Goal: Task Accomplishment & Management: Complete application form

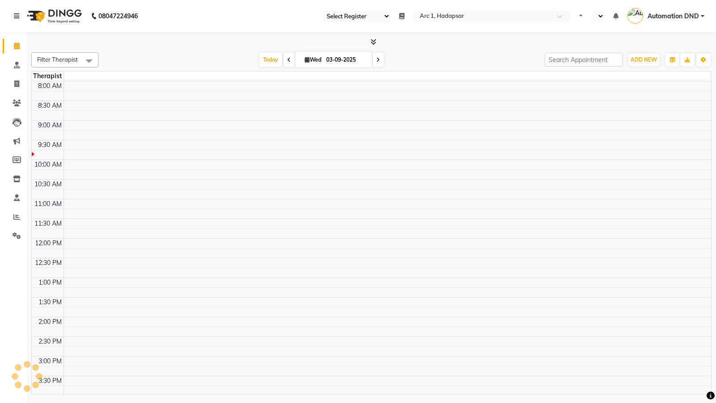
select select "81"
select select "en"
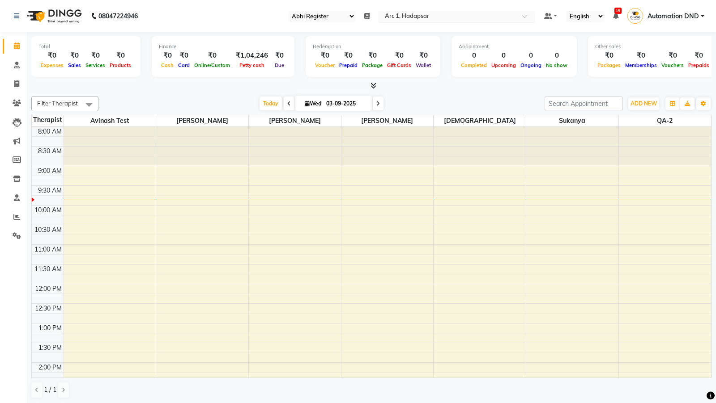
click at [415, 17] on input "text" at bounding box center [448, 17] width 130 height 9
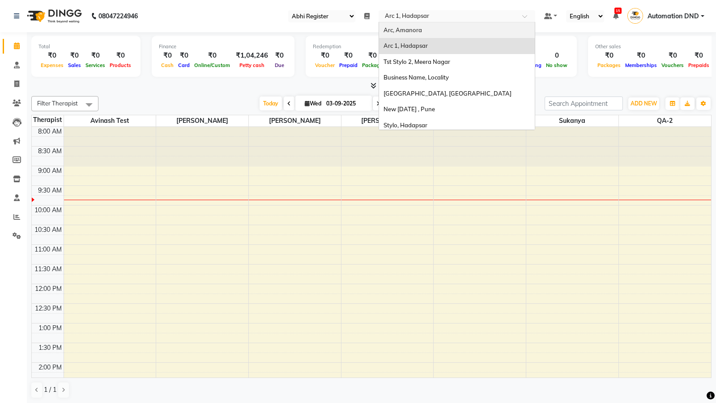
click at [412, 27] on span "Arc, Amanora" at bounding box center [402, 29] width 38 height 7
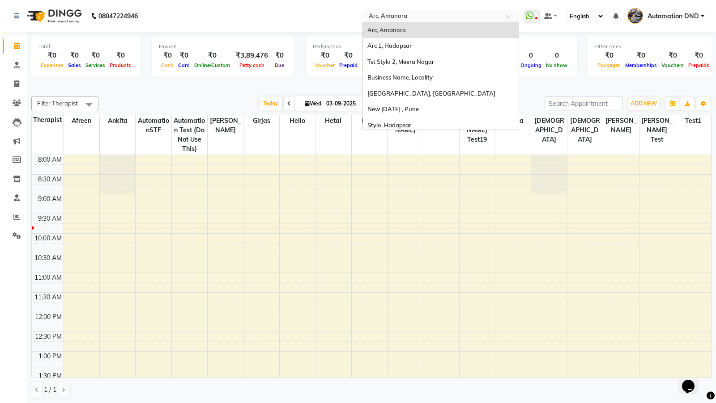
click at [411, 16] on input "text" at bounding box center [432, 17] width 130 height 9
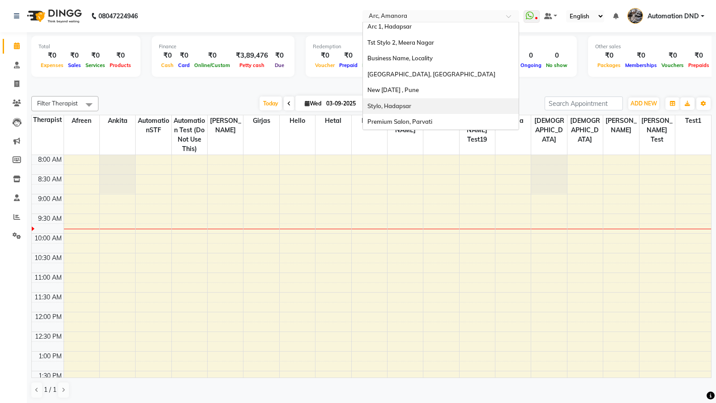
click at [385, 107] on span "Stylo, Hadapsar" at bounding box center [389, 105] width 44 height 7
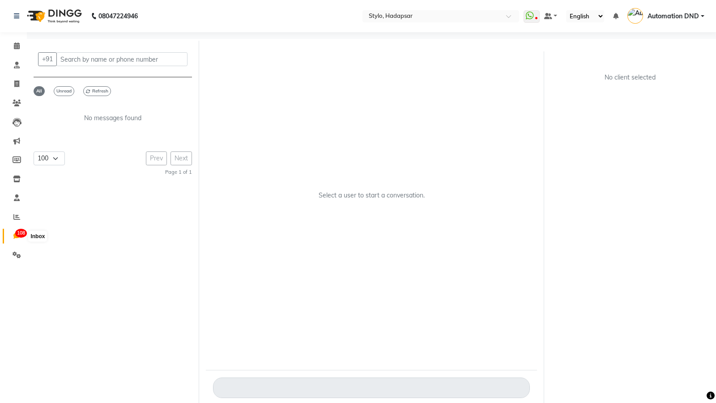
select select "100"
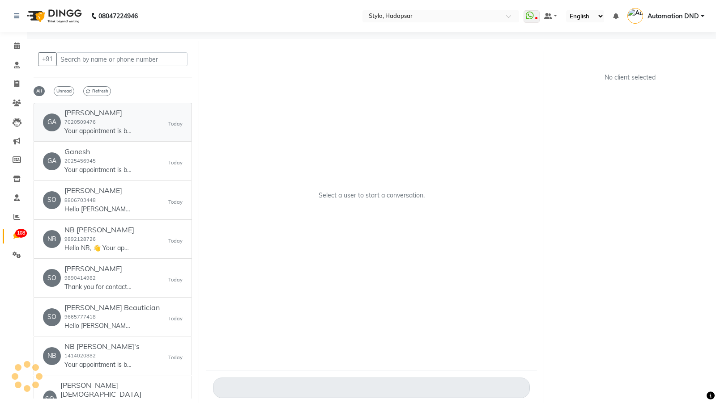
drag, startPoint x: 91, startPoint y: 104, endPoint x: 86, endPoint y: 112, distance: 9.6
click at [91, 105] on link "GA Ganesh Poul 7020509476 Your appointment is booked for ww4.in/a?c=E4NkNt at 1…" at bounding box center [113, 122] width 158 height 39
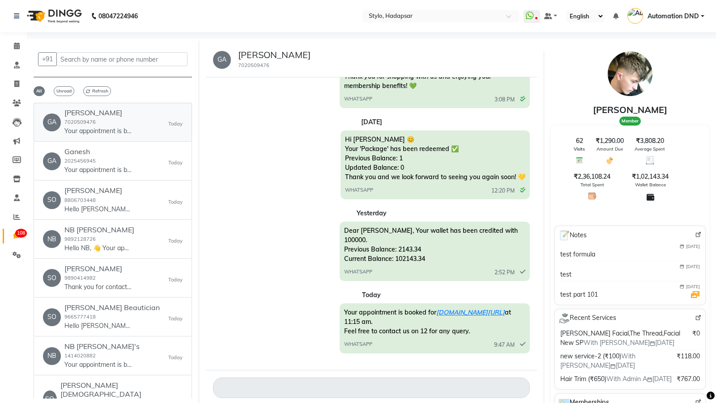
scroll to position [7289, 0]
click at [93, 154] on h6 "Ganesh" at bounding box center [97, 152] width 67 height 8
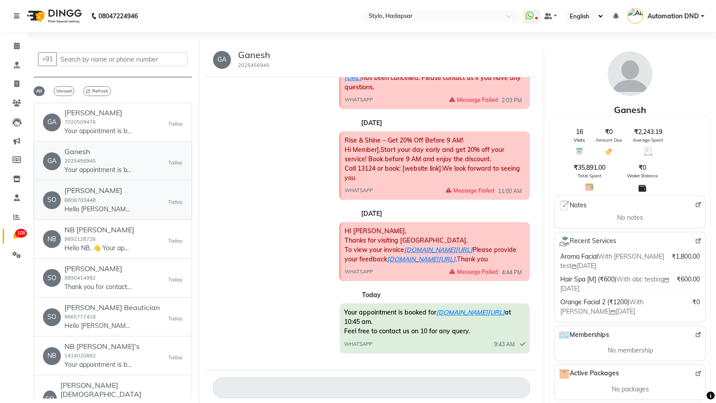
scroll to position [332, 0]
click at [106, 205] on p "Hello [PERSON_NAME], 👋 Your appointment with [PERSON_NAME] is confirmed! 🎉 📅 Da…" at bounding box center [97, 209] width 67 height 9
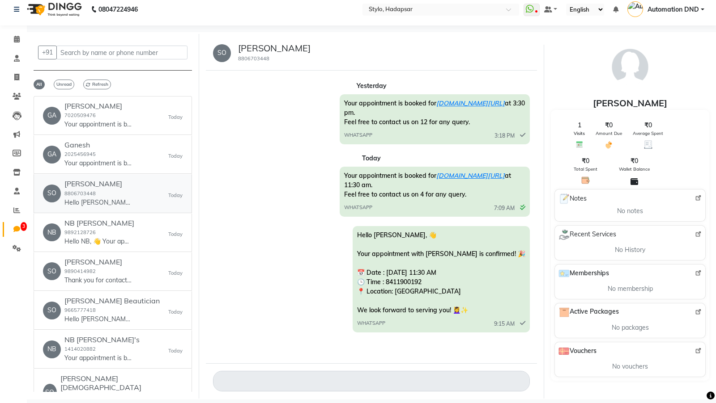
scroll to position [0, 0]
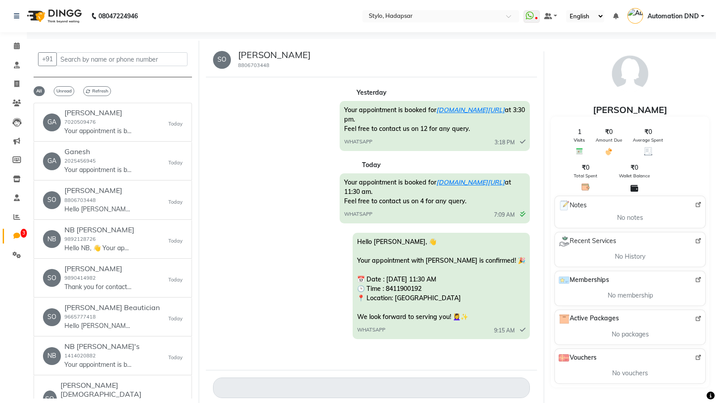
click at [679, 13] on span "Automation DND" at bounding box center [672, 16] width 51 height 9
click at [650, 67] on link "Sign out" at bounding box center [658, 64] width 82 height 14
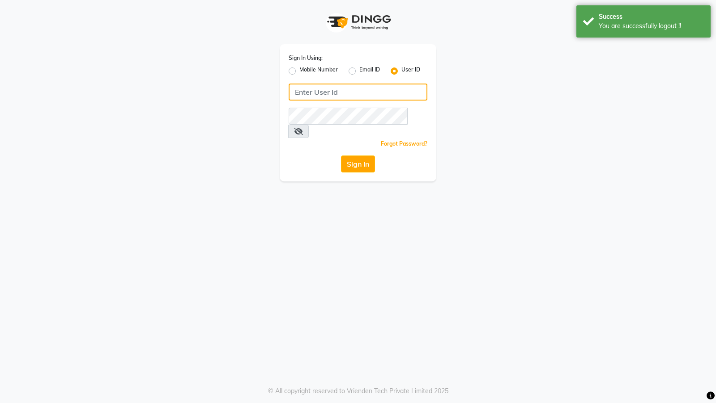
click at [332, 92] on input "Username" at bounding box center [357, 92] width 139 height 17
type input "arsp"
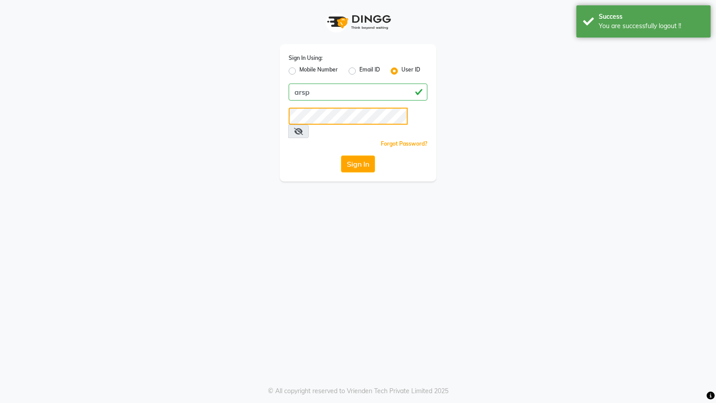
click at [341, 156] on button "Sign In" at bounding box center [358, 164] width 34 height 17
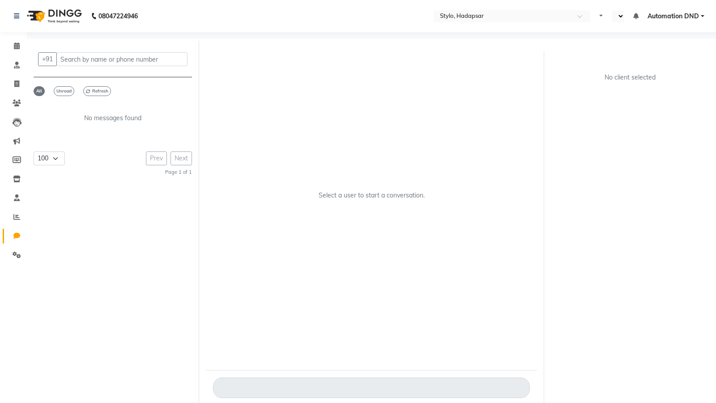
select select "100"
select select "en"
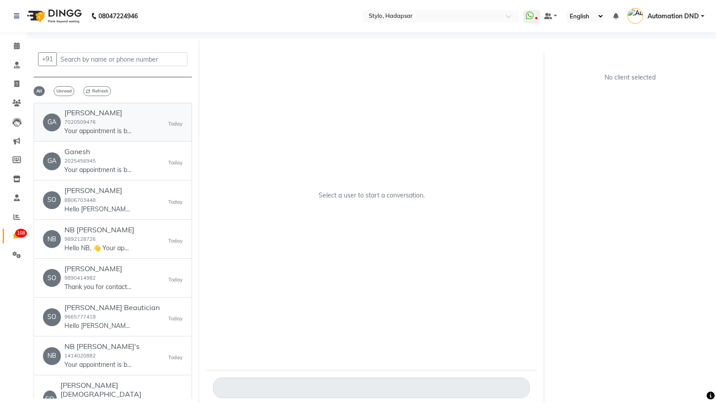
click at [64, 124] on small "7020509476" at bounding box center [79, 122] width 31 height 6
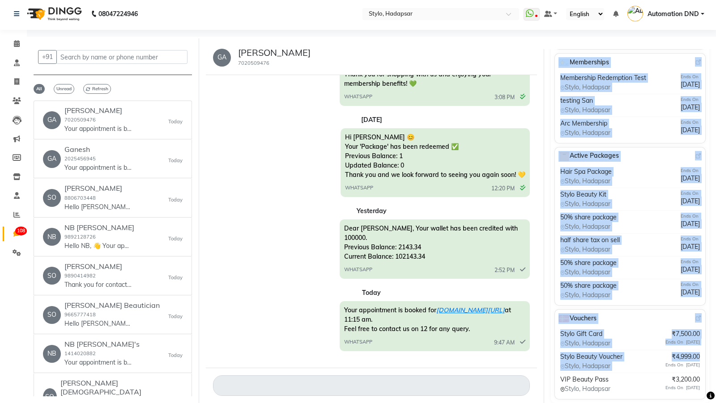
scroll to position [7, 0]
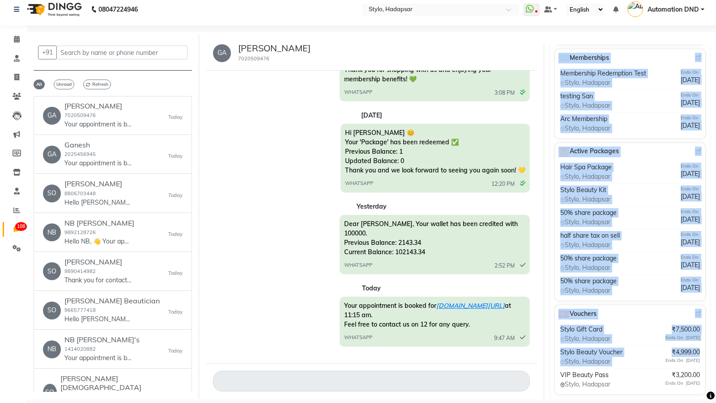
drag, startPoint x: 554, startPoint y: 64, endPoint x: 659, endPoint y: 403, distance: 354.9
click at [659, 403] on div "08047224946 Select Location × Stylo, Hadapsar WhatsApp Status ✕ Status: Disconn…" at bounding box center [358, 198] width 716 height 410
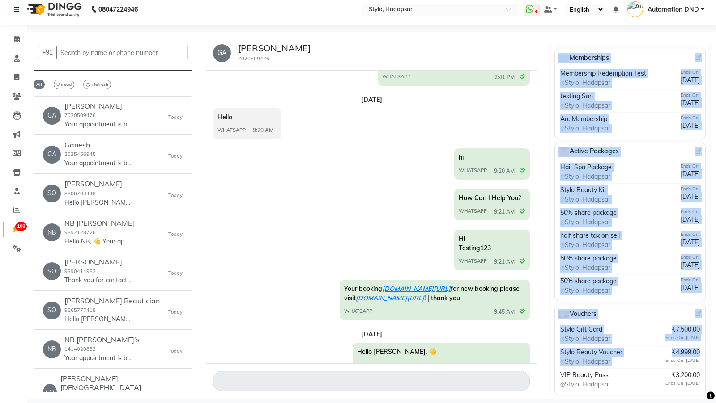
scroll to position [0, 0]
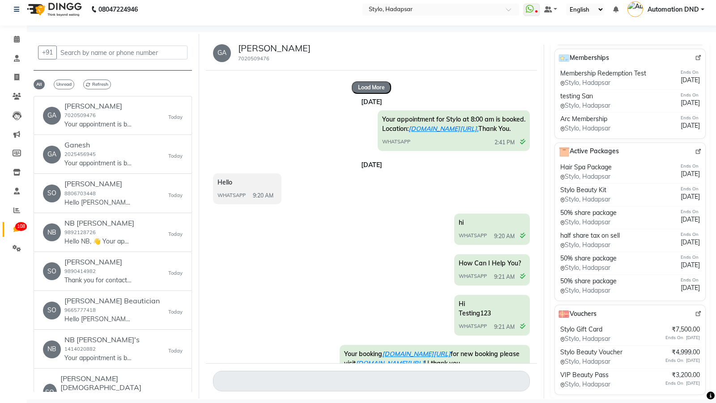
click at [344, 153] on div "Your appointment for Stylo at 8:00 am is booked. Location: ww4.in/a?c=E4NkNt. T…" at bounding box center [371, 131] width 317 height 43
click at [373, 89] on button "Load More" at bounding box center [371, 87] width 39 height 13
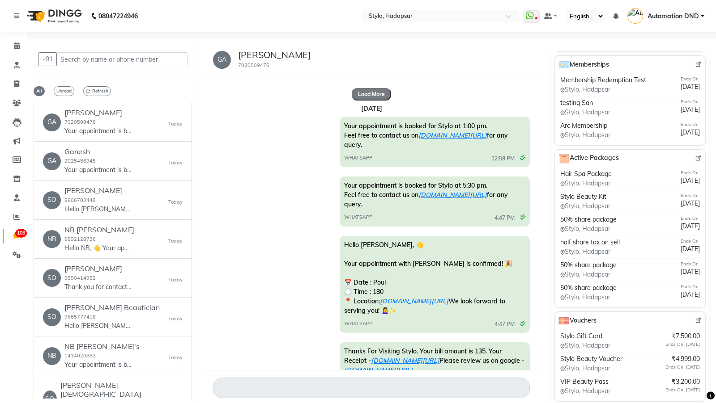
click at [369, 96] on button "Load More" at bounding box center [371, 94] width 39 height 13
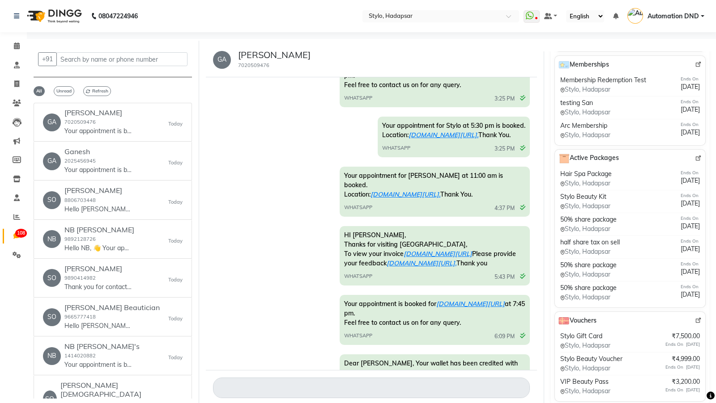
scroll to position [17559, 0]
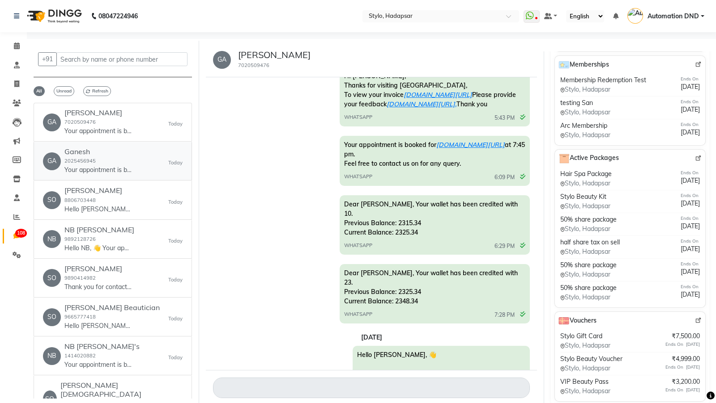
click at [72, 162] on small "2025456945" at bounding box center [79, 161] width 31 height 6
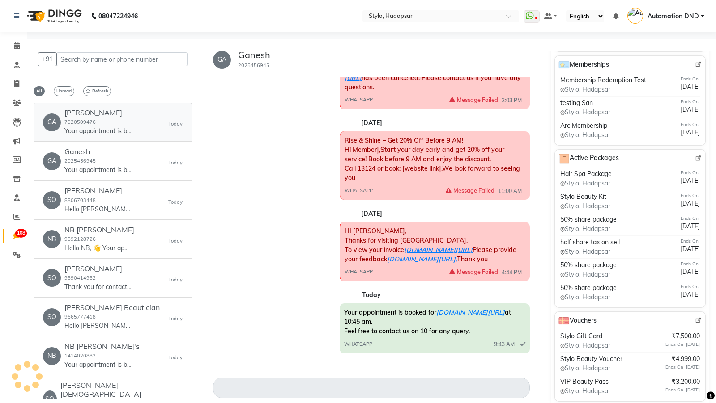
click at [90, 124] on small "7020509476" at bounding box center [79, 122] width 31 height 6
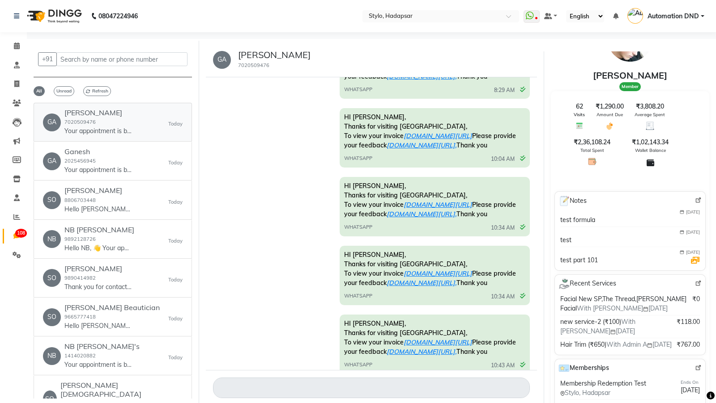
scroll to position [343, 0]
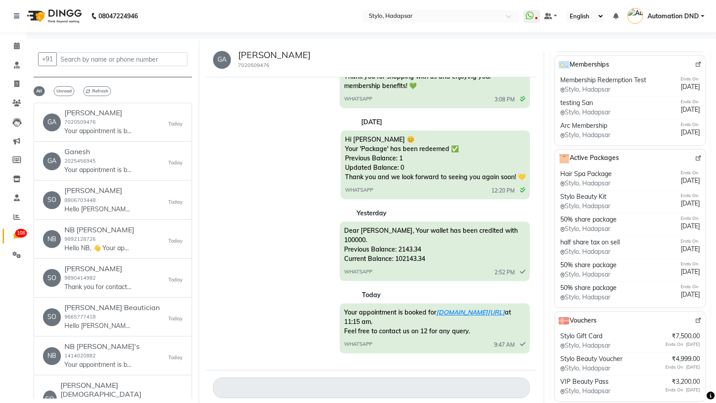
click at [292, 215] on div "Load More Jun 27, 2025 Your appointment for Stylo at 8:00 am is booked. Locatio…" at bounding box center [371, 223] width 331 height 293
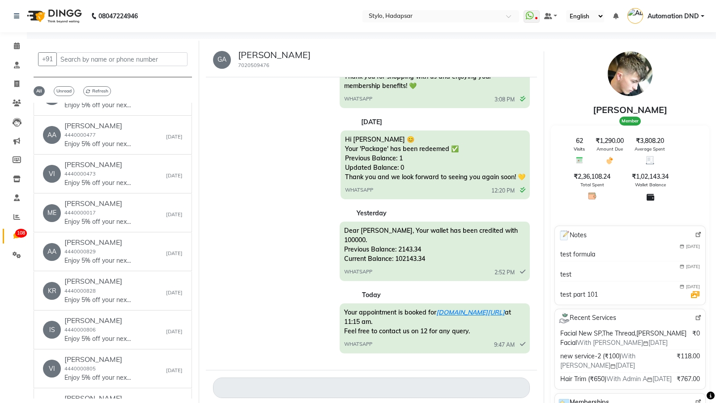
scroll to position [3618, 0]
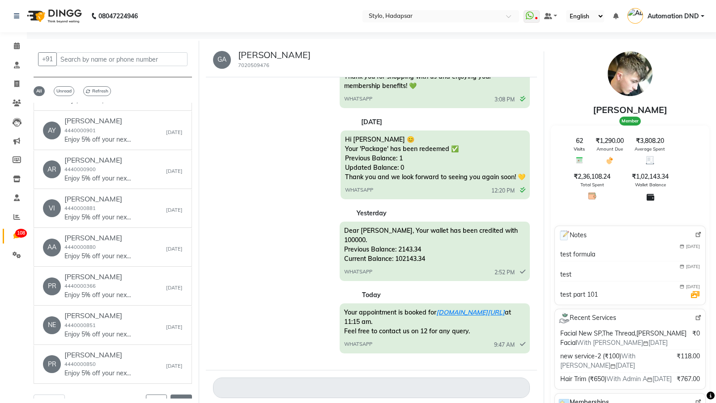
click at [176, 395] on button "Next" at bounding box center [180, 402] width 21 height 14
click at [175, 395] on button "Next" at bounding box center [180, 402] width 21 height 14
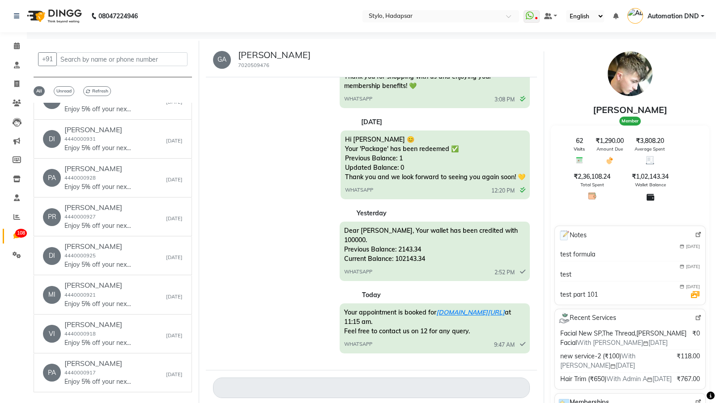
click at [175, 403] on button "Next" at bounding box center [180, 410] width 21 height 14
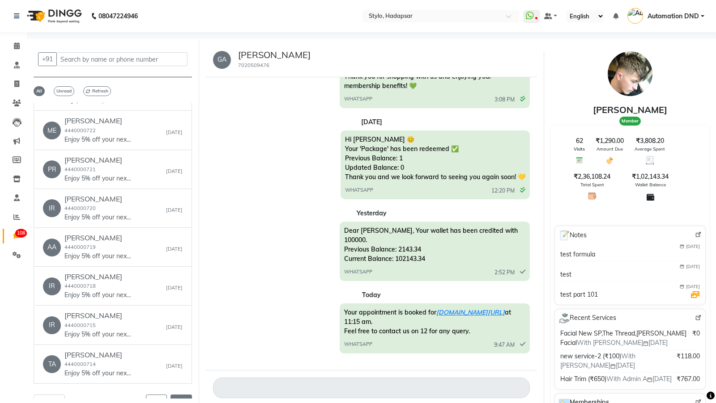
click at [175, 395] on button "Next" at bounding box center [180, 402] width 21 height 14
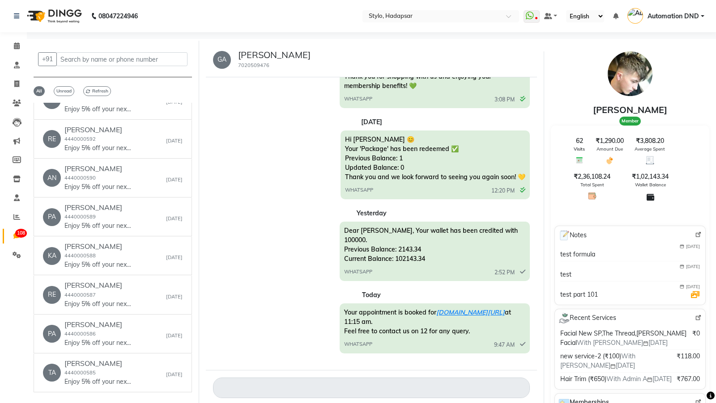
click at [175, 403] on button "Next" at bounding box center [180, 410] width 21 height 14
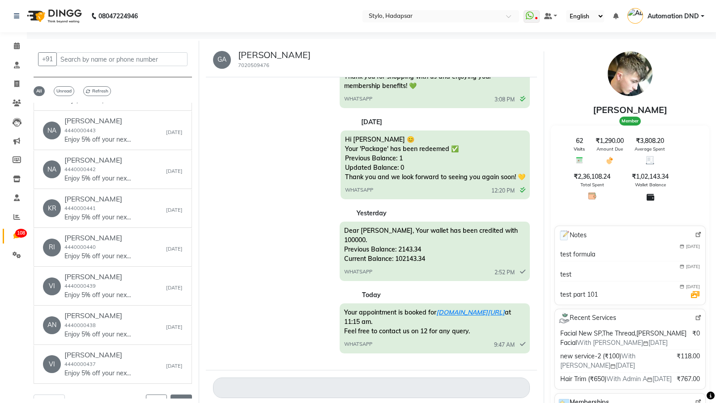
click at [175, 395] on button "Next" at bounding box center [180, 402] width 21 height 14
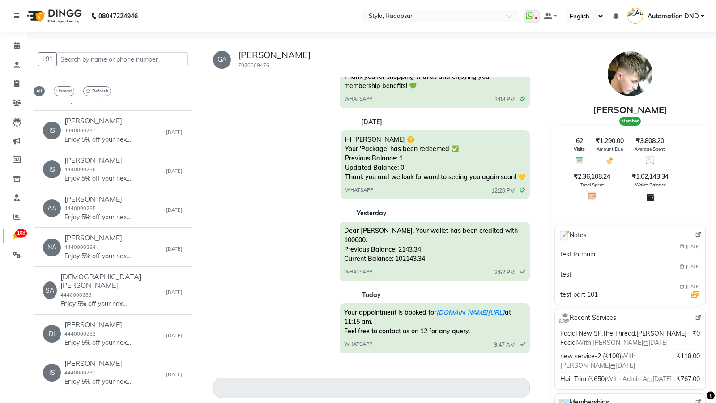
click at [175, 403] on button "Next" at bounding box center [180, 410] width 21 height 14
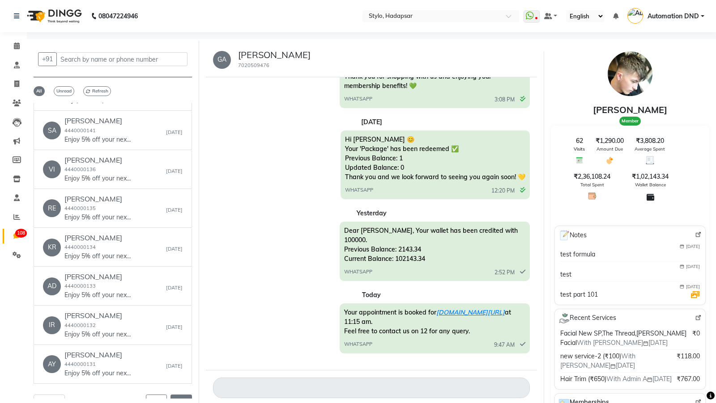
click at [175, 395] on button "Next" at bounding box center [180, 402] width 21 height 14
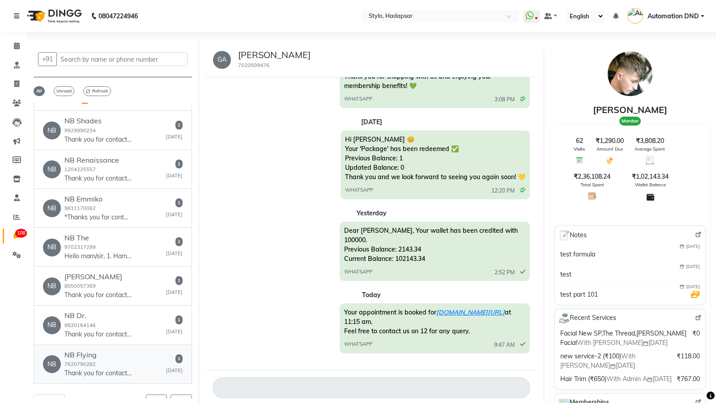
click at [164, 351] on div "NB NB Flying 7620790282 Thank you for contacting FLYING SCISSOR unisex salon! P…" at bounding box center [113, 364] width 140 height 27
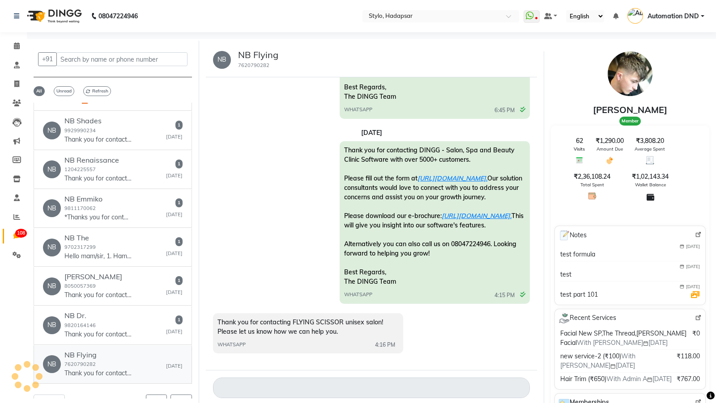
scroll to position [181, 0]
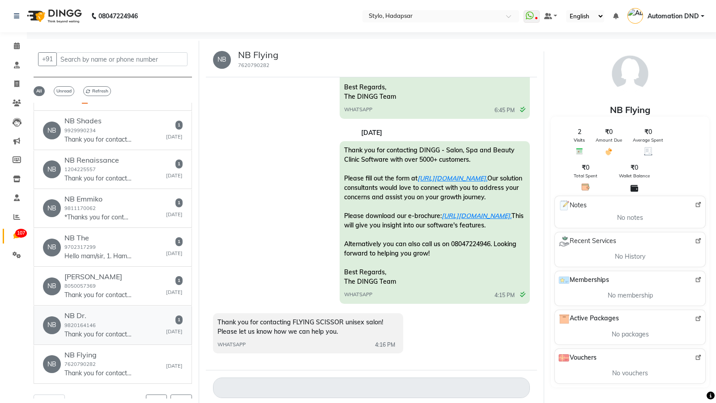
click at [150, 312] on div "NB NB Dr. 9820164146 Thank you for contacting Absolute cosmetic clinic! Please …" at bounding box center [113, 325] width 140 height 27
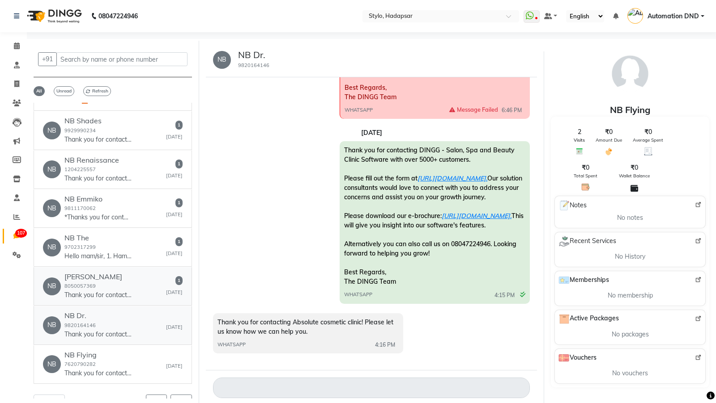
scroll to position [181, 0]
click at [140, 273] on div "NB NB green 8050057369 Thank you for contacting Green Trends @ Akshay Nagar! Pl…" at bounding box center [113, 286] width 140 height 27
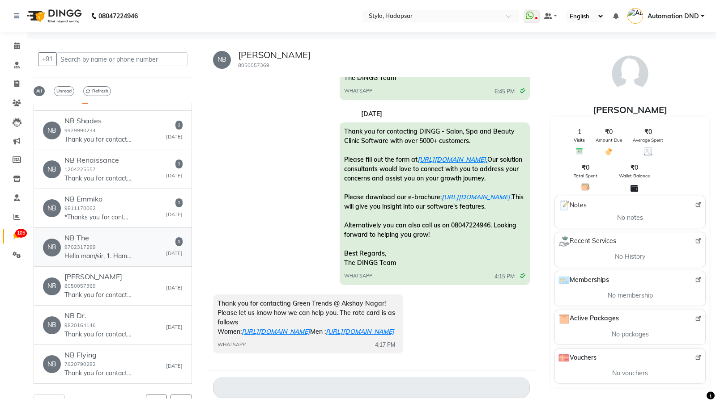
scroll to position [233, 0]
click at [141, 234] on div "NB NB The 9702317299 Hello mam/sir, 1. Hamara studio mumbai me hai , kya aap mu…" at bounding box center [113, 247] width 140 height 27
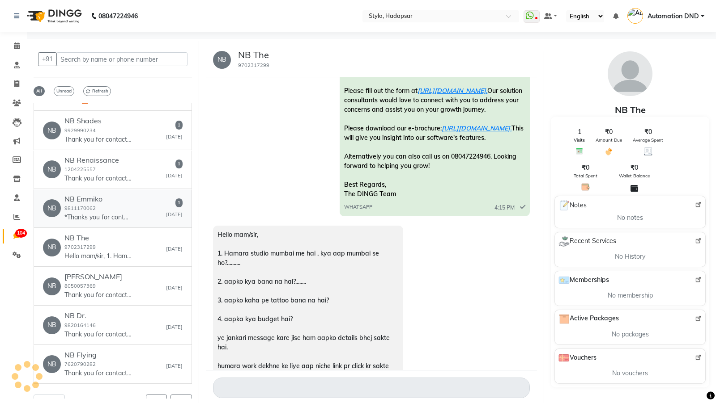
click at [137, 195] on div "NB NB Emmiko 9811170062 *Thanks you for contacting EMMIKO SALON!* *“THE MOST TR…" at bounding box center [113, 208] width 140 height 27
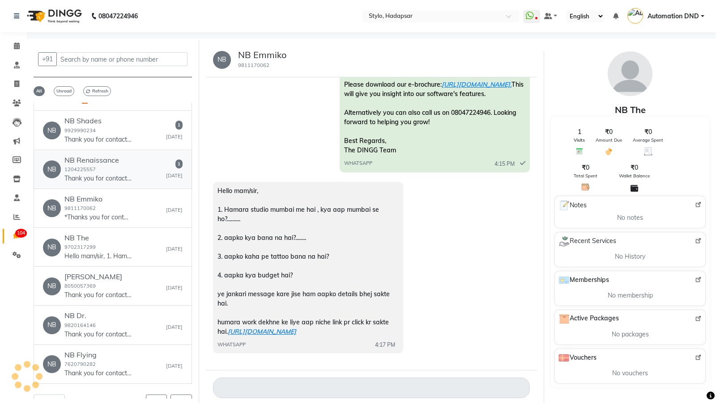
click at [131, 156] on div "NB NB Renaissance 1204225557 Thank you for contacting Renaissance Clinic Indrap…" at bounding box center [113, 169] width 140 height 27
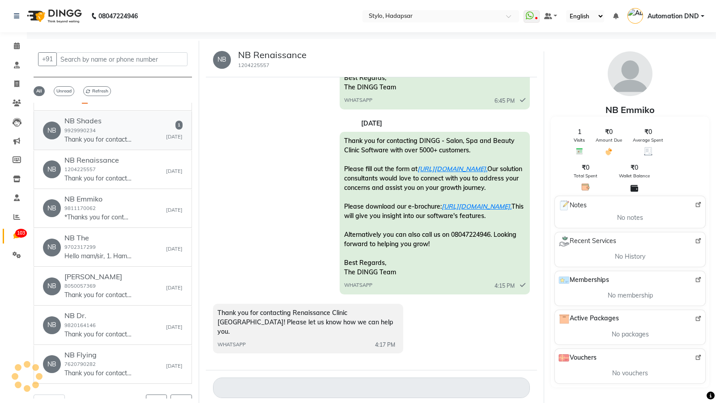
click at [126, 117] on div "NB Shades 9929990234 Thank you for contacting SHADES MAHAVEER NAGAR! Please let…" at bounding box center [97, 130] width 67 height 27
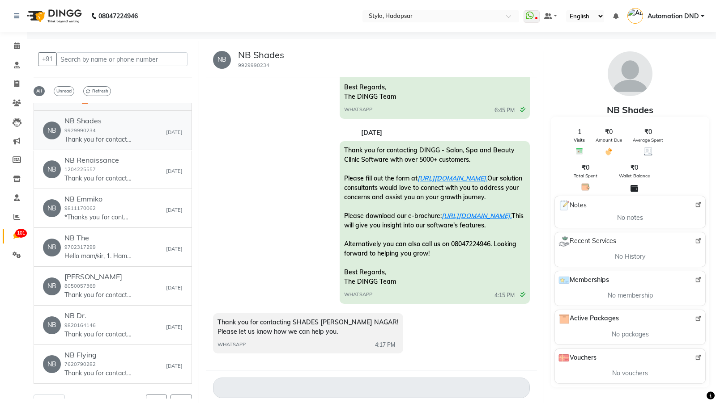
scroll to position [3438, 0]
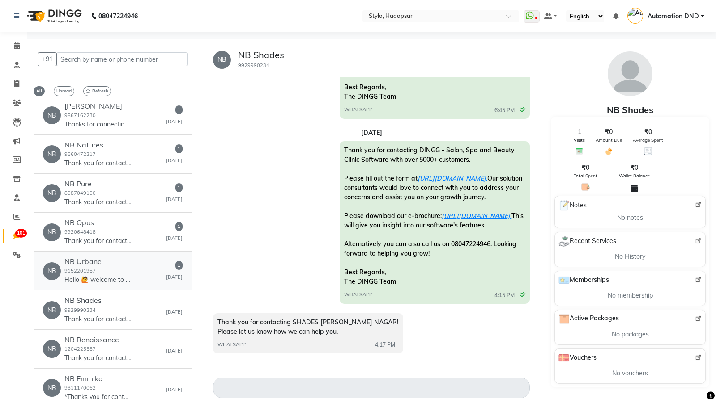
click at [127, 258] on h6 "NB Urbane" at bounding box center [97, 262] width 67 height 8
click at [125, 219] on div "NB Opus 9920648418 Thank you for contacting Toes And Tresses! Please let us kno…" at bounding box center [97, 232] width 67 height 27
click at [133, 182] on div "NB NB Pure 8087049100 Thank you for contacting purespathane! Please let us know…" at bounding box center [113, 193] width 140 height 27
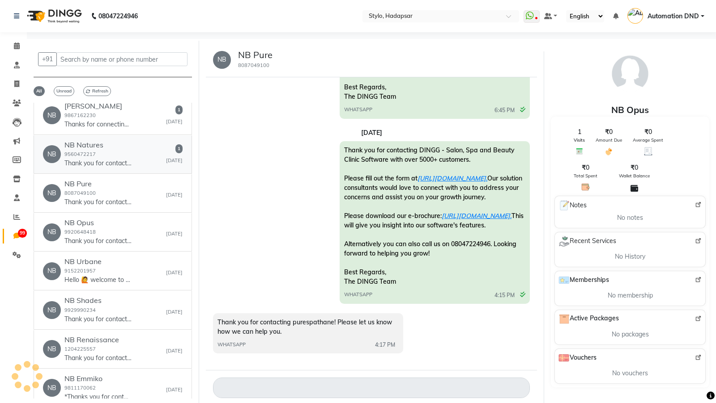
click at [123, 141] on div "NB Natures 9560472217 Thank you for contacting us! Please let us know how we ca…" at bounding box center [97, 154] width 67 height 27
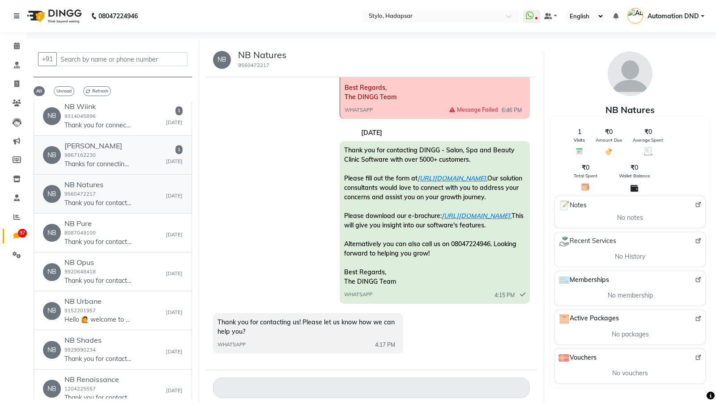
scroll to position [3380, 0]
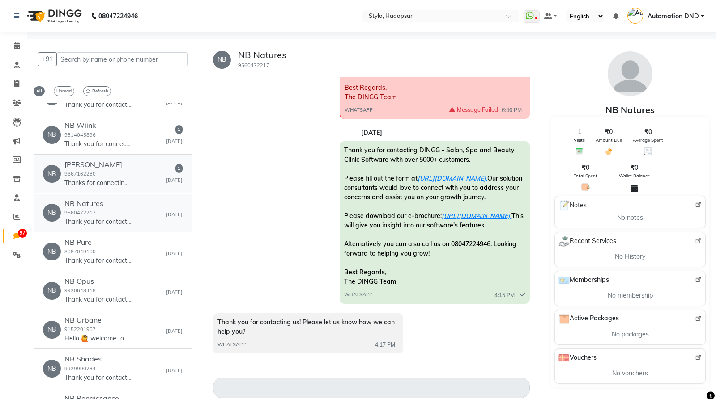
click at [117, 161] on div "NB Baneshwari 9867162230 Thanks for connecting us,🙏" at bounding box center [97, 174] width 67 height 27
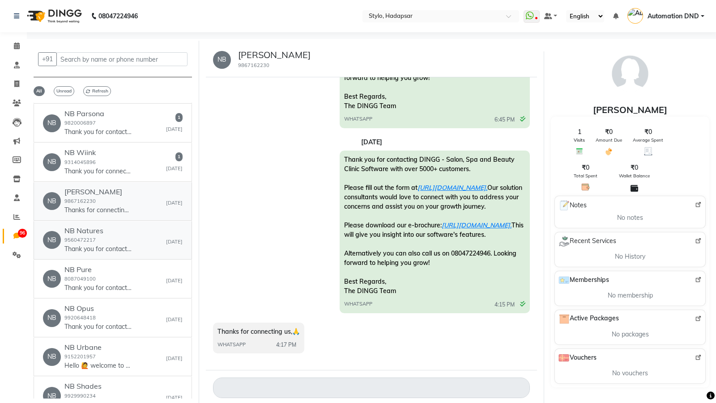
scroll to position [3352, 0]
click at [117, 167] on p "Thank you for connecting. I’ll reflect back when I see this." at bounding box center [97, 171] width 67 height 9
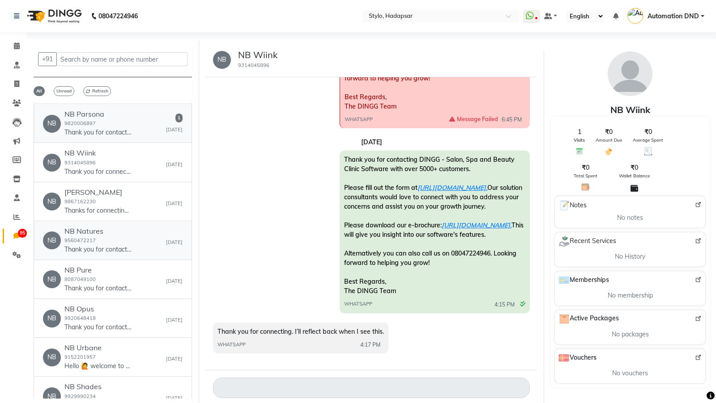
scroll to position [3313, 0]
click at [117, 167] on p "Thank you for contacting Parsona Academy And Studio! Please let us know how we …" at bounding box center [97, 171] width 67 height 9
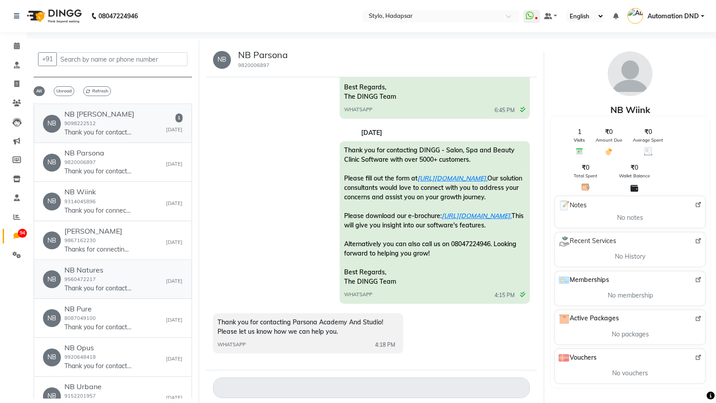
click at [117, 137] on p "Thank you for contacting kiraexotica01! Please let us know how we can help you." at bounding box center [97, 132] width 67 height 9
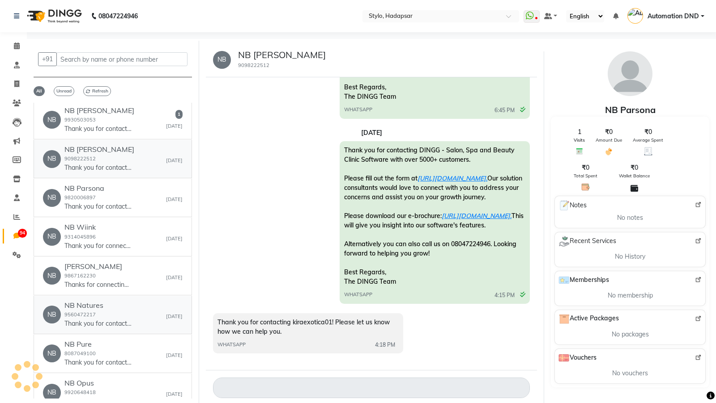
scroll to position [3214, 0]
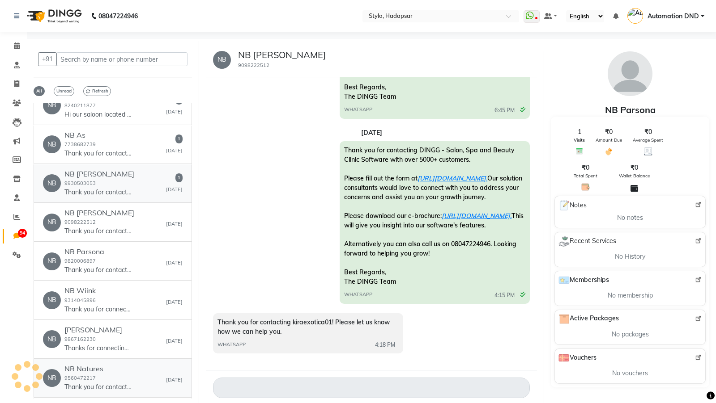
click at [117, 165] on link "NB NB LookWell 9930503053 Thank you for contacting badlapur west lookwell! Plea…" at bounding box center [113, 184] width 158 height 38
click at [117, 151] on div "NB As 7738682739 Thank you for contacting SHAAN AHMAD SHAANZ SALON ACADEMY! Ple…" at bounding box center [97, 144] width 67 height 27
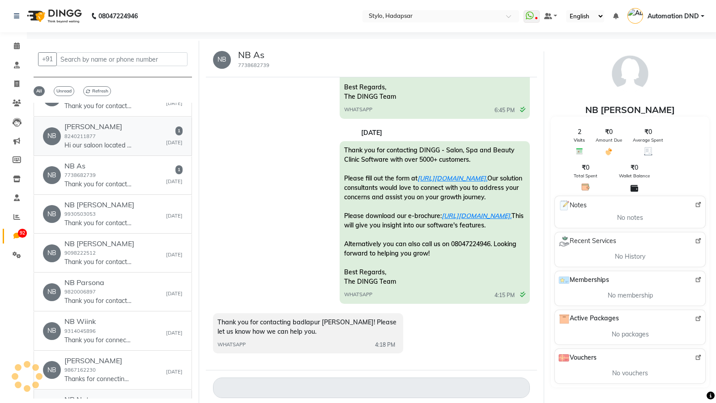
click at [117, 150] on p "Hi our saloon located at :- Looker makeover saloon & spa CA 52 sevtor 1 saltlak…" at bounding box center [97, 145] width 67 height 9
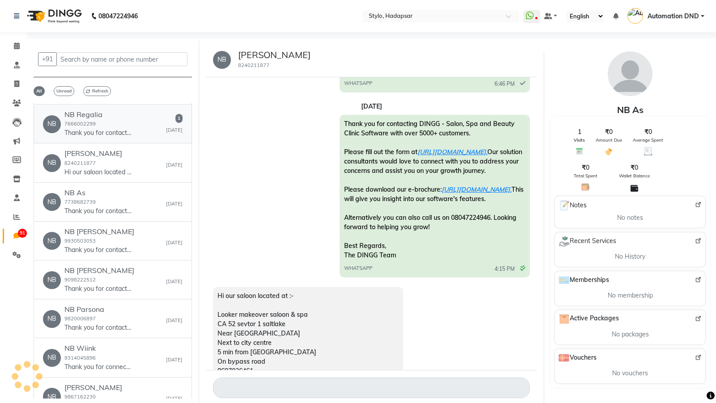
click at [117, 144] on link "NB NB Regalia 7666002299 Thank you for contacting Regalia Spa and Salon! Please…" at bounding box center [113, 124] width 158 height 38
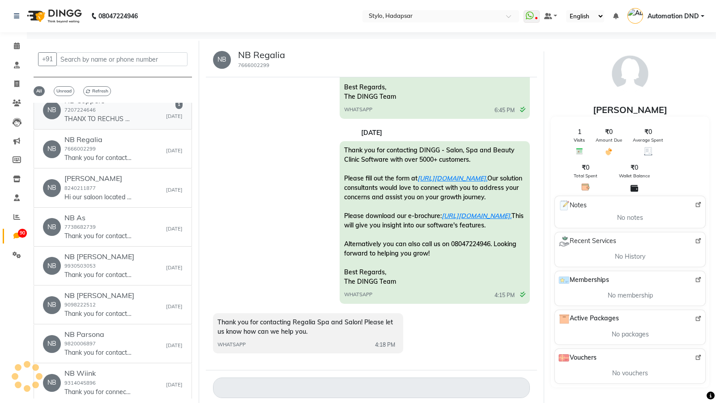
click at [117, 124] on p "THANX TO RECHUS KINDLY CONTACT ON 9063555963 https://maps.app.goo.gl/htsYhQUr6r…" at bounding box center [97, 118] width 67 height 9
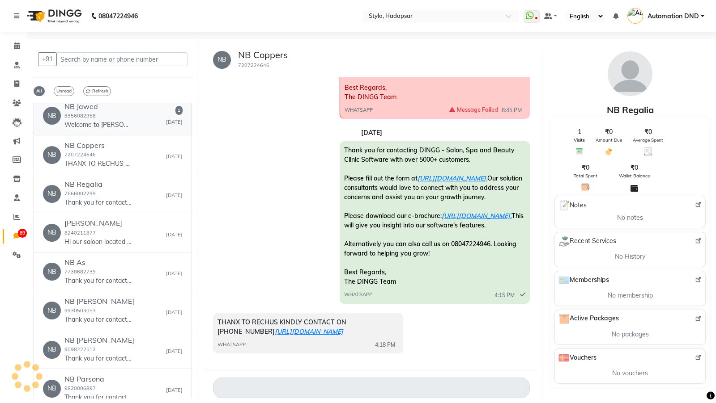
scroll to position [181, 0]
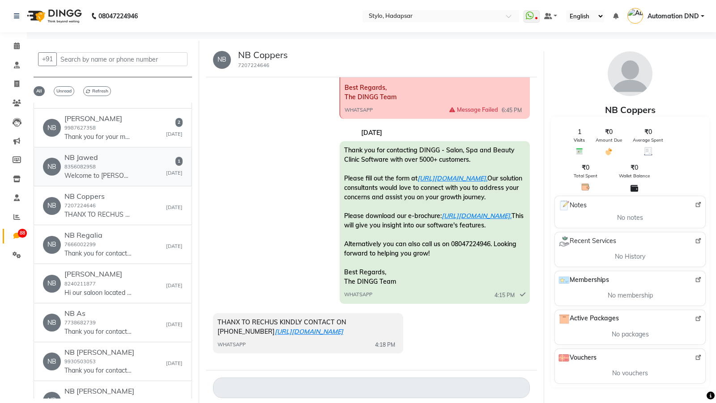
click at [117, 153] on div "NB Jawed 8356082958 Welcome to Jawed Habib Salon (JB Nagar, Andheri East)! We w…" at bounding box center [97, 166] width 67 height 27
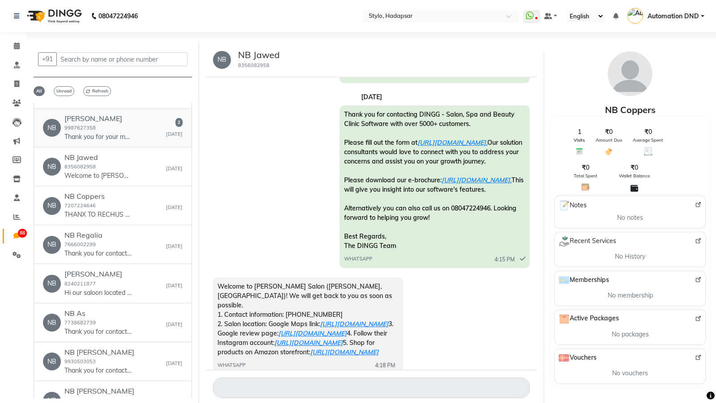
click at [117, 142] on p "Thank you for your message. We’re unavailable right now, but will respond as so…" at bounding box center [97, 136] width 67 height 9
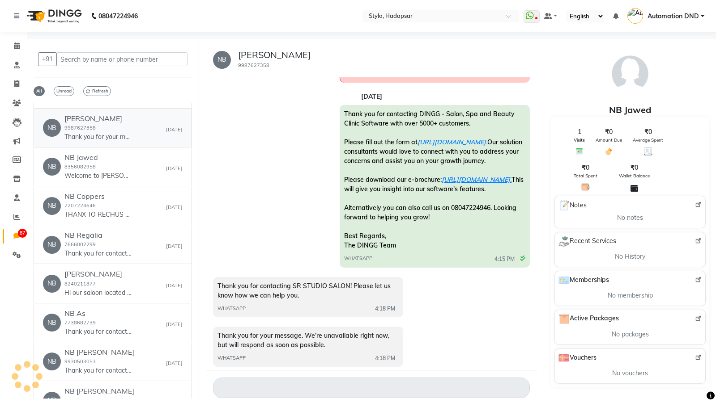
scroll to position [230, 0]
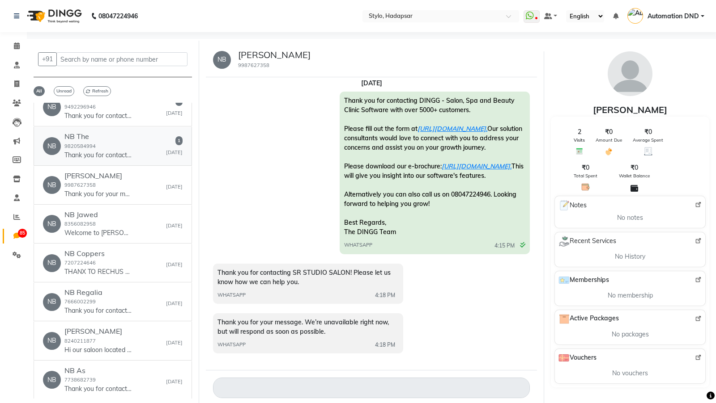
click at [117, 151] on p "Thank you for contacting The golden cizer salon! Please let us know how we can …" at bounding box center [97, 155] width 67 height 9
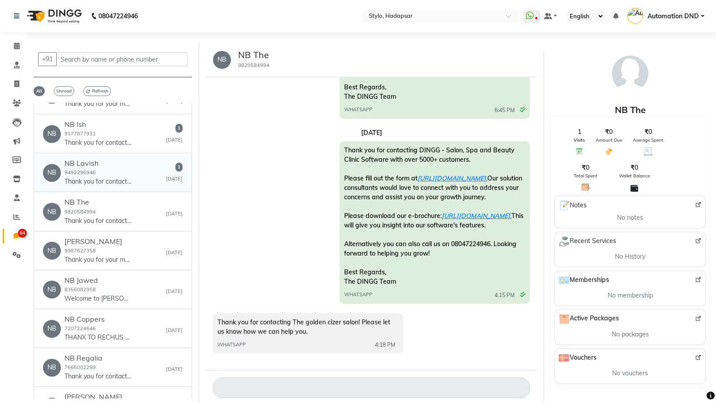
click at [117, 159] on h6 "NB Lavish" at bounding box center [97, 163] width 67 height 8
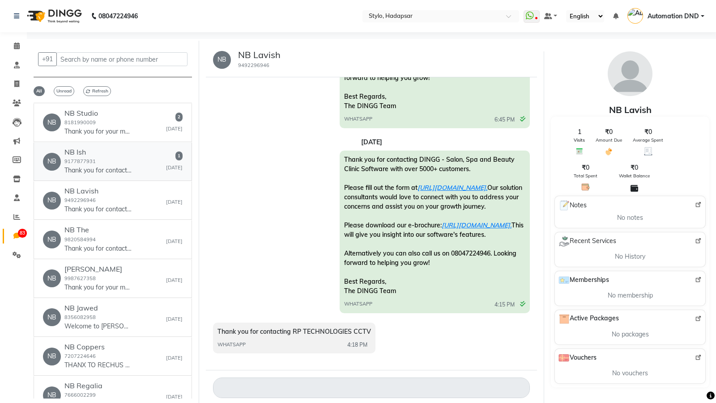
click at [117, 166] on p "Thank you for contacting Velvet ISH Salon & Clinic! Please let us know how we c…" at bounding box center [97, 170] width 67 height 9
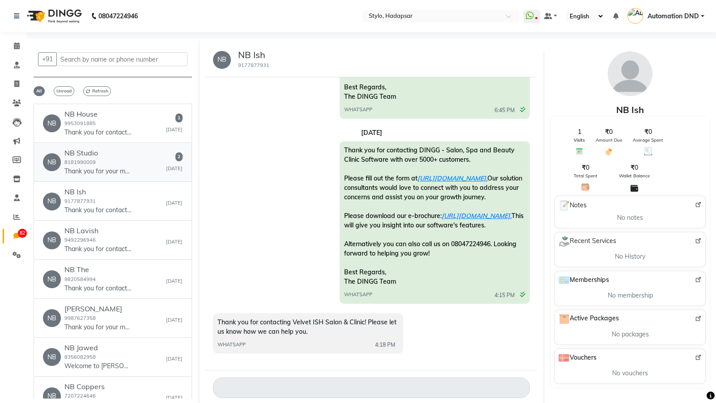
click at [116, 167] on p "Thank you for your message, Discover the epitome of luxury at Studio Vogue Luxu…" at bounding box center [97, 171] width 67 height 9
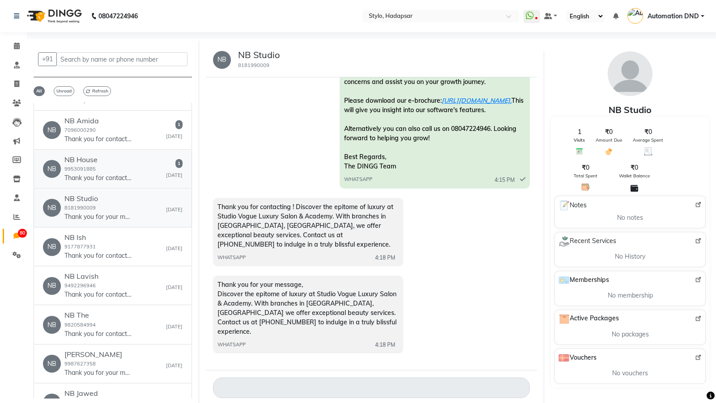
click at [116, 156] on div "NB House 9953091885 Thank you for contacting Rainbowkids! We will get back to y…" at bounding box center [97, 169] width 67 height 27
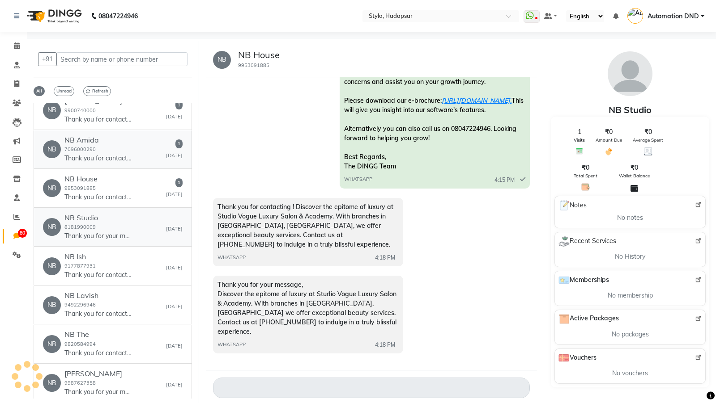
click at [116, 151] on link "NB NB Amida 7096000290 Thank you for contacting The Empire Beauty Bar Club07! P…" at bounding box center [113, 150] width 158 height 38
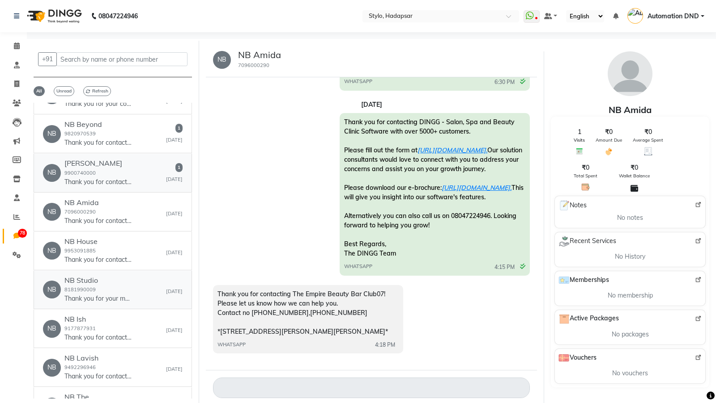
click at [116, 159] on h6 "NB Limon" at bounding box center [97, 163] width 67 height 8
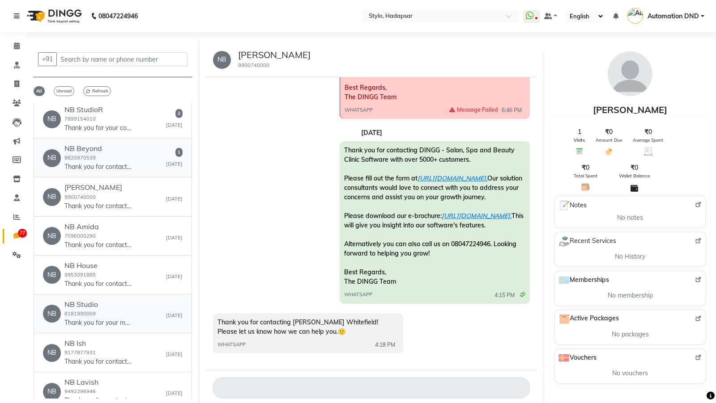
click at [116, 162] on p "Thank you for contacting *Beyond Fringes* Please let us know how we can help yo…" at bounding box center [97, 166] width 67 height 9
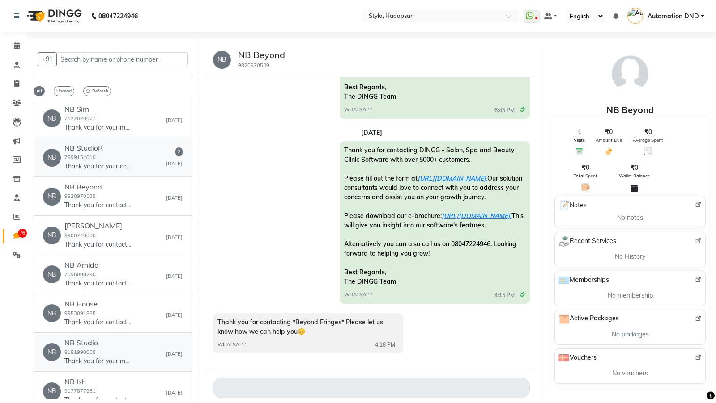
click at [116, 162] on p "Thank you for your contacting your favorite StudioR Salon. Are you looking for …" at bounding box center [97, 166] width 67 height 9
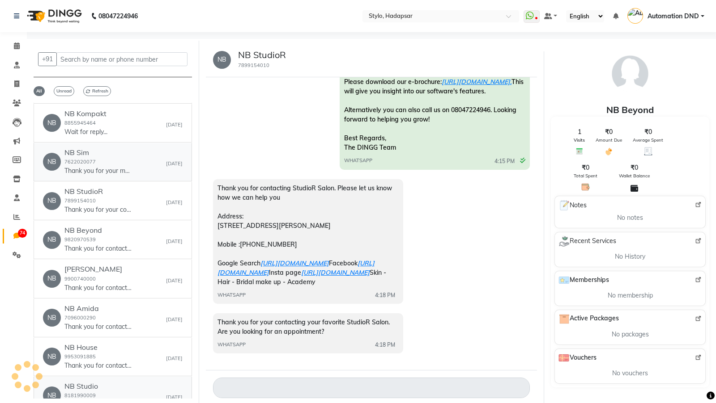
click at [116, 151] on div "NB Sim 7622020077 Thank you for your message. We’re unavailable right now, but …" at bounding box center [97, 161] width 67 height 27
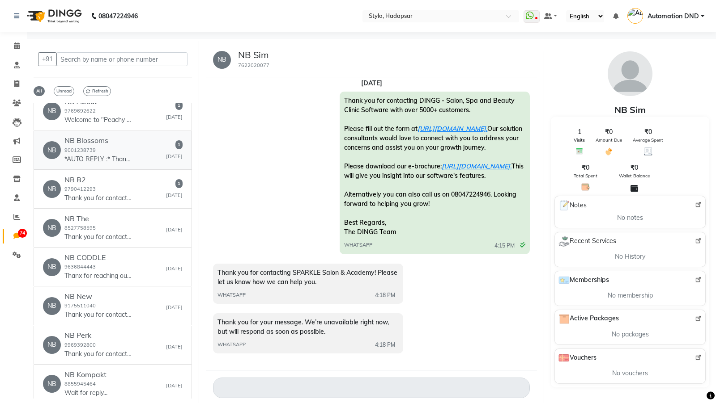
click at [116, 151] on link "NB NB Blossoms 9001238739 *AUTO REPLY :* Thank you for contacting Blossoms Beau…" at bounding box center [113, 150] width 158 height 38
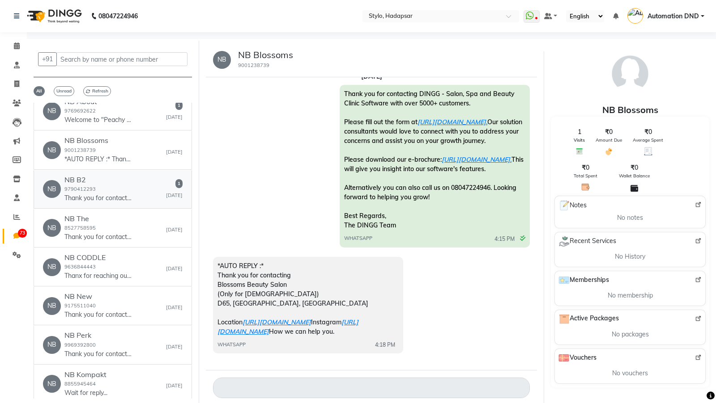
click at [116, 177] on div "NB B2 9790412293 Thank you for contacting B2! Please let us know how we can hel…" at bounding box center [97, 189] width 67 height 27
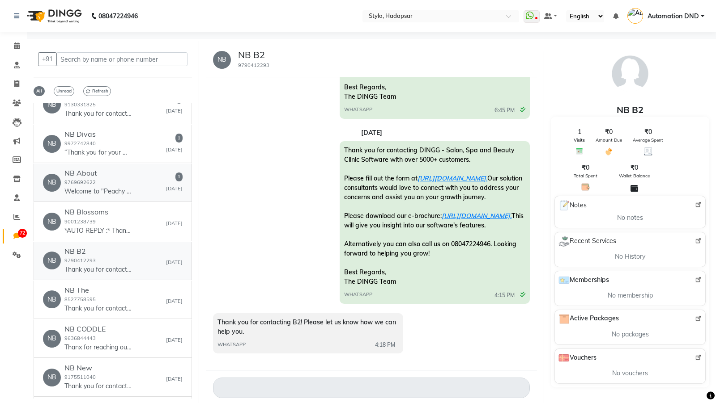
click at [116, 187] on p "Welcome to "Peachy Skin Clinic"💫 We’re happy to help you! What's your concern? …" at bounding box center [97, 191] width 67 height 9
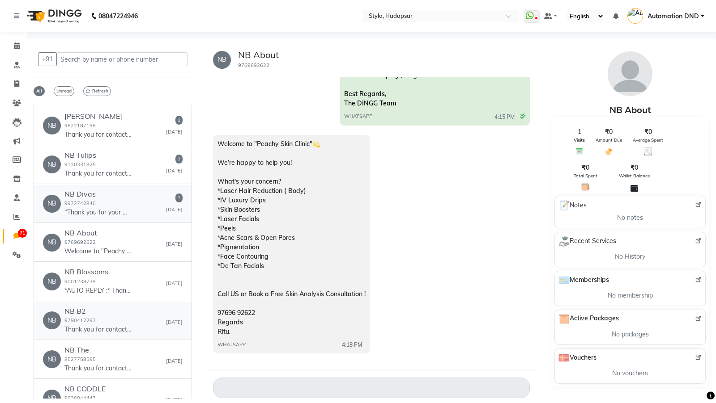
click at [116, 190] on h6 "NB Divas" at bounding box center [97, 194] width 67 height 8
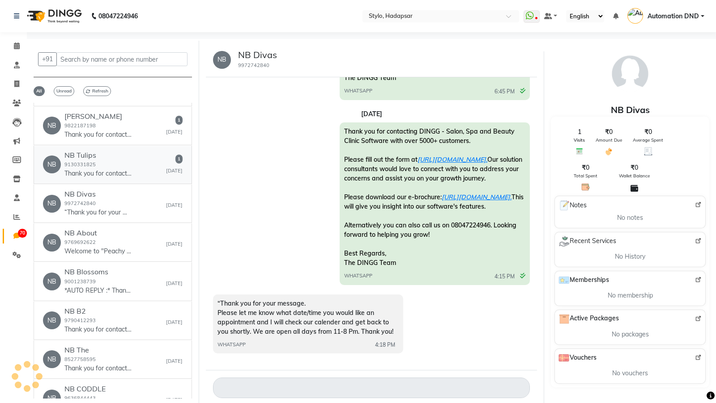
click at [126, 151] on h6 "NB Tulips" at bounding box center [97, 155] width 67 height 8
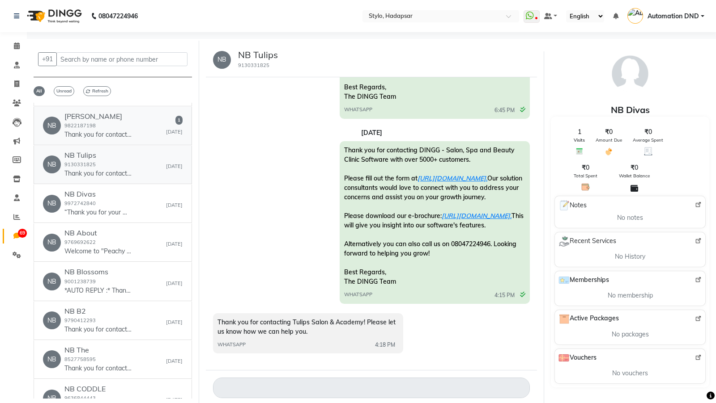
click at [126, 140] on p "Thank you for contacting Goldies Touch Ghadyali! Please let us know how we can …" at bounding box center [97, 134] width 67 height 9
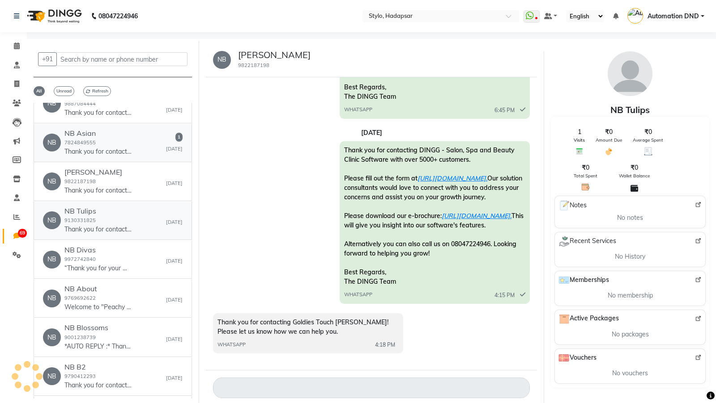
click at [126, 146] on div "NB Asian 7824849555 Thank you for contacting Asian Continental Spa! Please let …" at bounding box center [97, 142] width 67 height 27
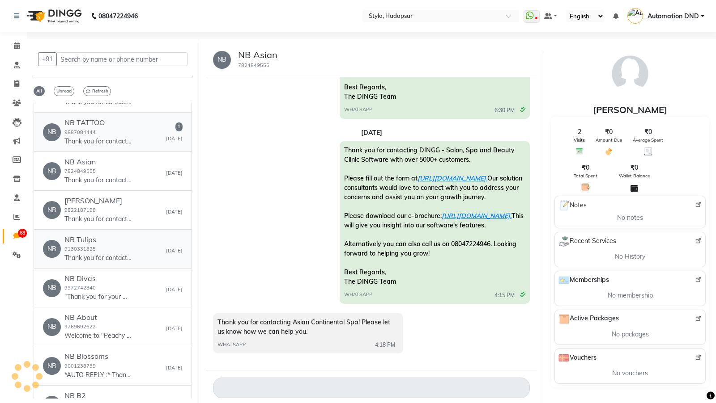
click at [126, 146] on div "NB TATTOO 9887084444 Thank you for contacting Tattoo Factory Jaipur! Please let…" at bounding box center [97, 132] width 67 height 27
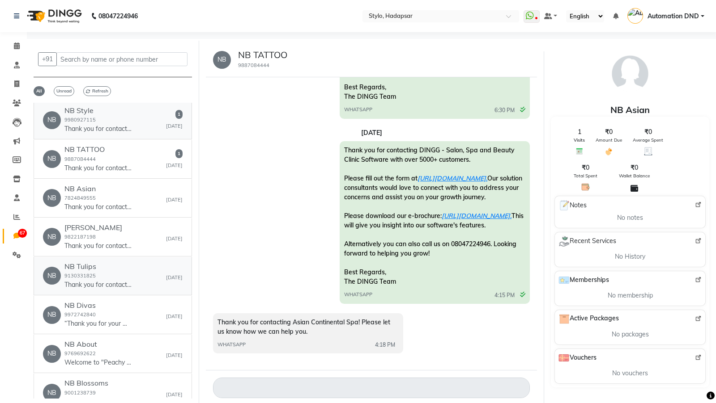
click at [126, 134] on p "Thank you for contacting 🌞Mahendra Babuu G 🌞🙏" at bounding box center [97, 128] width 67 height 9
click at [126, 76] on h6 "NB Fiamas" at bounding box center [99, 72] width 70 height 8
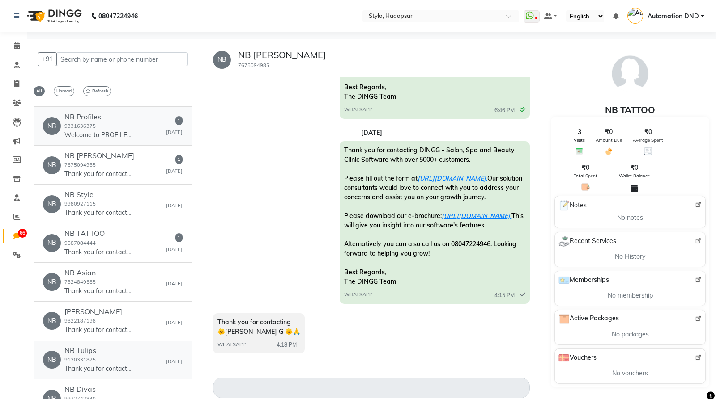
click at [126, 140] on div "NB Profiles 9331636375 Welcome to PROFILES THE SPA (Only for Ladies ). Please l…" at bounding box center [97, 126] width 67 height 27
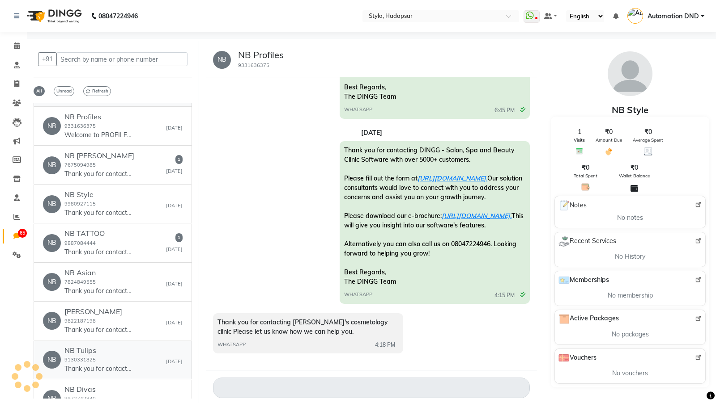
click at [126, 101] on p "Welcome to Studio 11 Salon and Spa, One of the best salon and spa in India for …" at bounding box center [97, 96] width 67 height 9
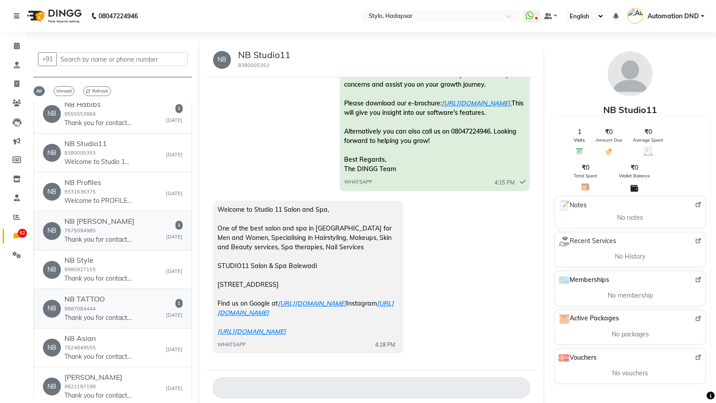
click at [113, 217] on h6 "NB Fiamas" at bounding box center [99, 221] width 70 height 8
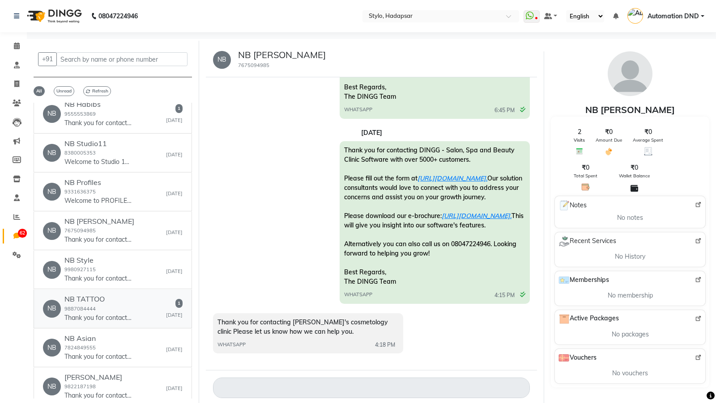
click at [117, 295] on h6 "NB TATTOO" at bounding box center [97, 299] width 67 height 8
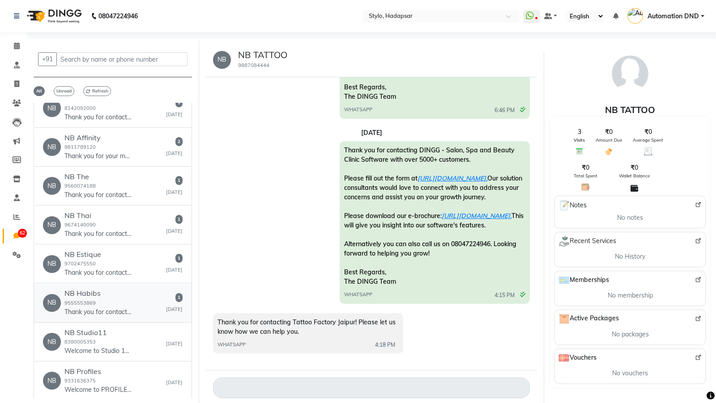
click at [115, 289] on h6 "NB Habibs" at bounding box center [97, 293] width 67 height 8
click at [115, 278] on p "Thank you for contacting Estique Salon And Spa! Please let us know how we can h…" at bounding box center [97, 272] width 67 height 9
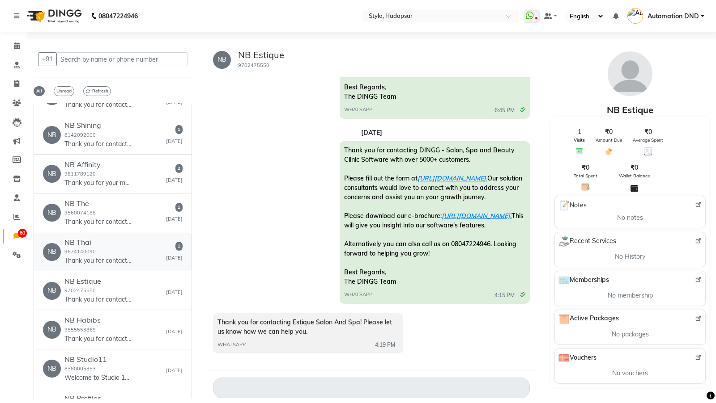
click at [121, 256] on p "Thank you for contacting Thai hairport family sloon! Please let us know how we …" at bounding box center [97, 260] width 67 height 9
click at [117, 200] on div "NB The 9560074188 Thank you for contacting THE MANI PEDI SPA DLF5! Please let u…" at bounding box center [97, 212] width 67 height 27
click at [118, 162] on div "NB Affinity 9811789120 Thank you for your message. We're unavailable right now,…" at bounding box center [97, 174] width 67 height 27
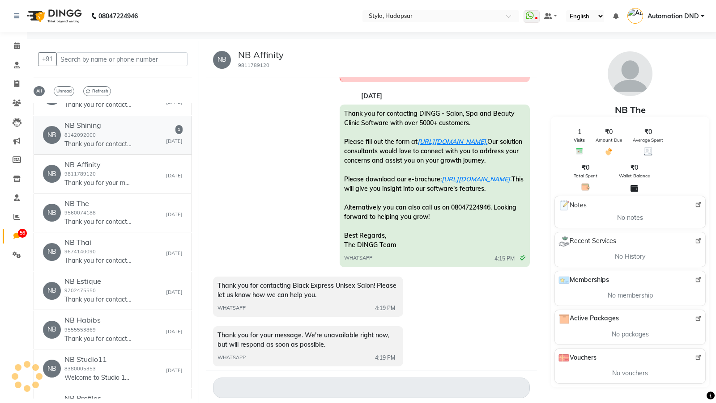
click at [117, 122] on div "NB Shining 8142092000 Thank you for contacting Shainig Star Ladies Beauty Salon…" at bounding box center [97, 134] width 67 height 27
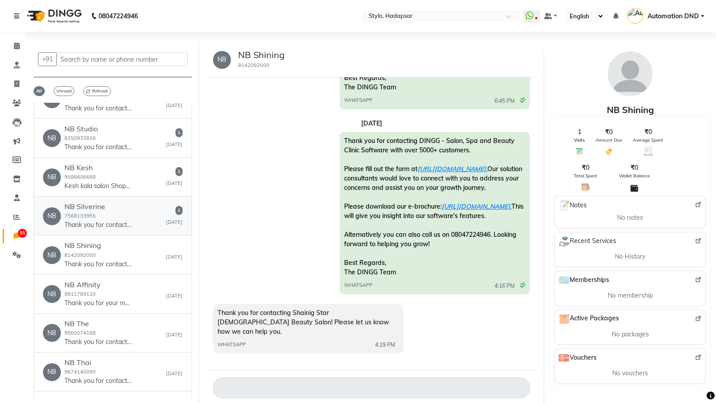
click at [117, 203] on h6 "NB Silverine" at bounding box center [97, 207] width 67 height 8
click at [120, 166] on div "NB Kesh 9586606668 Kesh kala salon Shop 9 sukruti tower opposite aagman Avenue …" at bounding box center [97, 177] width 67 height 27
click at [119, 133] on div "NB Studio 8250932816 Thank you for contacting Studio R! Please let us know how …" at bounding box center [97, 138] width 67 height 27
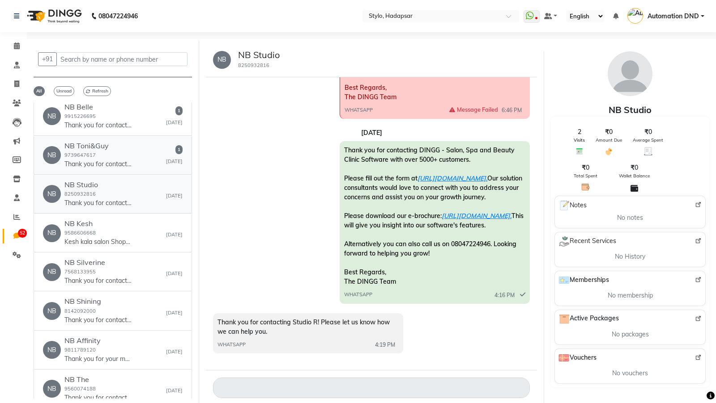
click at [119, 142] on h6 "NB Toni&Guy" at bounding box center [97, 146] width 67 height 8
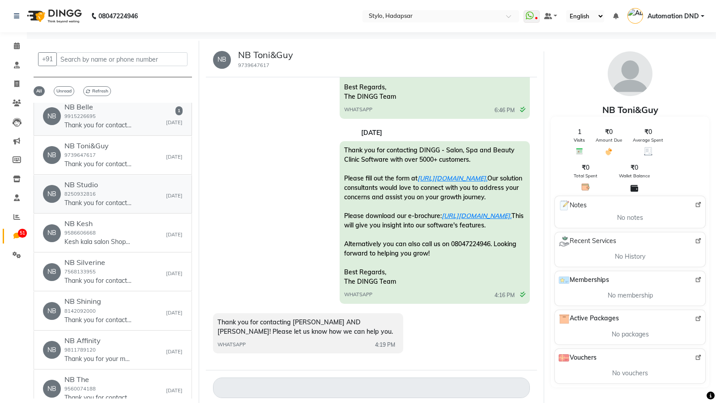
click at [119, 133] on link "NB NB Belle 9915226695 Thank you for contacting Belle Hair & Beauty salon! Plea…" at bounding box center [113, 116] width 158 height 38
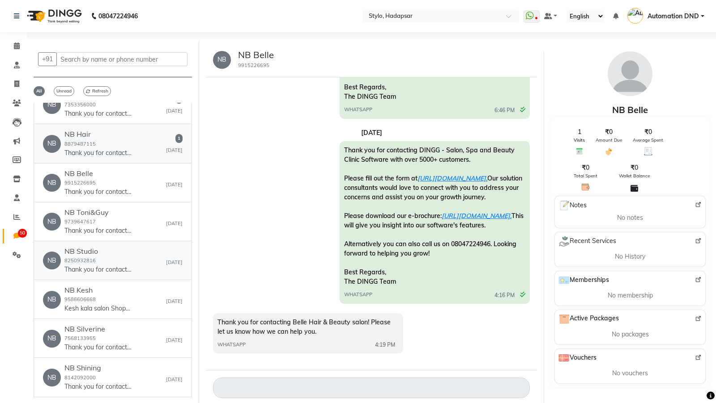
click at [119, 133] on div "NB Hair 8879487115 Thank you for contact Hair Cafe Unisex Salon Please let us k…" at bounding box center [97, 143] width 67 height 27
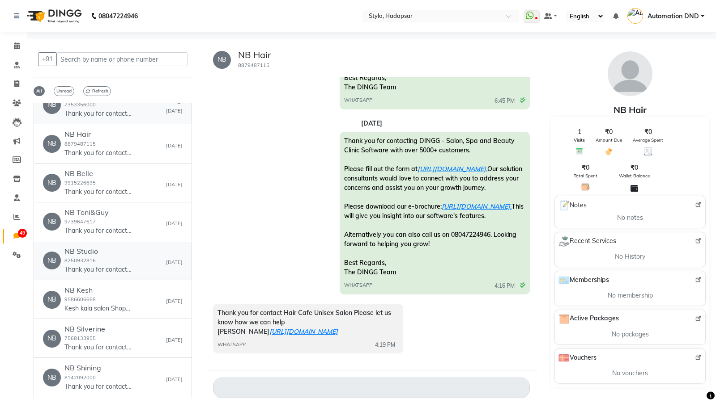
click at [119, 100] on h6 "NB Naturals" at bounding box center [97, 95] width 67 height 8
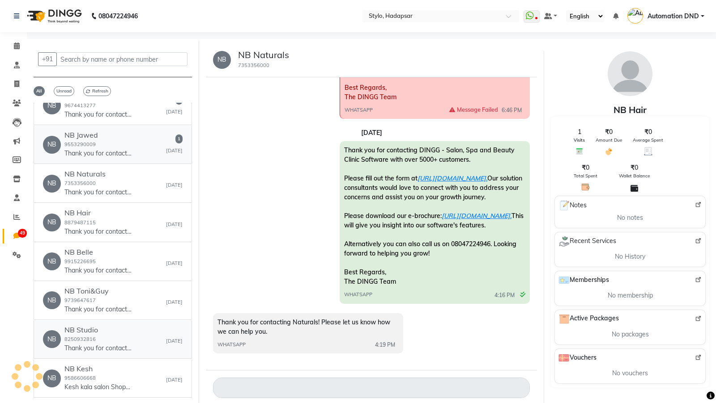
click at [119, 133] on div "NB Jawed 9553290009 Thank you for contacting Jawedhabib Boduppal! Please let us…" at bounding box center [97, 144] width 67 height 27
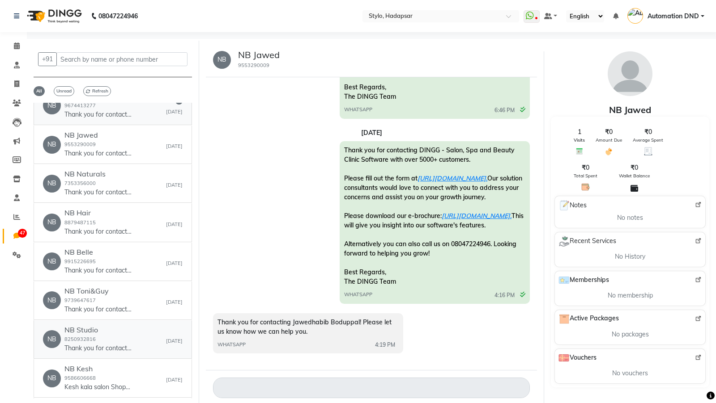
click at [119, 119] on div "NB Auburn 9674413277 Thank you for contacting AUBURN DIVA SALON ❤️Please let me…" at bounding box center [97, 105] width 67 height 27
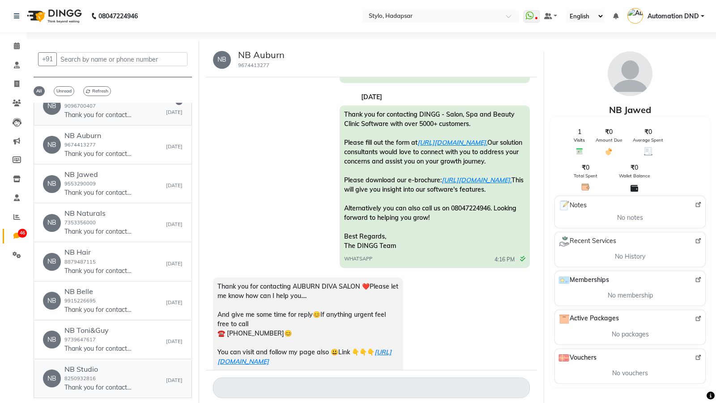
click at [119, 101] on h6 "NB Amanya" at bounding box center [97, 97] width 67 height 8
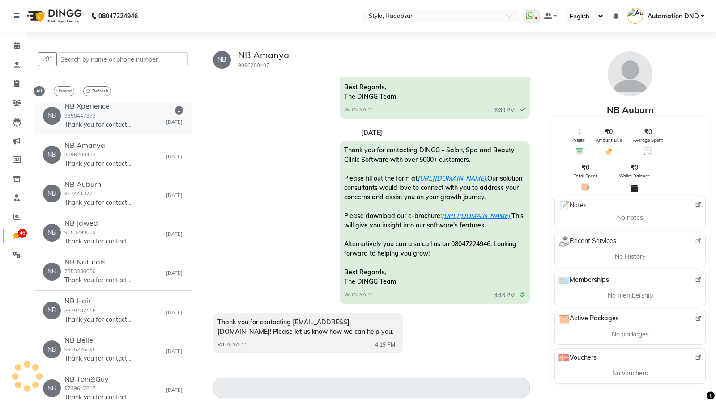
click at [119, 129] on div "NB Xperience 9850447873 Thank you for contacting Xperiences Unisex Salon! Pleas…" at bounding box center [97, 115] width 67 height 27
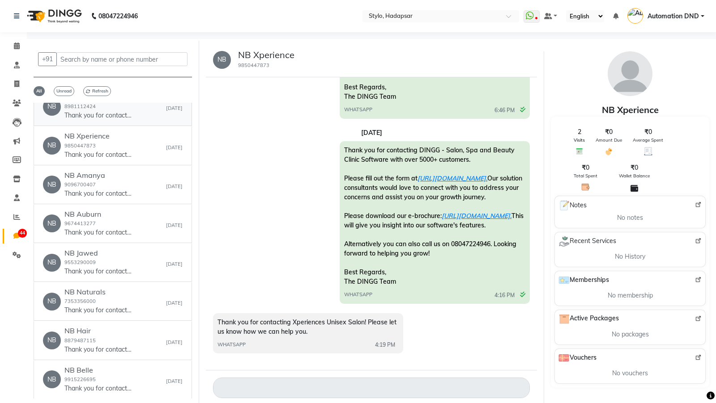
click at [119, 102] on h6 "NB Habibs" at bounding box center [97, 97] width 67 height 8
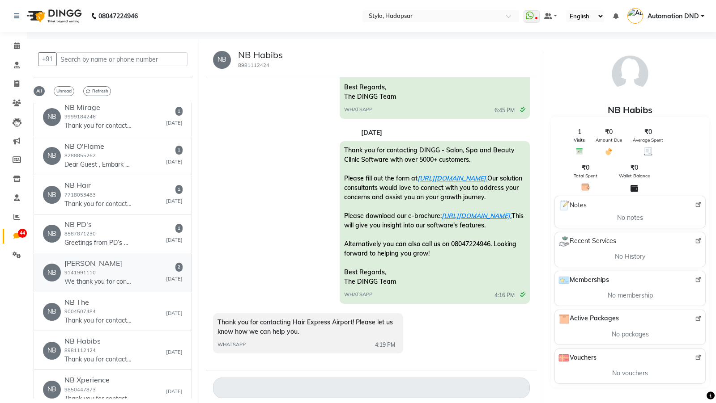
click at [131, 263] on div "NB NB Affinito 9141991110 We thank you for contacting *Affinito Salon* *Skin I …" at bounding box center [113, 272] width 140 height 27
click at [125, 238] on p "Greetings from PD’s Beauty Salon & Academy. You’re just One Step away from us. …" at bounding box center [97, 242] width 67 height 9
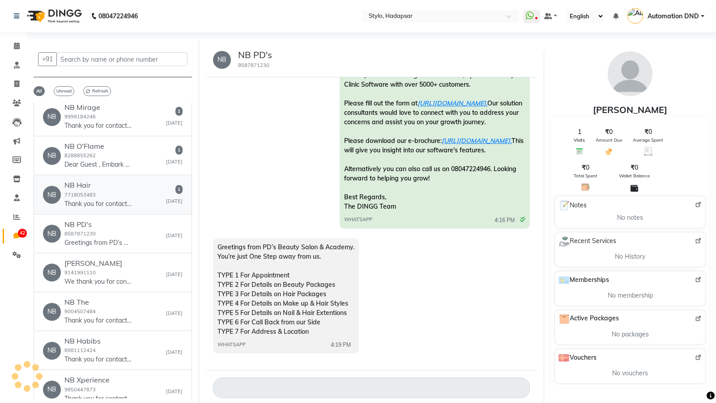
click at [116, 199] on p "Thank you for contacting Hair Canvas Salon! Please let us know how we can help …" at bounding box center [97, 203] width 67 height 9
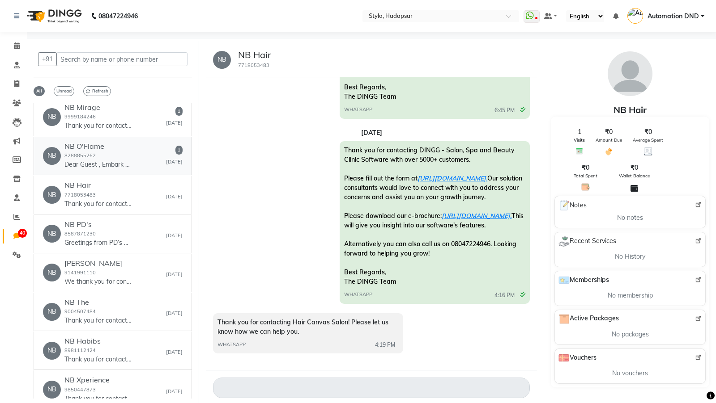
click at [101, 146] on div "NB O'Flame 8288855262 Dear Guest , Embark on a journey of discovery with Volca …" at bounding box center [97, 155] width 67 height 27
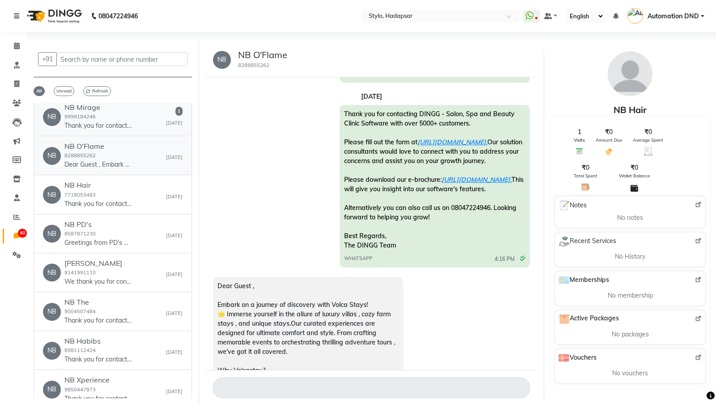
click at [101, 131] on div "NB Mirage 9999184246 Thank you for contacting Mirage unisex salon. Hair,nail,ma…" at bounding box center [97, 116] width 67 height 27
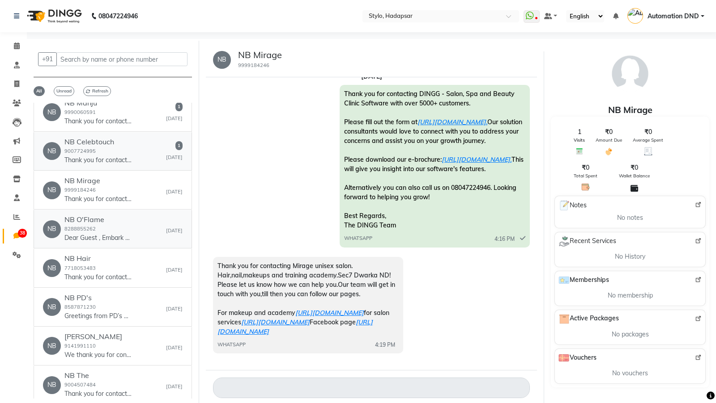
click at [101, 146] on div "NB Celebtouch 9007724995 Thank you for contacting Roomana Rawat! Please let us …" at bounding box center [97, 151] width 67 height 27
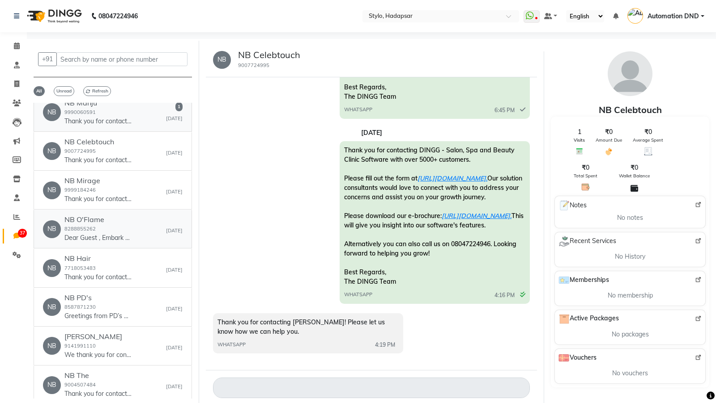
click at [101, 126] on div "NB Manju 9990060591 Thank you for contacting Manju Shah Makeover! Please let us…" at bounding box center [97, 112] width 67 height 27
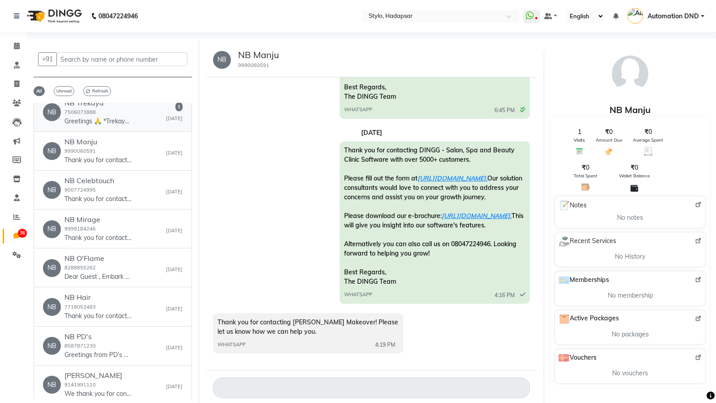
click at [93, 122] on link "NB NB Trekaya 7506073888 Greetings 🙏 *Trekaya Holistic Therapies* - 7506073888 …" at bounding box center [113, 112] width 158 height 38
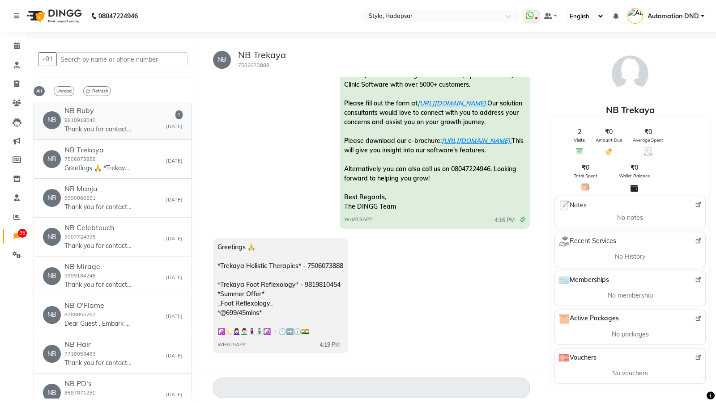
click at [93, 125] on p "Thank you for contacting Ruby Minocha! Please let us know, how I can help you." at bounding box center [97, 129] width 67 height 9
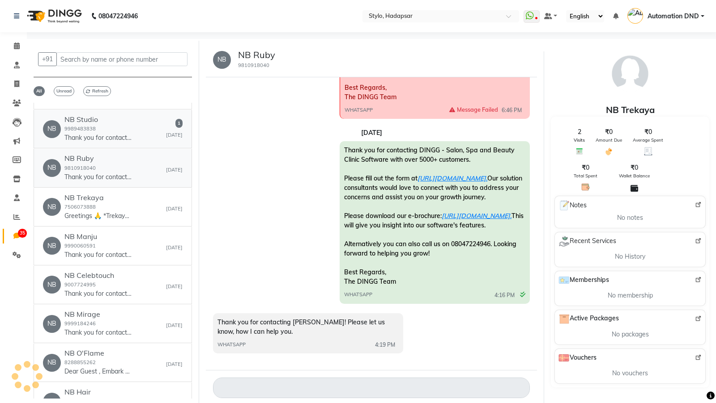
click at [93, 126] on small "9989483838" at bounding box center [79, 129] width 31 height 6
click at [93, 85] on h6 "NB The" at bounding box center [97, 80] width 67 height 8
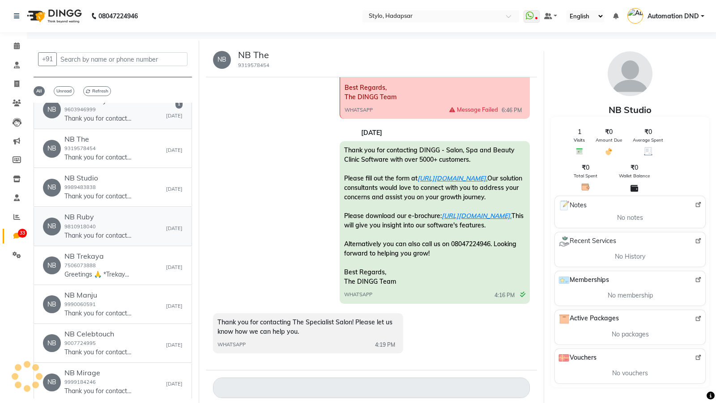
click at [93, 105] on h6 "NB Celebrity" at bounding box center [97, 100] width 67 height 8
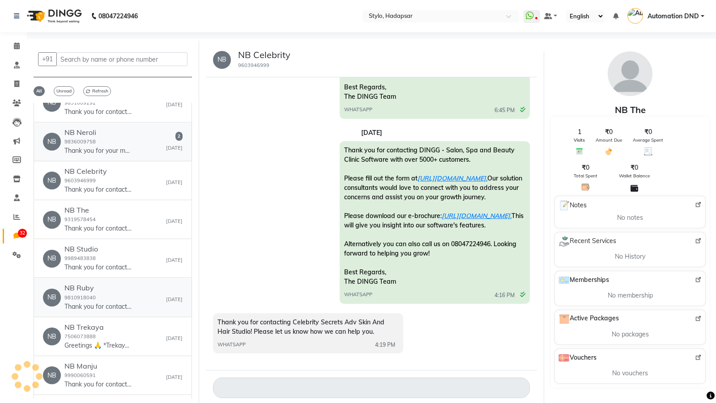
click at [93, 123] on link "NB NB Neroli 9836009758 Thank you for your message. We're unavailable right now…" at bounding box center [113, 142] width 158 height 38
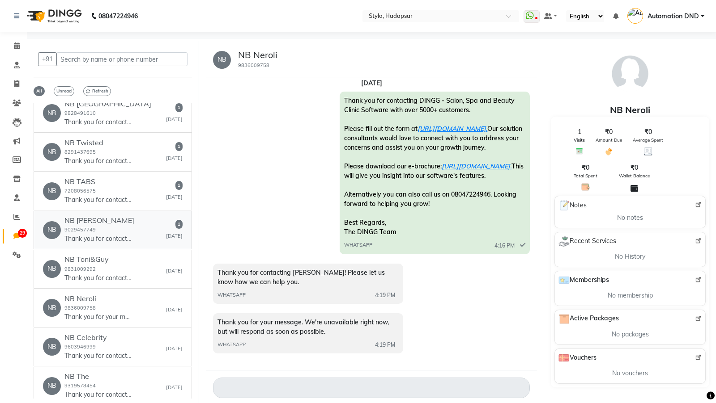
click at [92, 240] on link "NB NB Riddhi 9029457749 Thank you for contacting Riddhi Salon and Academy! Plea…" at bounding box center [113, 230] width 158 height 38
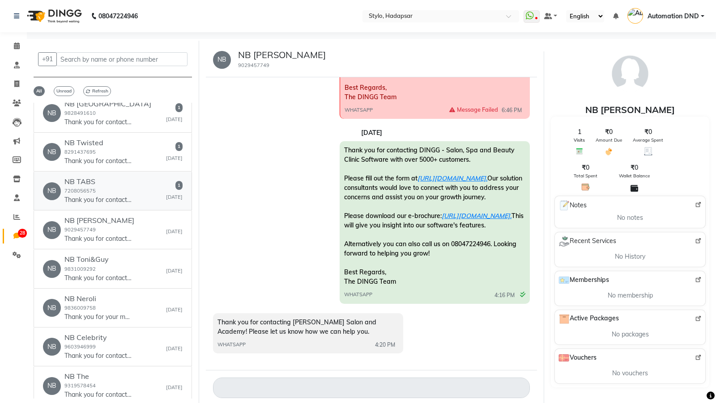
click at [98, 199] on p "Thank you for contacting TABS THE UNISEX SALON BANDRA! Please let us know how w…" at bounding box center [97, 199] width 67 height 9
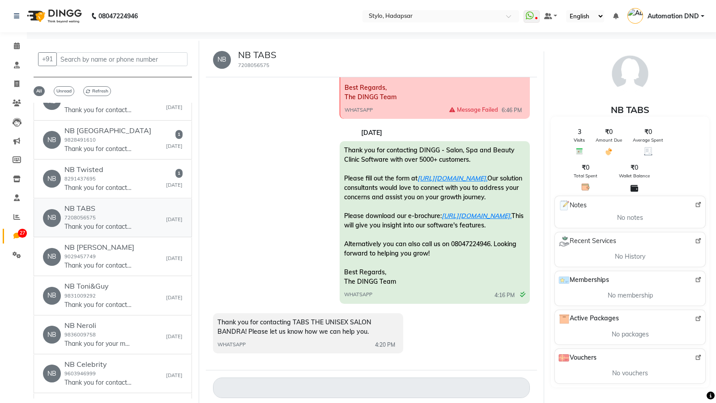
click at [98, 199] on link "NB NB TABS 7208056575 Thank you for contacting TABS THE UNISEX SALON BANDRA! Pl…" at bounding box center [113, 218] width 158 height 38
click at [100, 185] on p "Thank you for contacting Twisted Scissor's Salon and Academy! Please let us kno…" at bounding box center [97, 187] width 67 height 9
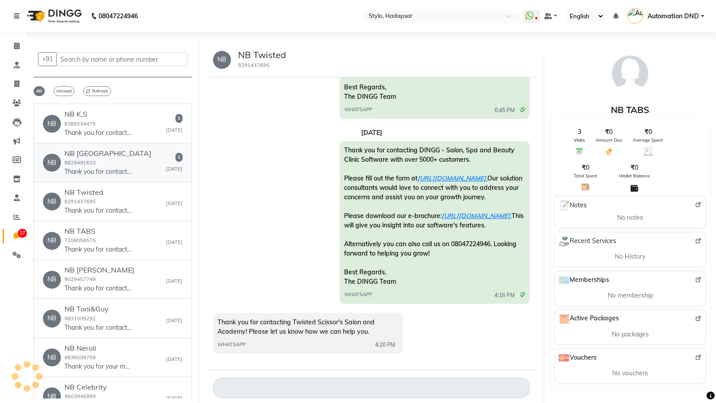
click at [104, 167] on p "Thank you for contacting Yogis London Breeze Salon! Please let us know how we c…" at bounding box center [97, 171] width 67 height 9
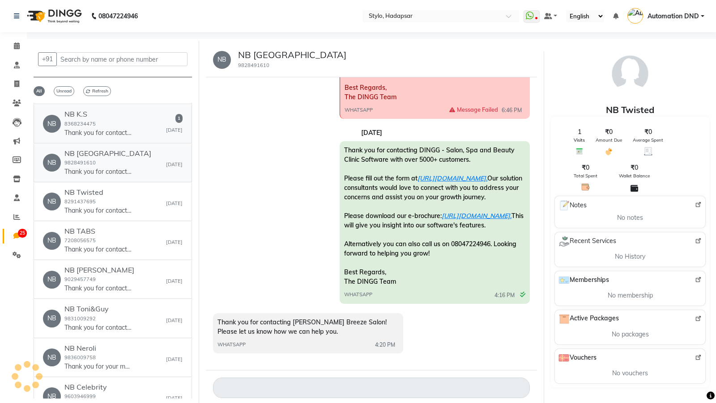
click at [104, 137] on div "NB K.S 8368234475 Thank you for contacting KS Beauty Salon & academy! Please le…" at bounding box center [97, 123] width 67 height 27
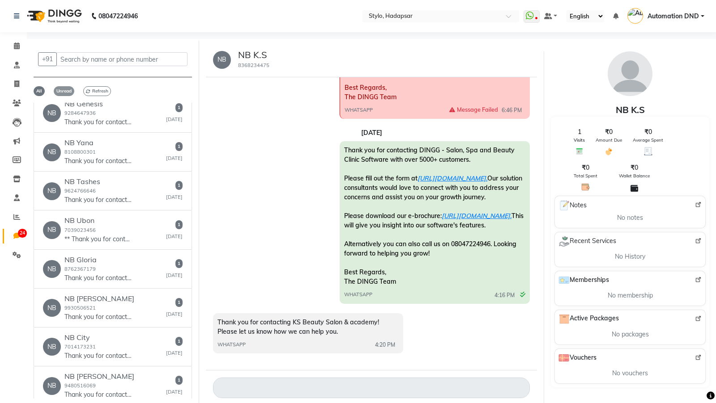
click at [61, 89] on span "Unread" at bounding box center [64, 91] width 21 height 10
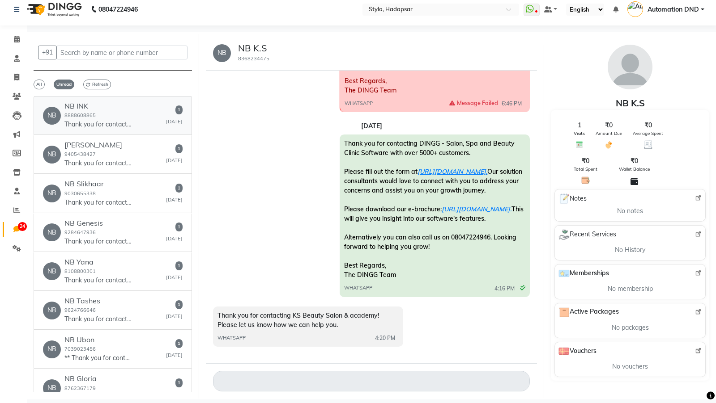
drag, startPoint x: 108, startPoint y: 98, endPoint x: 107, endPoint y: 105, distance: 7.2
click at [108, 100] on link "NB NB INK 8888608865 Thank you for contacting ink tattoowala! Please let us kno…" at bounding box center [113, 115] width 158 height 39
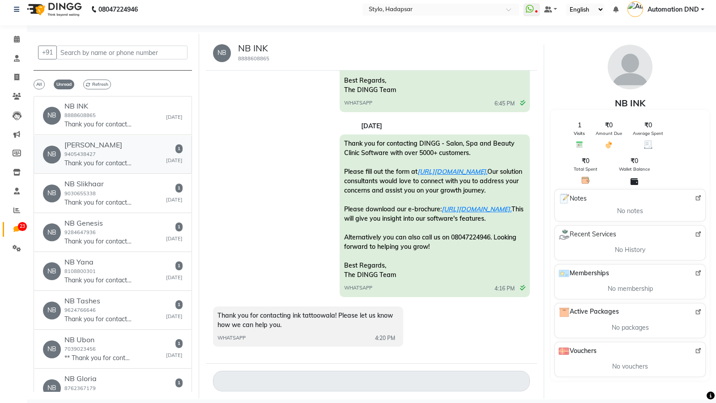
click at [97, 141] on h6 "NB Maddy" at bounding box center [97, 145] width 67 height 8
click at [89, 195] on div "NB Slikhaar 9030655338 Thank you for contacting Slikhair family salon and acade…" at bounding box center [97, 193] width 67 height 27
click at [99, 243] on p "Thank you for contacting Genesis Salon and Spa! Please let us know how we can h…" at bounding box center [97, 241] width 67 height 9
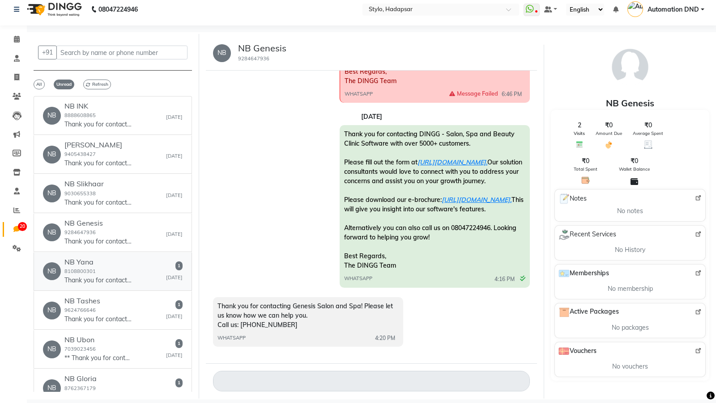
click at [95, 259] on h6 "NB Yana" at bounding box center [97, 262] width 67 height 8
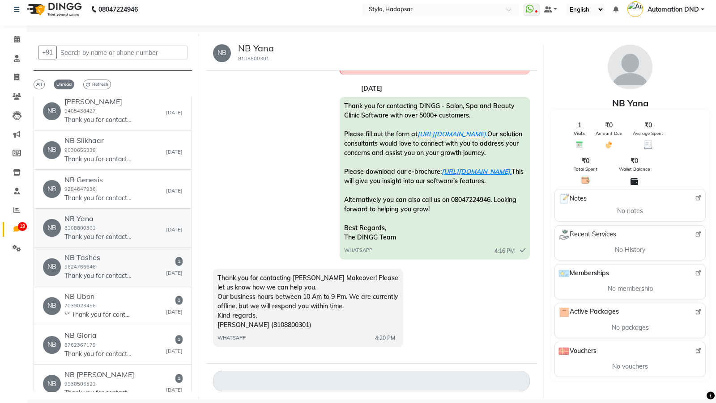
click at [95, 259] on h6 "NB Tashes" at bounding box center [97, 258] width 67 height 8
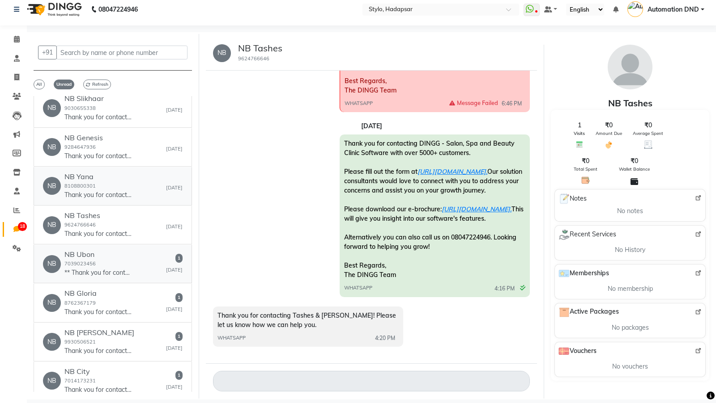
click at [95, 259] on div "NB Ubon 7039023456 ** Thank you for contacting *Namaste Thai Spa & Salon*, ! *A…" at bounding box center [97, 263] width 67 height 27
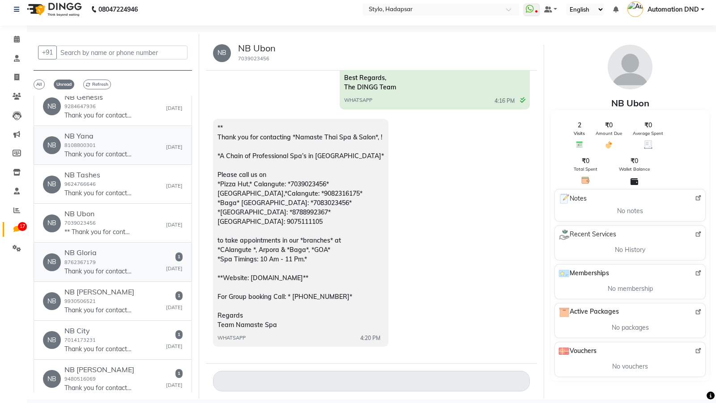
click at [95, 259] on div "NB Gloria 8762367179 Thank you for contacting Gloria 2 unisex salon and ayurved…" at bounding box center [97, 262] width 67 height 27
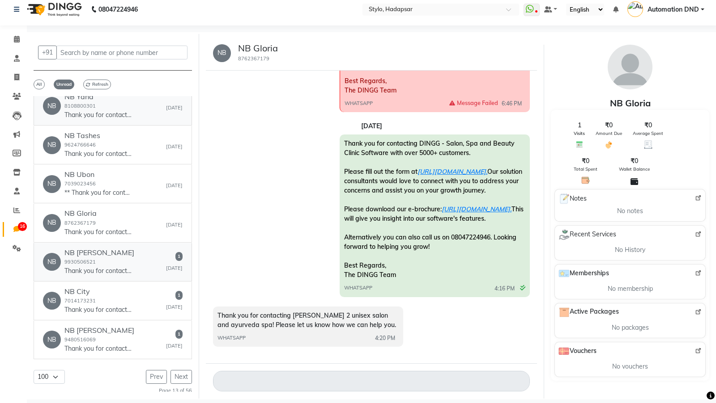
click at [95, 259] on div "NB LookWell 9930506521 Thank you for contacting LookWell Salon! Get some of the…" at bounding box center [99, 262] width 70 height 27
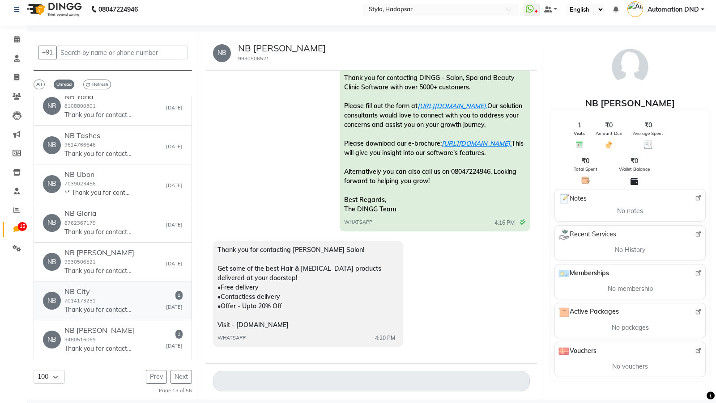
click at [98, 299] on div "NB City 7014173231 Thank you for contacting City Looks Skin & Hair Care! Please…" at bounding box center [97, 301] width 67 height 27
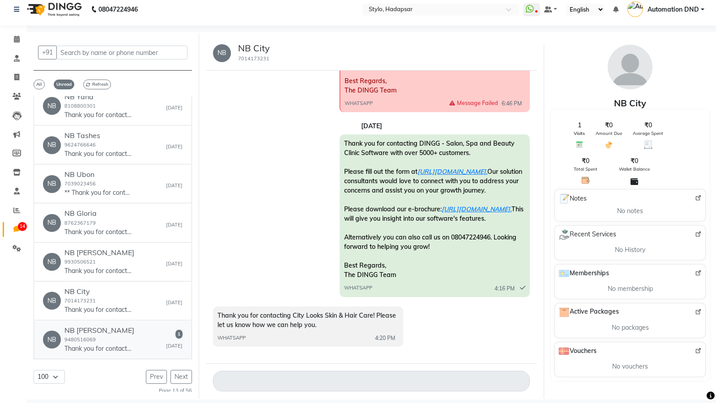
click at [100, 322] on link "NB NB Toni 9480516069 Thank you for contacting tonyandguy ! Please let us know …" at bounding box center [113, 340] width 158 height 38
click at [181, 372] on button "Next" at bounding box center [180, 377] width 21 height 14
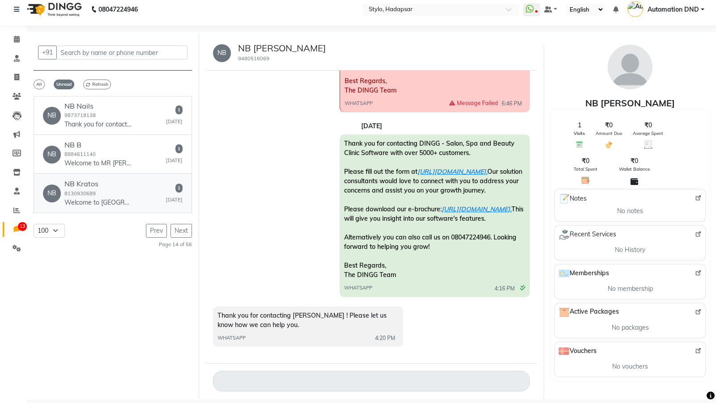
click at [128, 199] on p "Welcome to Kratos Unisex Salon! Please let us know how we can help you! If you …" at bounding box center [97, 202] width 67 height 9
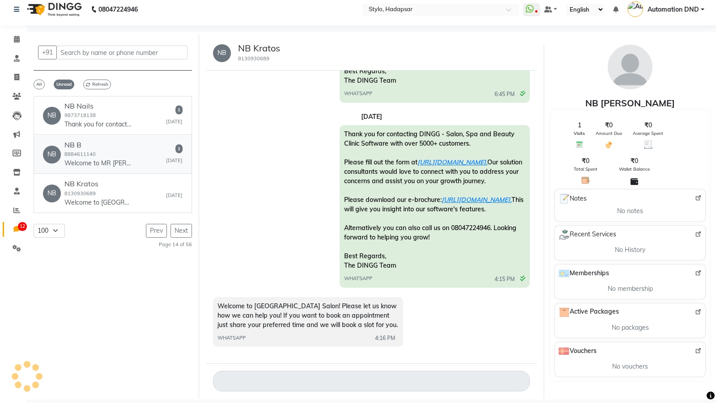
click at [119, 153] on div "NB B 8884611140 Welcome to MR YUVA SALON! your one-stop-shop for all things hai…" at bounding box center [97, 154] width 67 height 27
click at [108, 114] on div "NB Nails 9873718138 Thank you for contacting Nails Mantra! Please let us know h…" at bounding box center [97, 115] width 67 height 27
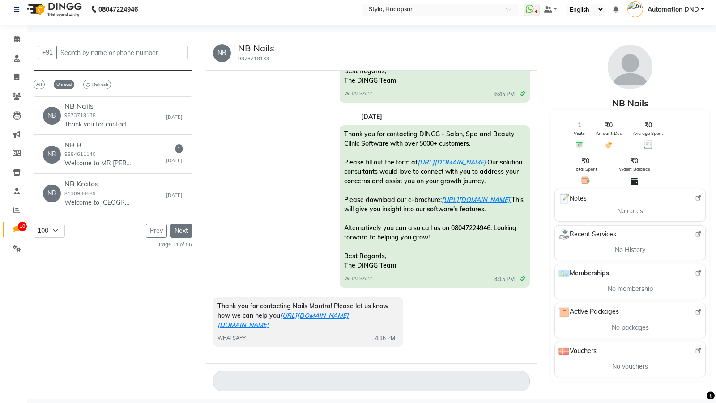
click at [181, 230] on button "Next" at bounding box center [180, 231] width 21 height 14
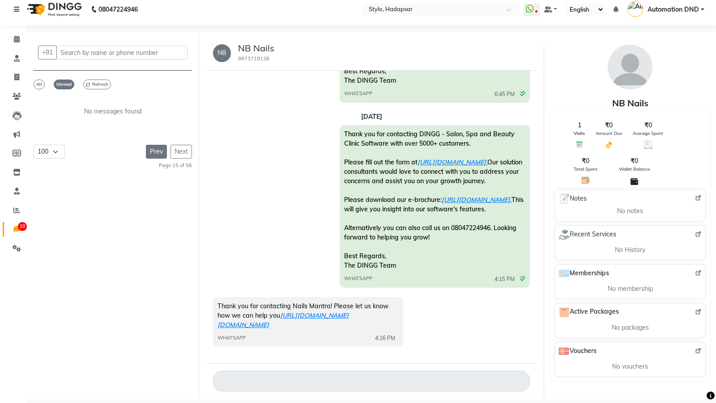
click at [153, 148] on button "Prev" at bounding box center [156, 152] width 21 height 14
click at [154, 152] on button "Prev" at bounding box center [156, 152] width 21 height 14
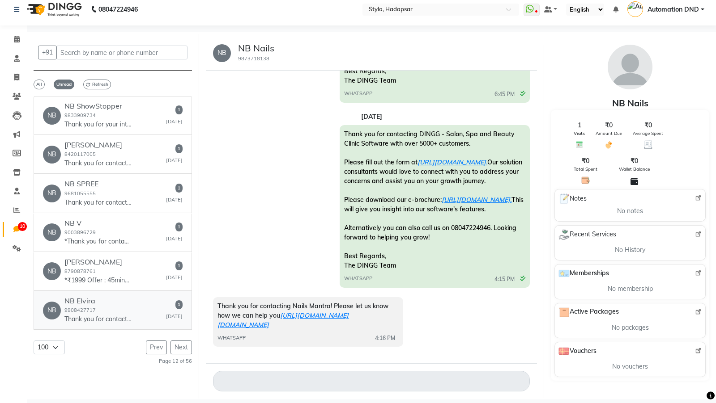
click at [137, 301] on div "NB NB Elvira 9908427717 Thank you for contacting Elvira! Please let us know how…" at bounding box center [113, 310] width 140 height 27
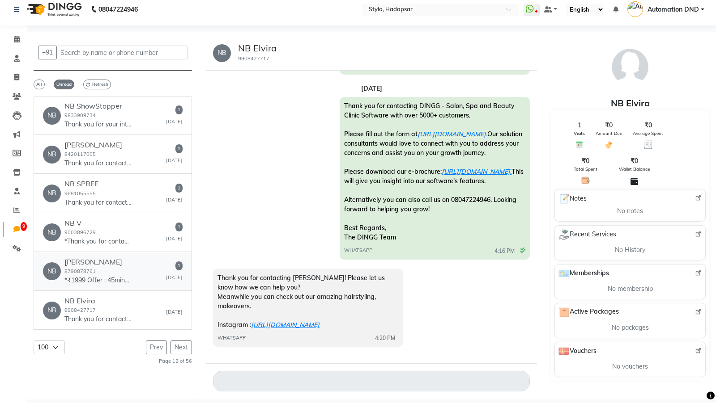
click at [135, 265] on div "NB NB Goje 8790878761 *₹1999 Offer : 45mins of Full Body Massage* Select any on…" at bounding box center [113, 271] width 140 height 27
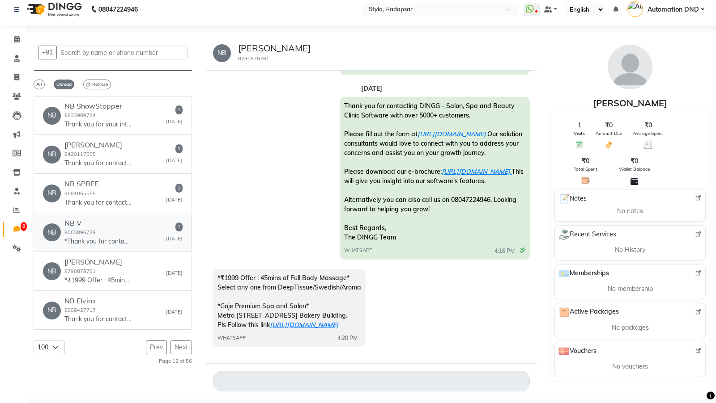
click at [130, 225] on h6 "NB V" at bounding box center [97, 223] width 67 height 8
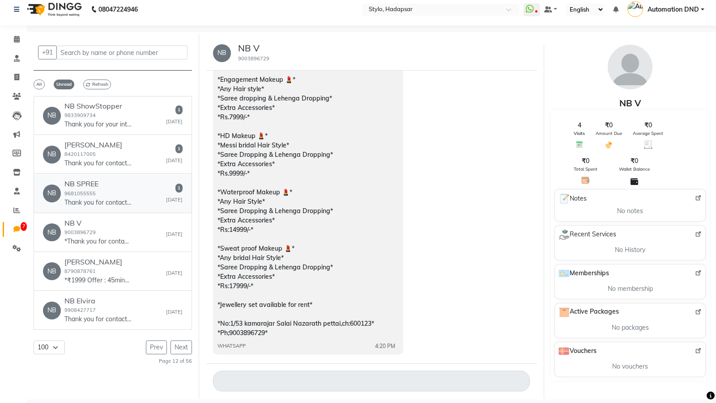
click at [136, 192] on div "NB NB SPREE 9681055555 Thank you for contacting SPREE THE UNISEX SALON! Please …" at bounding box center [113, 193] width 140 height 27
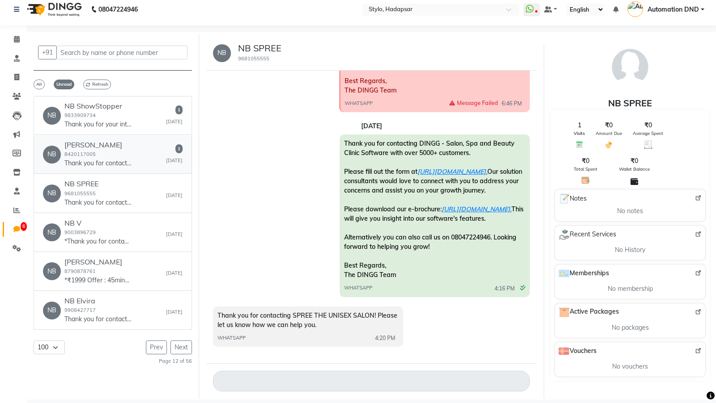
click at [136, 138] on link "NB NB green 8420117005 Thank you for contacting Green Trends Baghajatin! Please…" at bounding box center [113, 155] width 158 height 38
click at [134, 105] on div "NB NB ShowStopper 9833909734 Thank you for your interest with ShowStopper Salon…" at bounding box center [113, 115] width 140 height 27
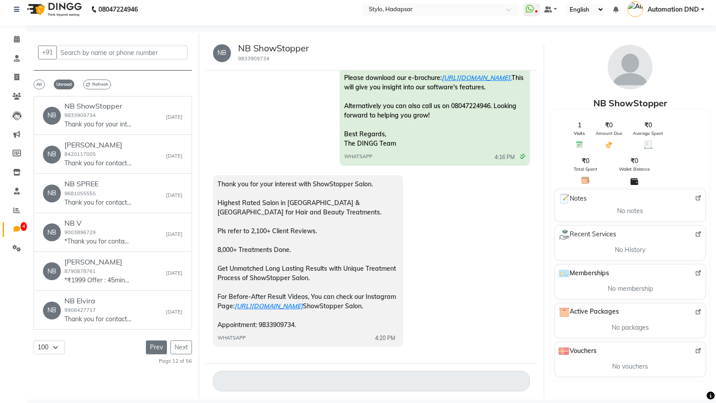
click at [148, 346] on button "Prev" at bounding box center [156, 348] width 21 height 14
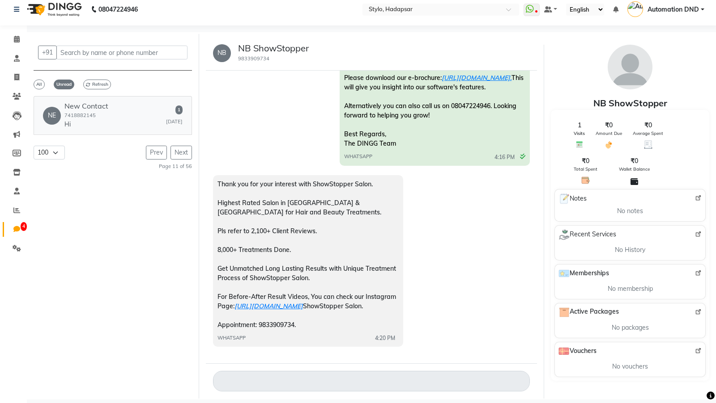
click at [136, 116] on div "NE New Contact 7418882145 Hi 1 Aug 20" at bounding box center [113, 115] width 140 height 27
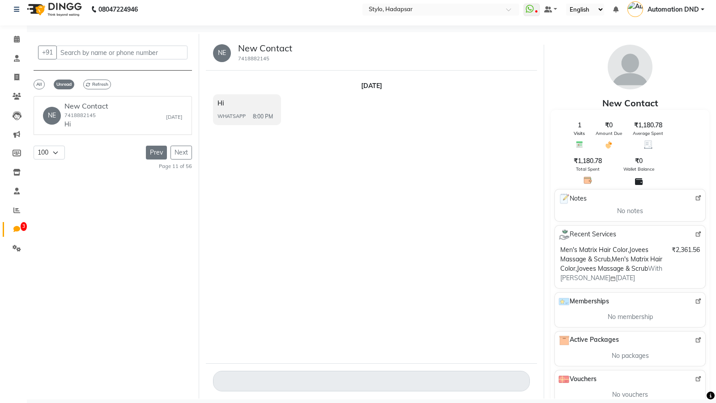
click at [157, 154] on button "Prev" at bounding box center [156, 153] width 21 height 14
click at [157, 154] on button "Prev" at bounding box center [156, 152] width 21 height 14
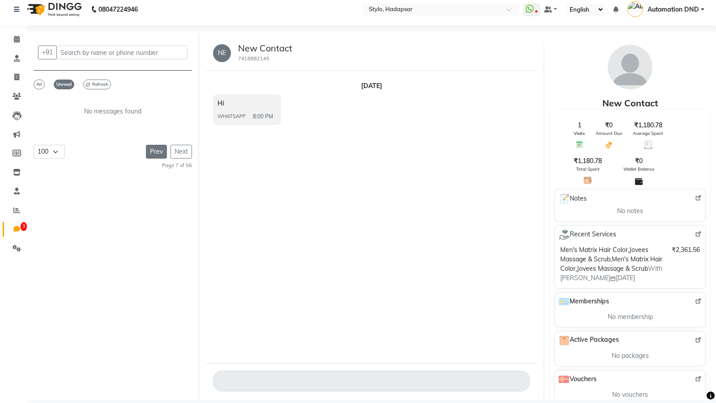
click at [157, 154] on button "Prev" at bounding box center [156, 152] width 21 height 14
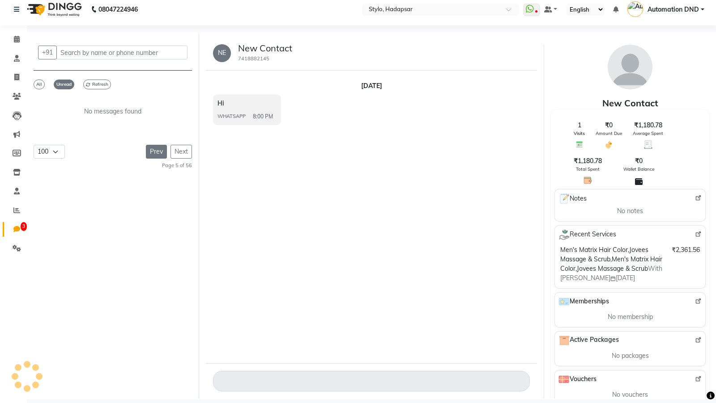
click at [157, 154] on button "Prev" at bounding box center [156, 152] width 21 height 14
click at [157, 154] on div "Prev Next" at bounding box center [169, 152] width 46 height 14
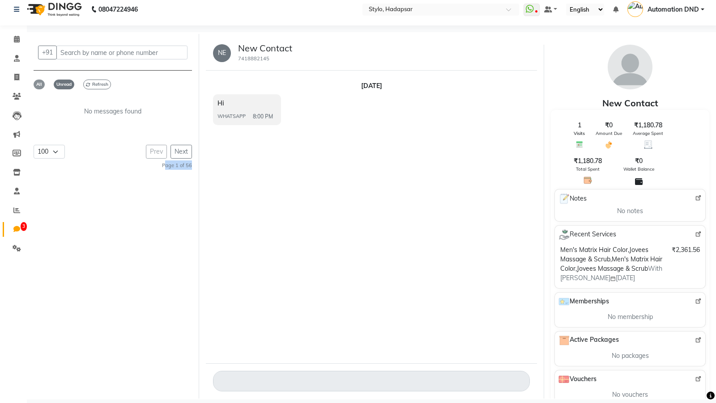
click at [41, 88] on span "All" at bounding box center [39, 85] width 11 height 10
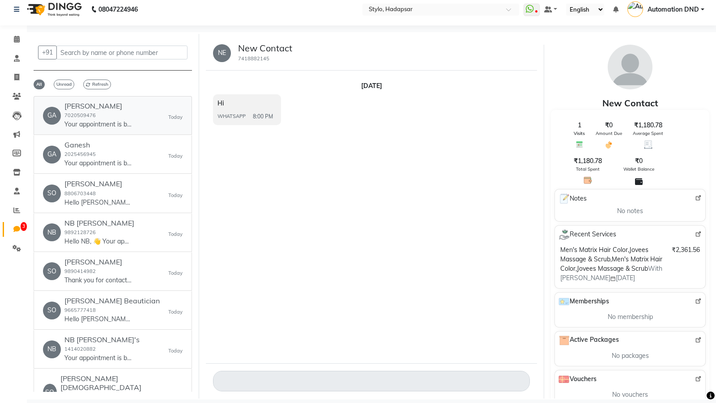
click at [98, 110] on div "Ganesh Poul 7020509476 Your appointment is booked for ww4.in/a?c=E4NkNt at 11:1…" at bounding box center [97, 115] width 67 height 27
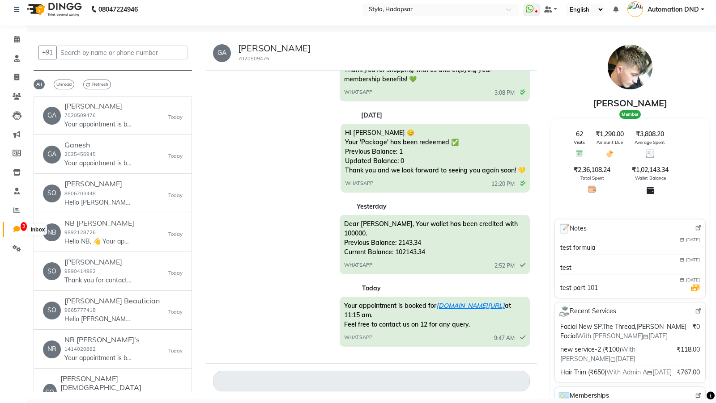
click at [19, 225] on span "3" at bounding box center [17, 230] width 16 height 10
click at [67, 84] on span "Unread" at bounding box center [64, 85] width 21 height 10
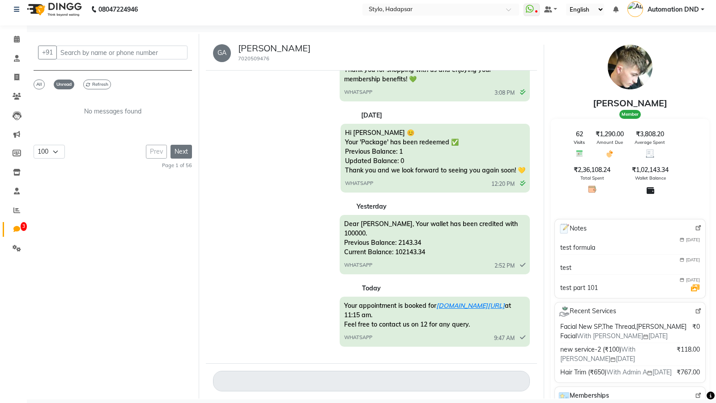
click at [181, 147] on button "Next" at bounding box center [180, 152] width 21 height 14
click at [182, 146] on button "Next" at bounding box center [180, 152] width 21 height 14
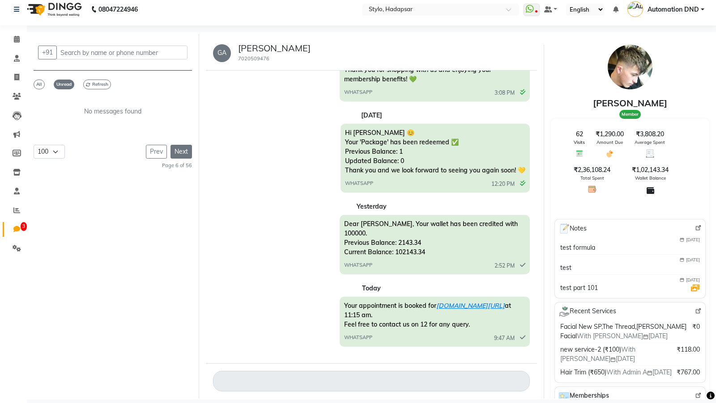
click at [182, 146] on button "Next" at bounding box center [180, 152] width 21 height 14
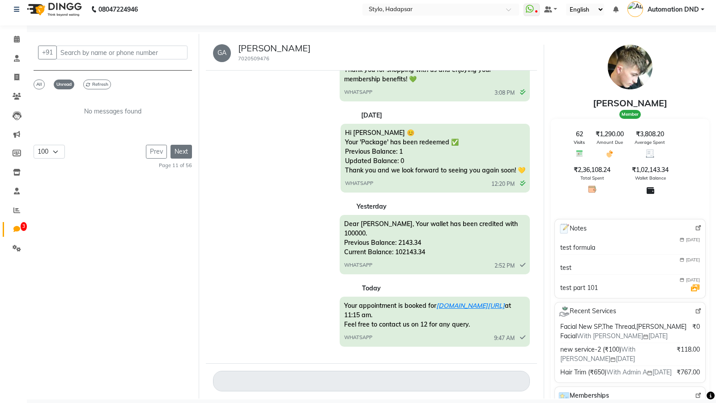
click at [182, 146] on button "Next" at bounding box center [180, 152] width 21 height 14
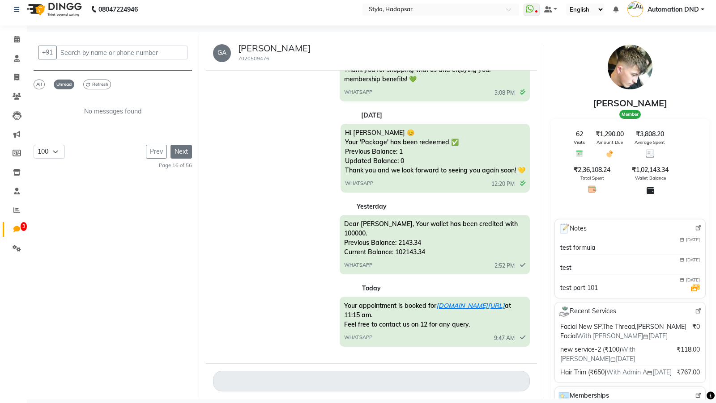
click at [182, 146] on button "Next" at bounding box center [180, 152] width 21 height 14
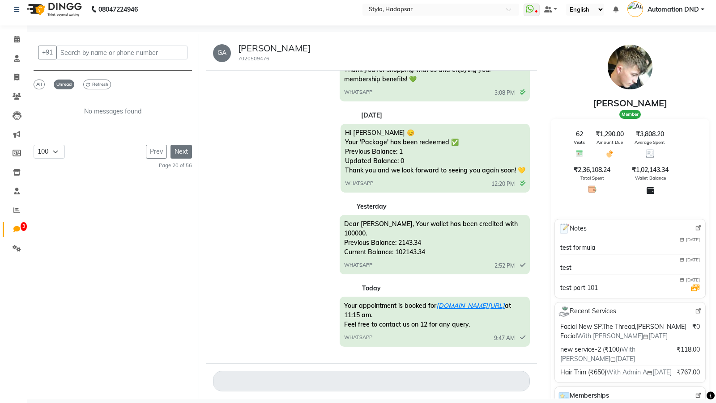
click at [182, 146] on button "Next" at bounding box center [180, 152] width 21 height 14
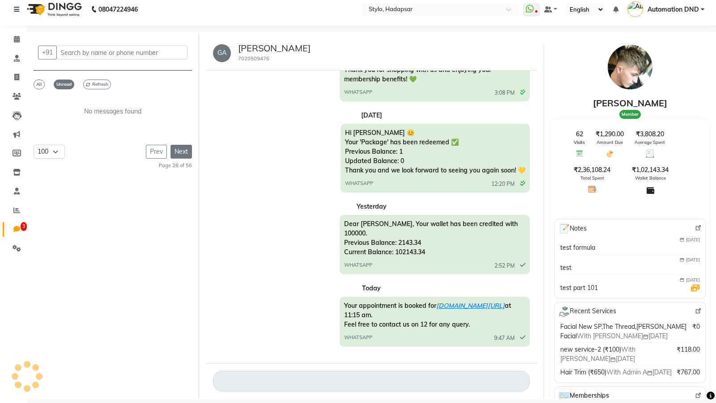
click at [182, 146] on button "Next" at bounding box center [180, 152] width 21 height 14
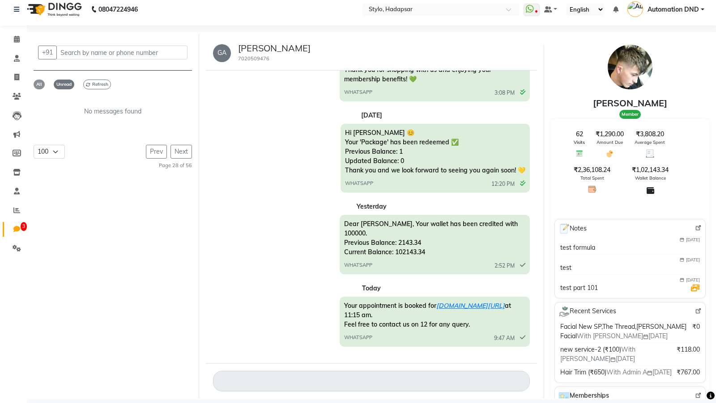
click at [38, 88] on span "All" at bounding box center [39, 85] width 11 height 10
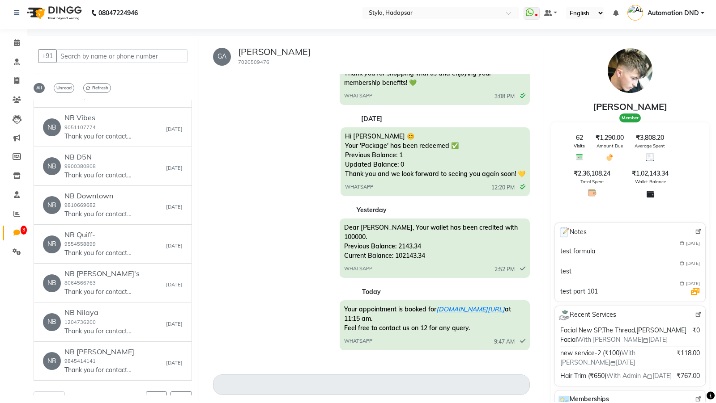
scroll to position [3, 0]
click at [15, 212] on icon at bounding box center [16, 214] width 7 height 7
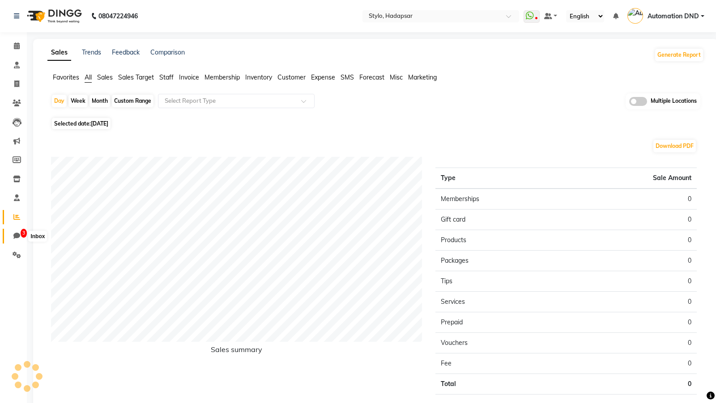
click at [9, 240] on span "3" at bounding box center [17, 236] width 16 height 10
select select "100"
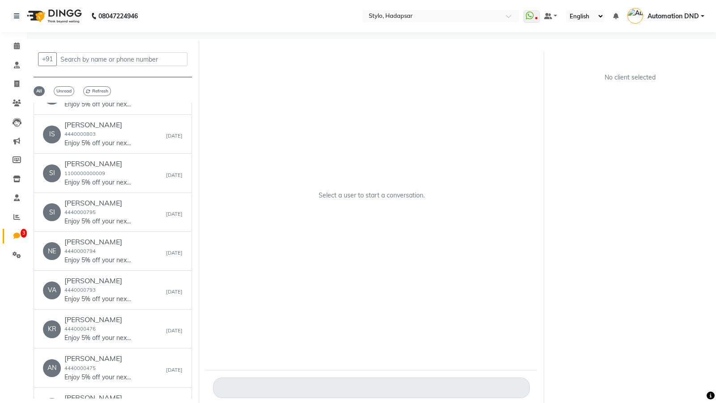
scroll to position [7, 0]
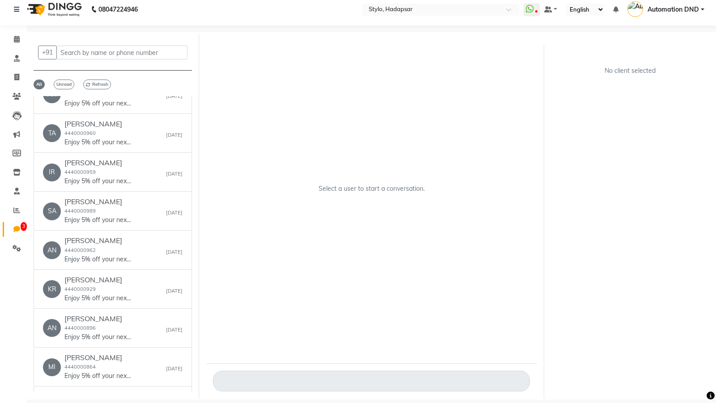
scroll to position [3618, 0]
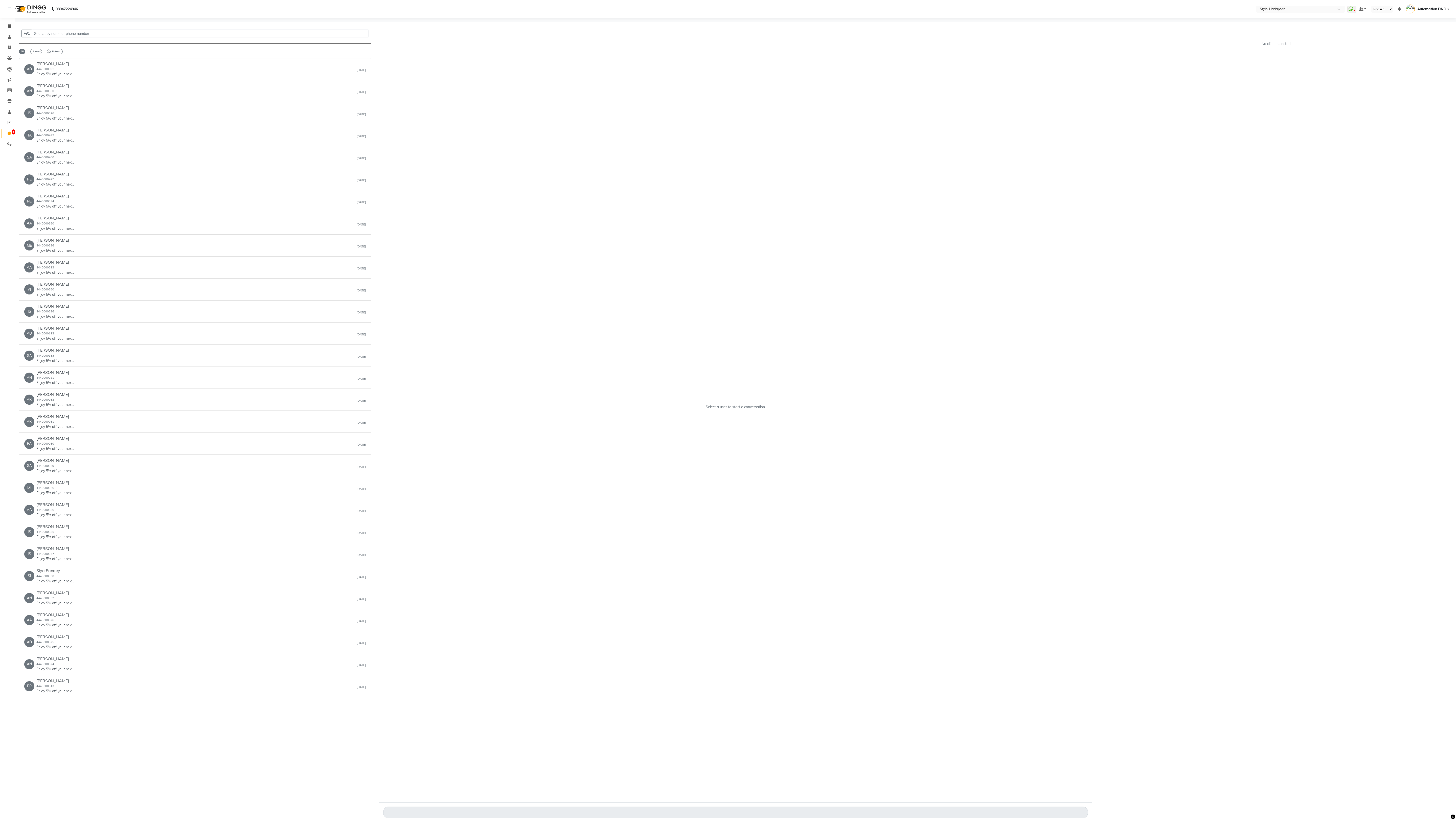
scroll to position [1608, 0]
click at [364, 228] on button "Next" at bounding box center [365, 689] width 12 height 8
click at [365, 228] on button "Next" at bounding box center [365, 689] width 12 height 8
click at [363, 228] on div "Prev Next Page 6 of 56" at bounding box center [358, 692] width 26 height 14
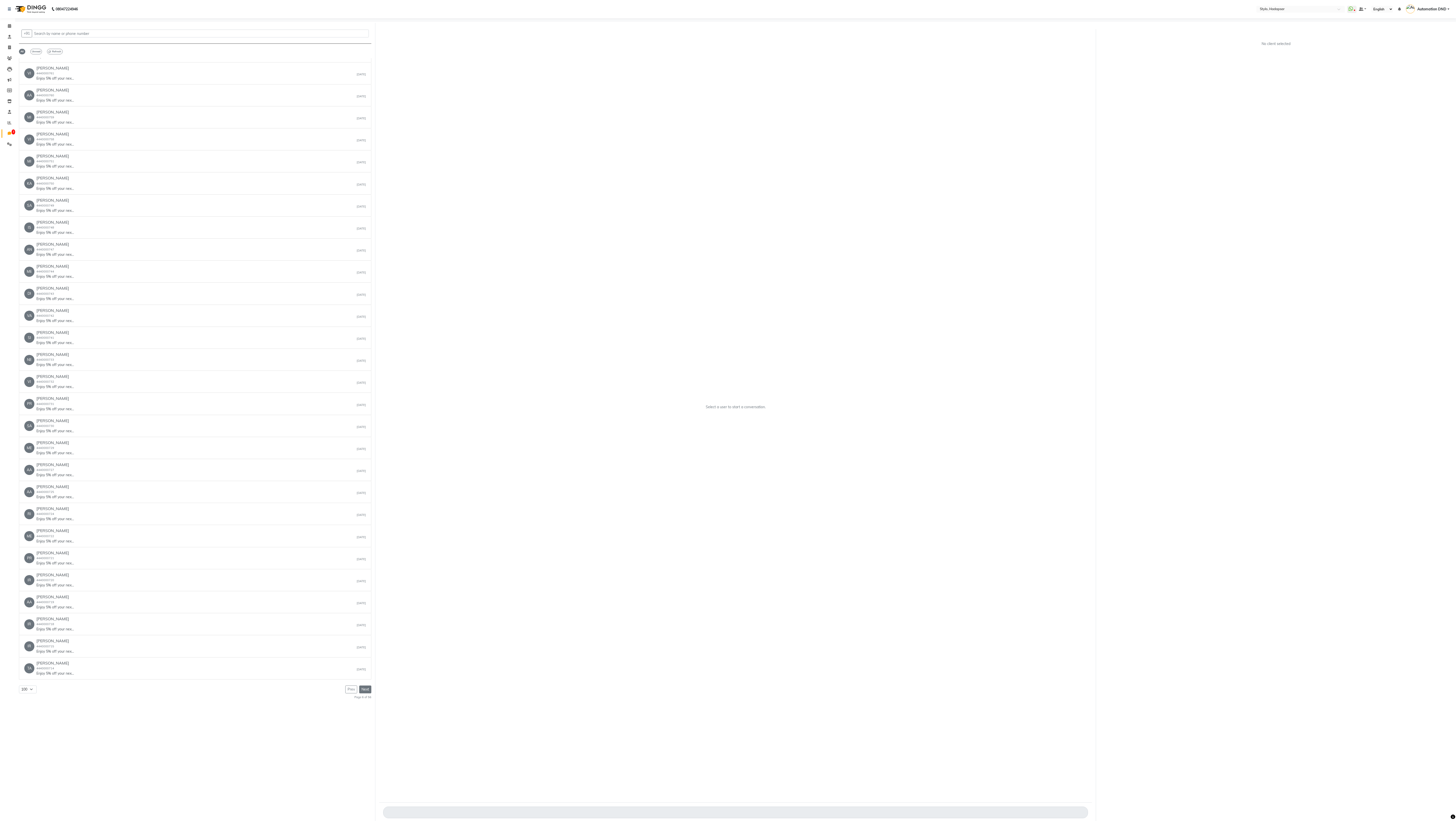
click at [364, 228] on button "Next" at bounding box center [365, 689] width 12 height 8
click at [364, 228] on button "Next" at bounding box center [365, 685] width 12 height 8
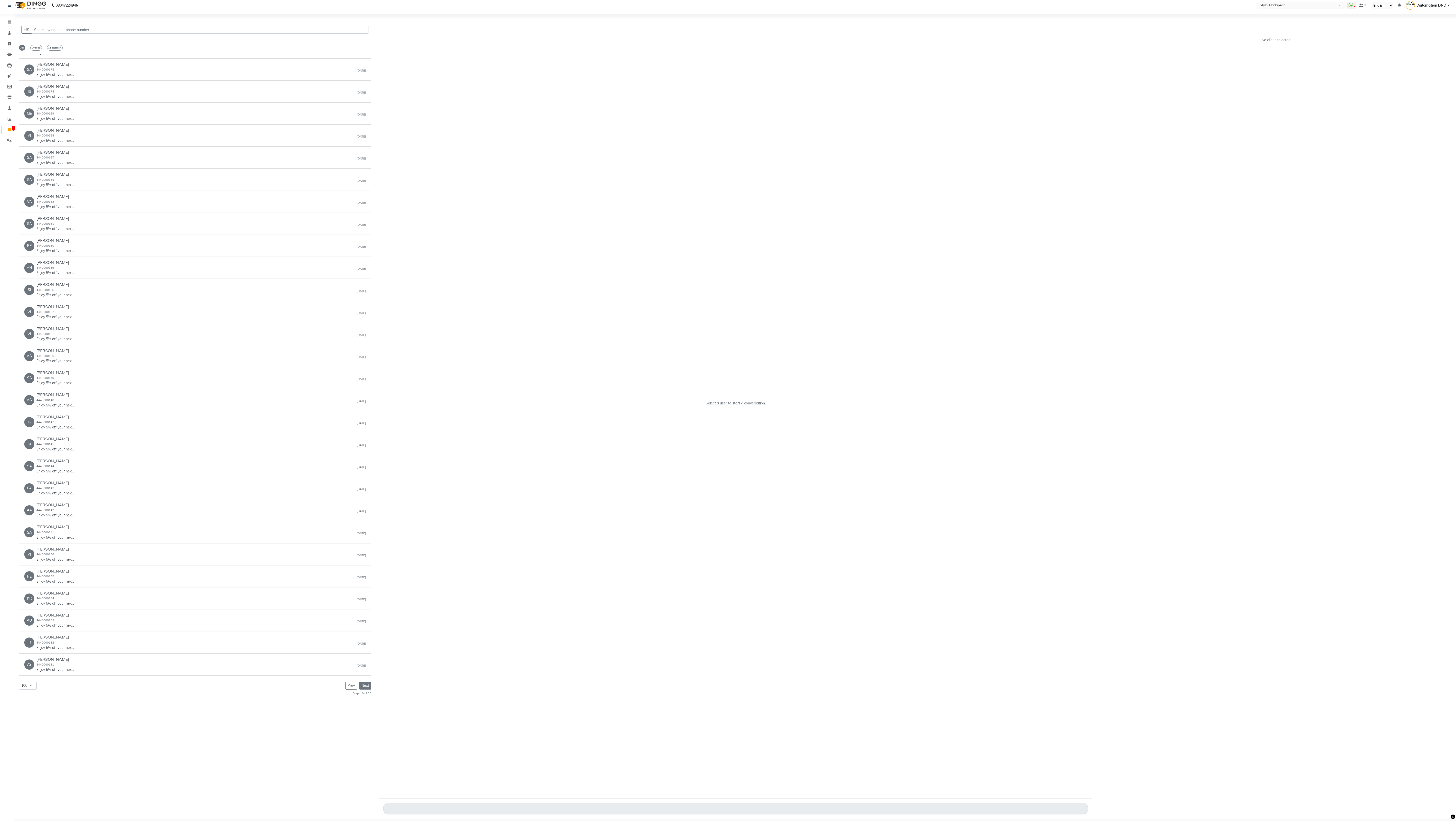
click at [364, 228] on button "Next" at bounding box center [365, 685] width 12 height 8
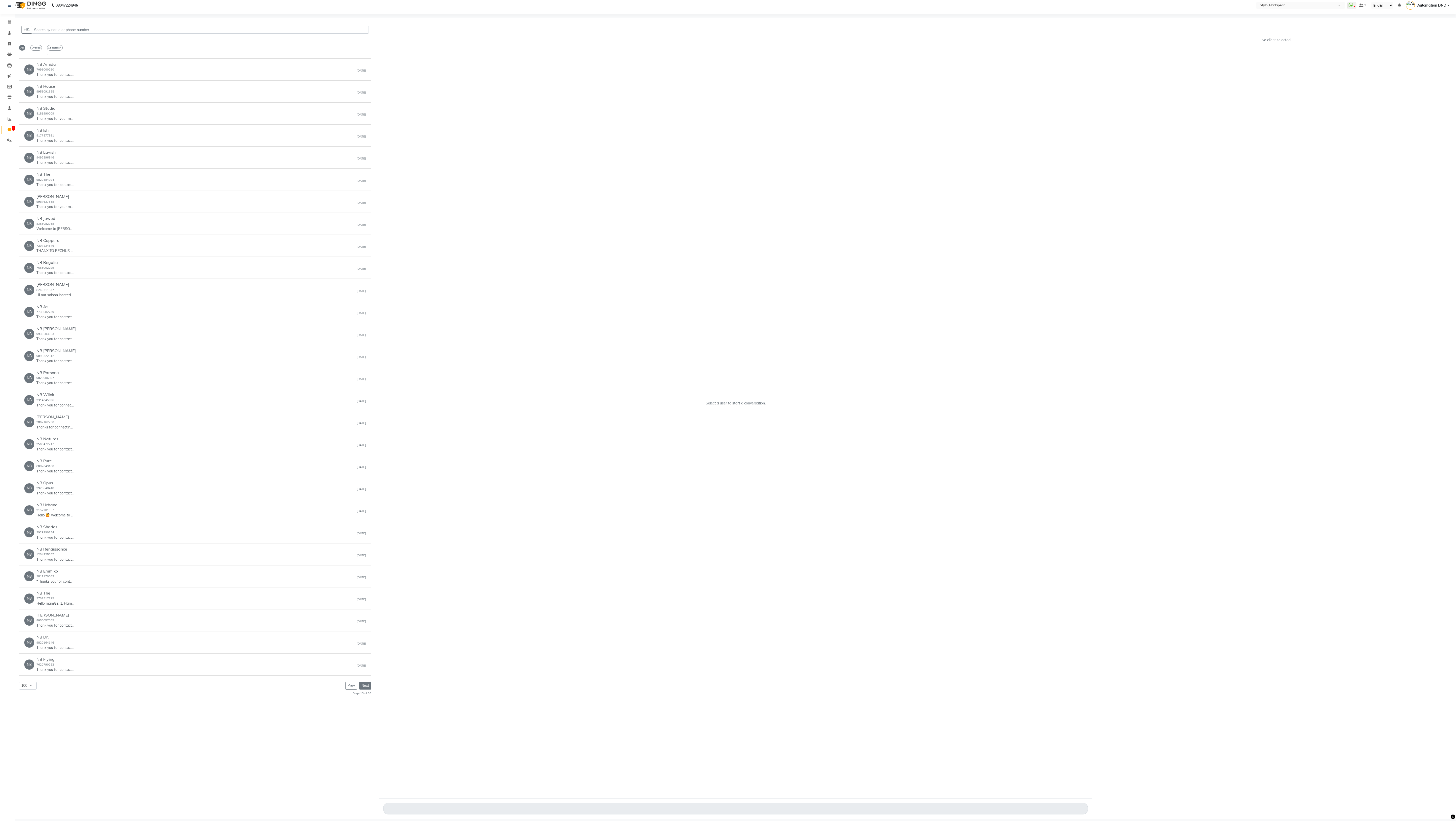
click at [364, 228] on button "Next" at bounding box center [365, 685] width 12 height 8
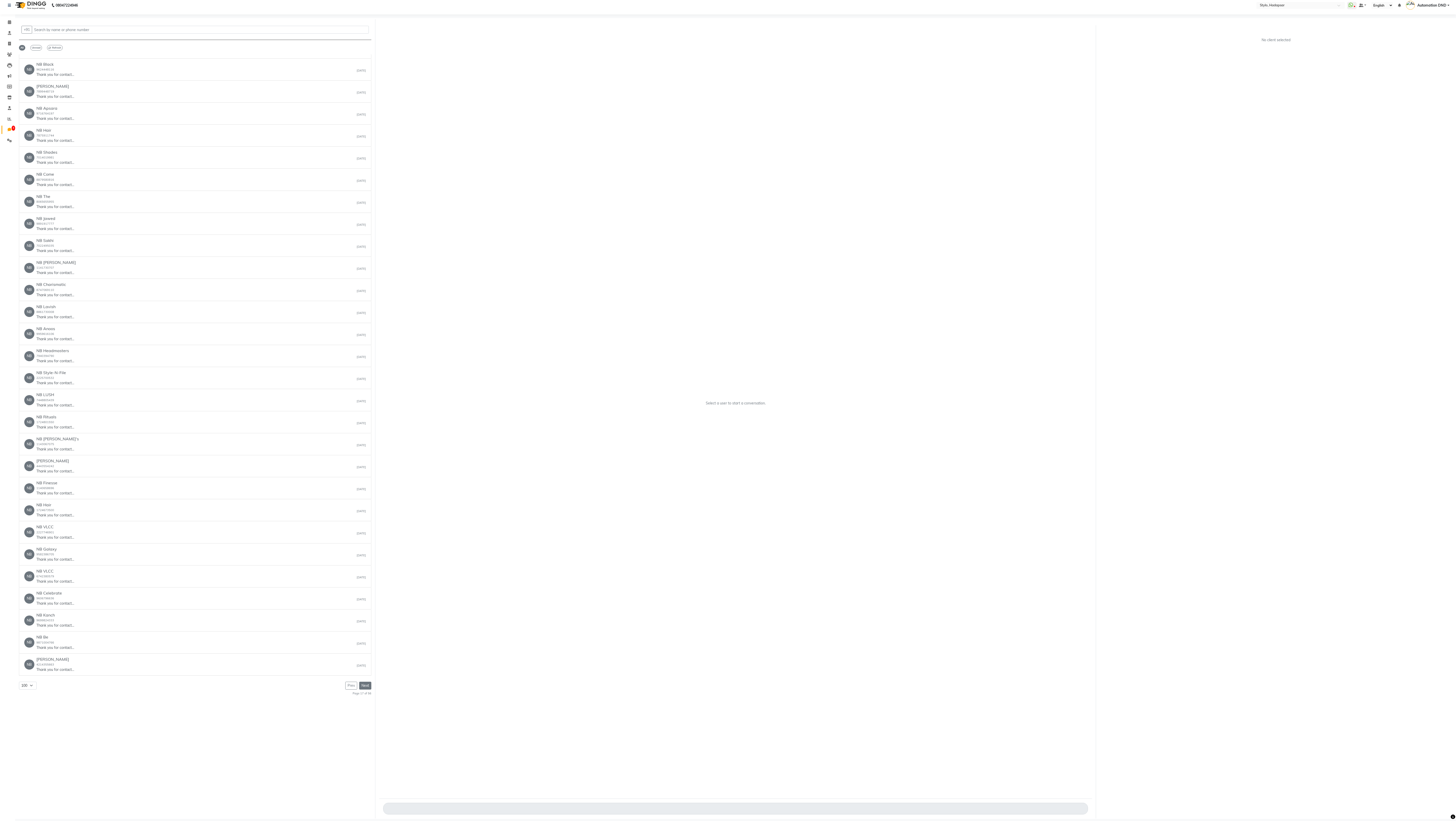
click at [364, 228] on button "Next" at bounding box center [365, 685] width 12 height 8
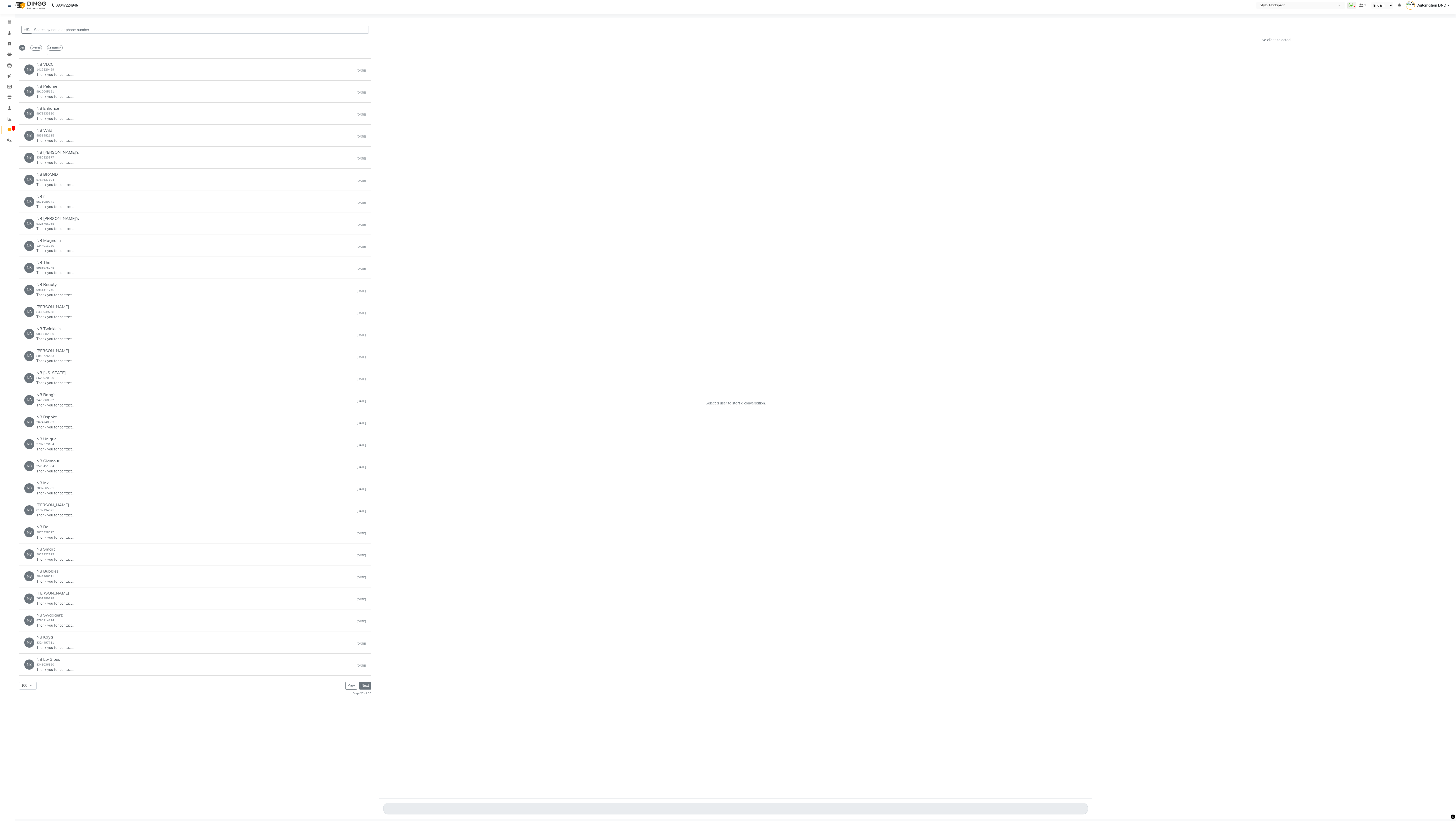
click at [364, 228] on button "Next" at bounding box center [365, 685] width 12 height 8
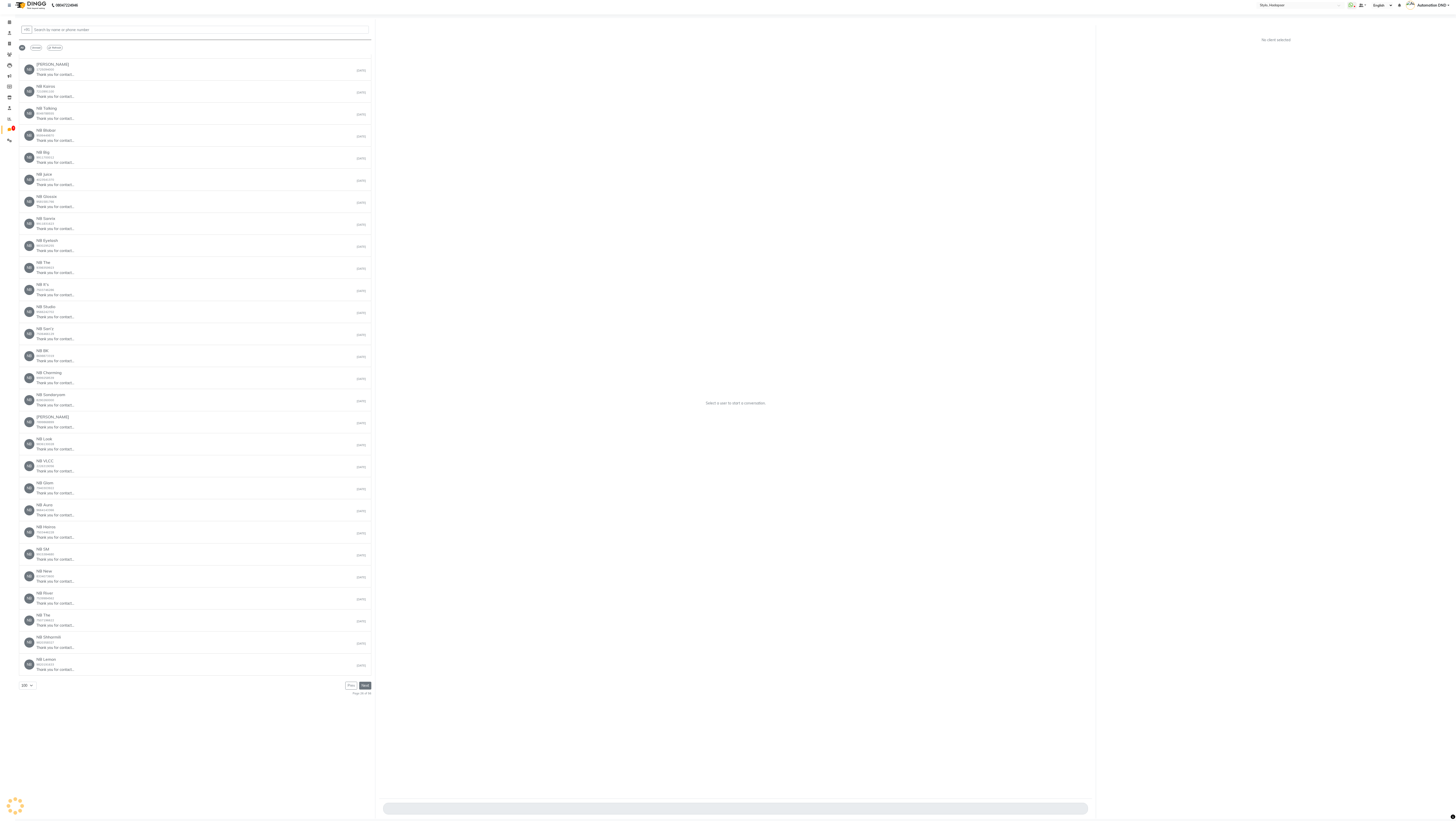
click at [364, 228] on button "Next" at bounding box center [365, 685] width 12 height 8
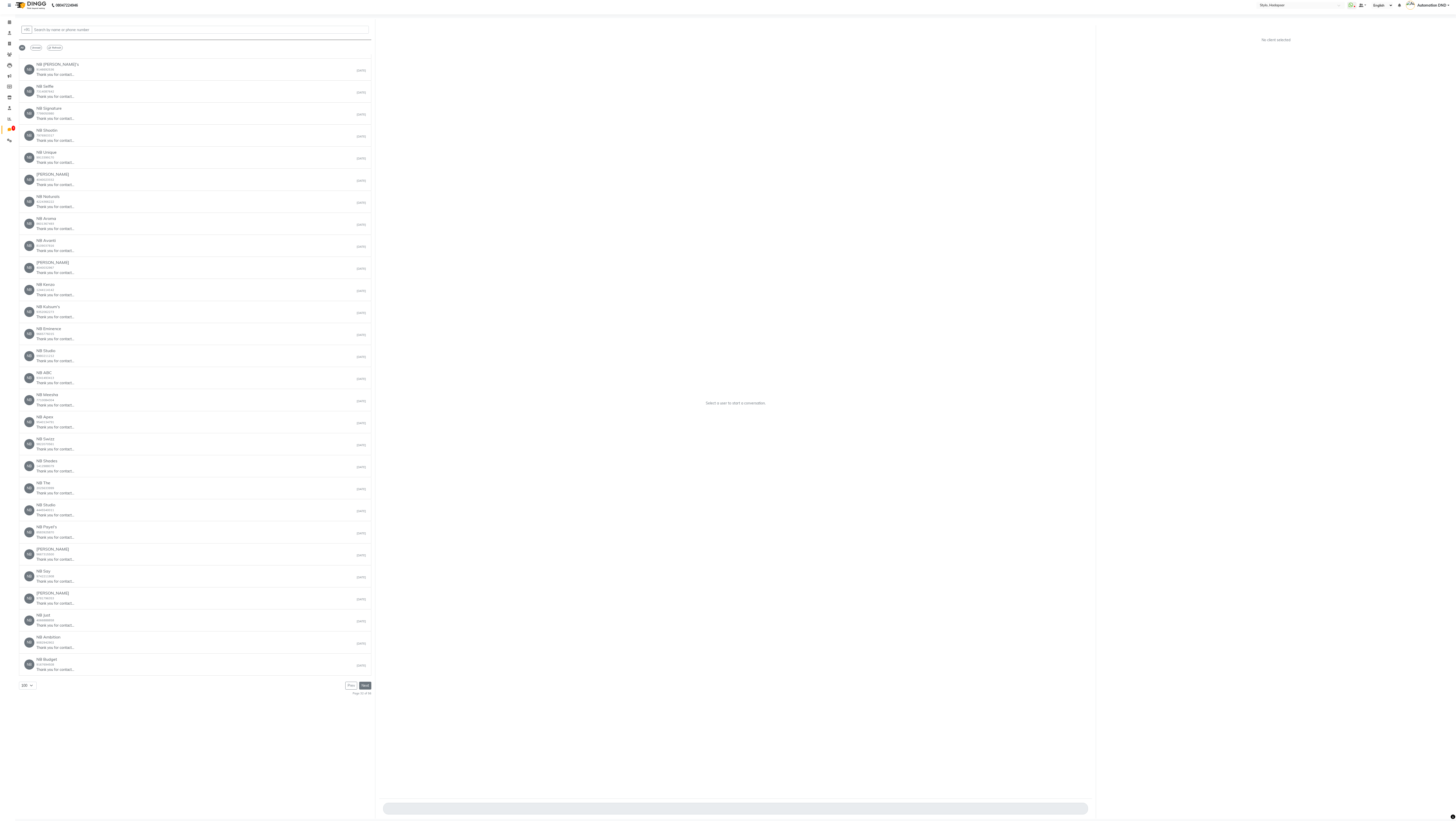
click at [364, 228] on button "Next" at bounding box center [365, 685] width 12 height 8
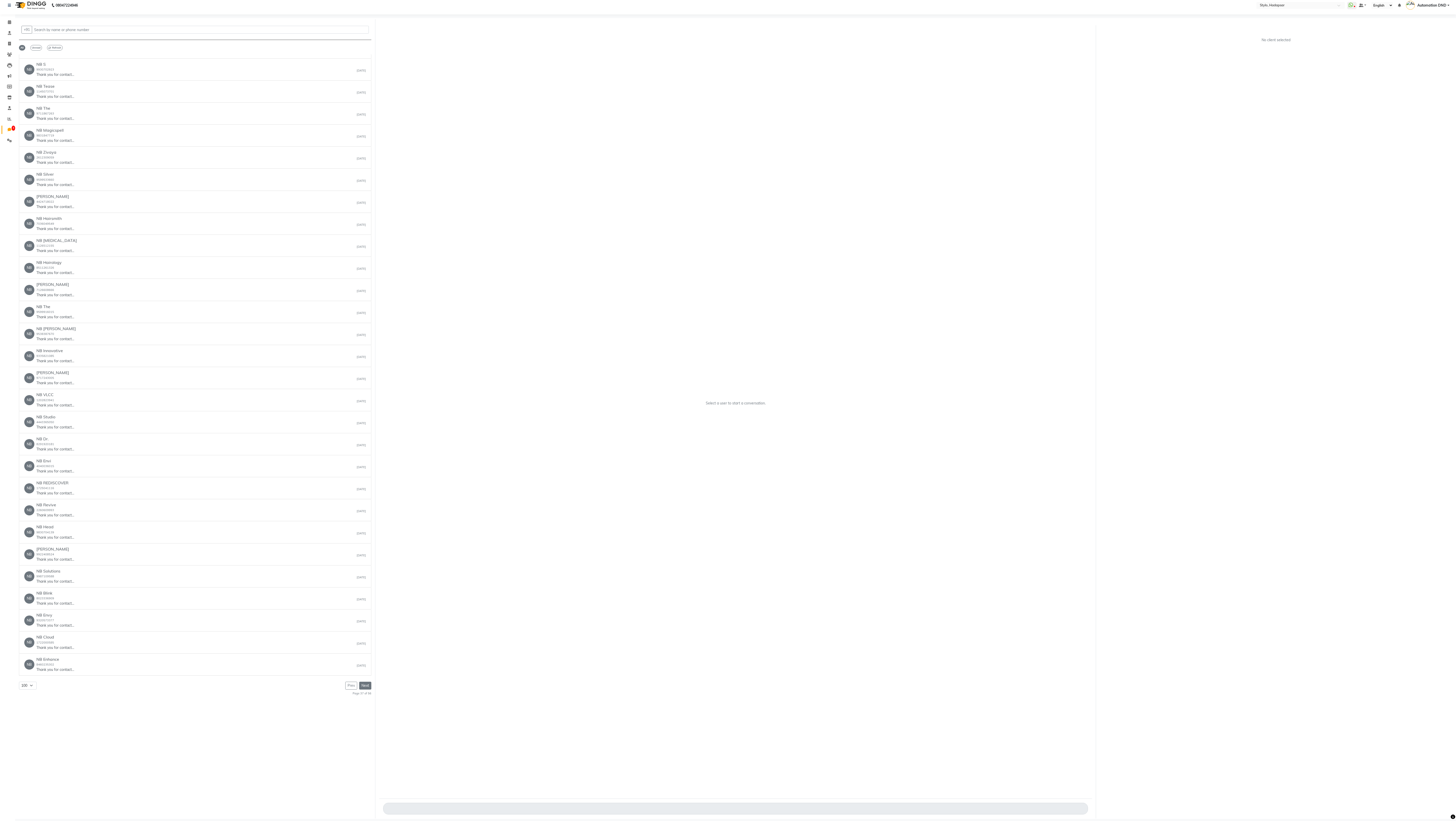
click at [364, 228] on button "Next" at bounding box center [365, 685] width 12 height 8
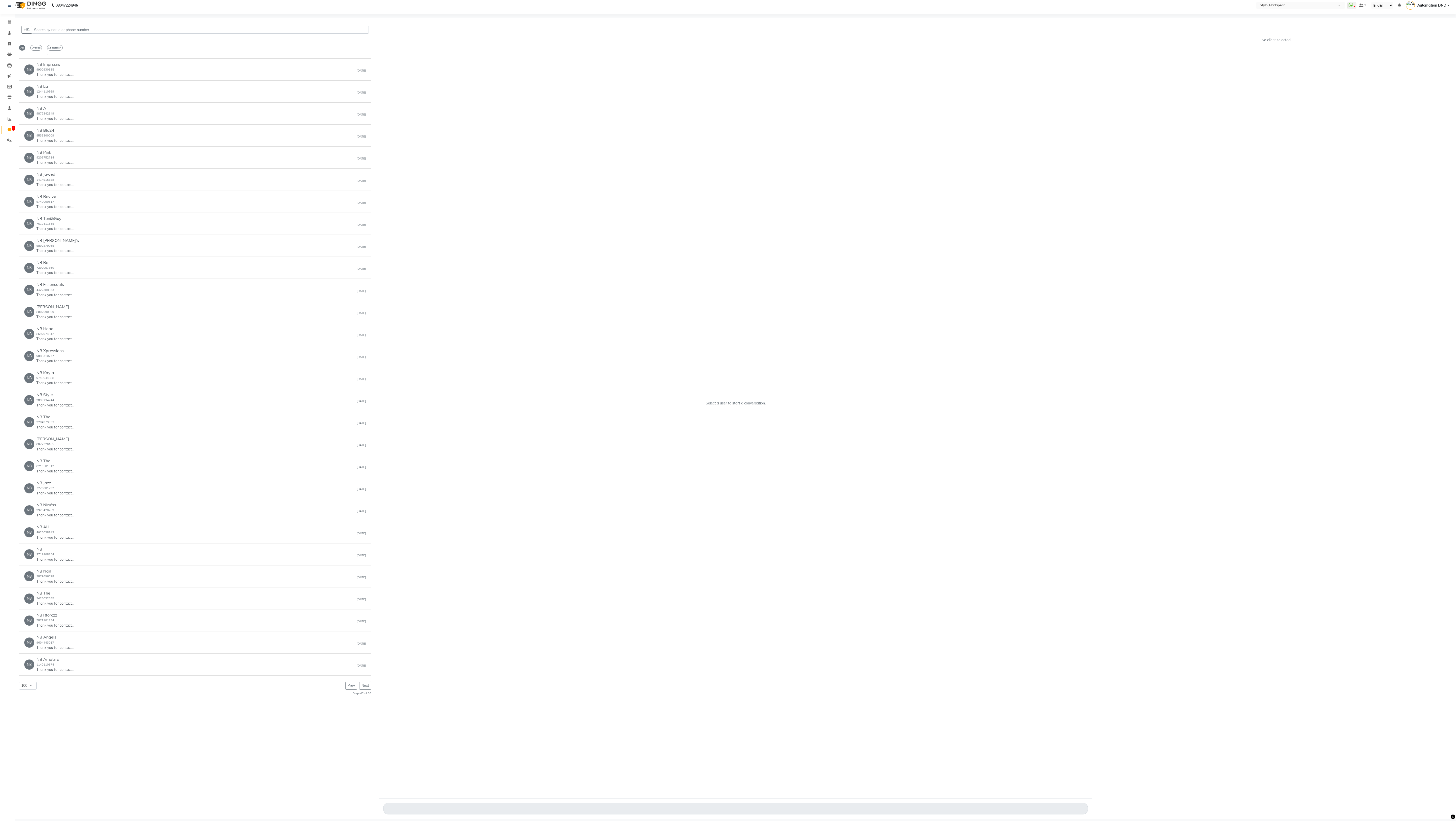
click at [309, 228] on div "50 100 150 200 Prev Next Page 42 of 56" at bounding box center [195, 688] width 352 height 14
click at [364, 228] on button "Next" at bounding box center [365, 685] width 12 height 8
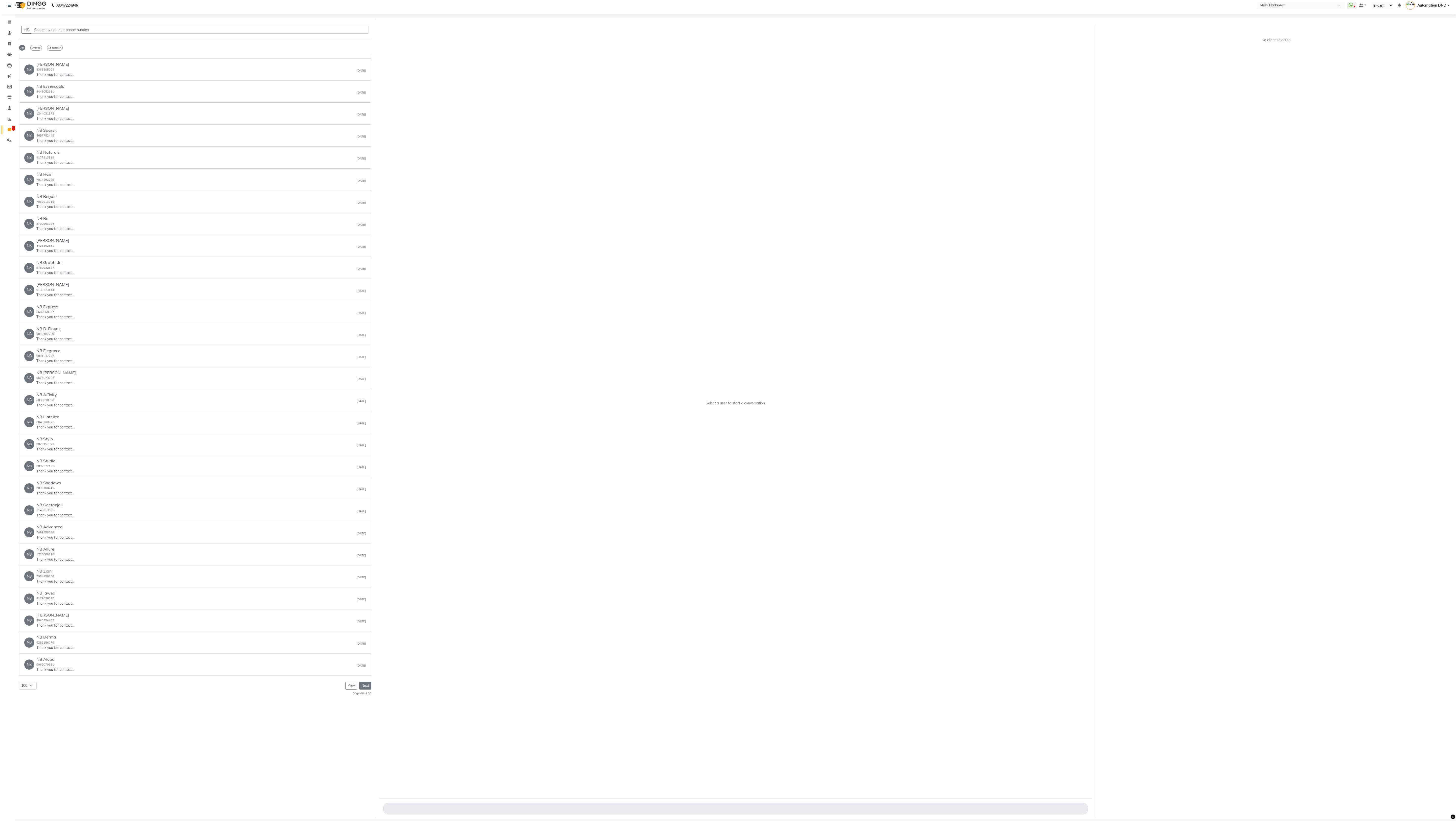
click at [364, 228] on button "Next" at bounding box center [365, 685] width 12 height 8
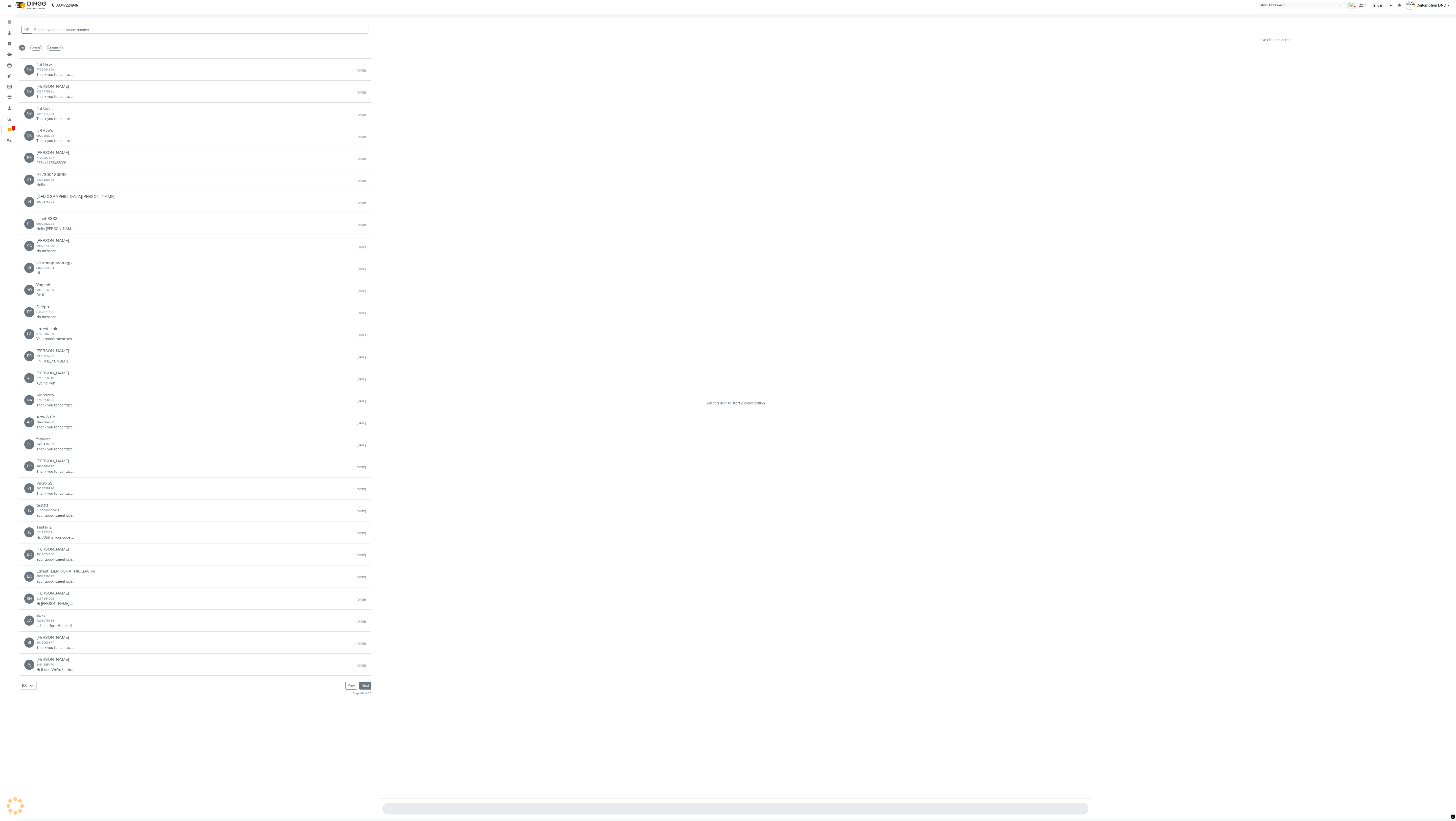
click at [364, 228] on button "Next" at bounding box center [365, 685] width 12 height 8
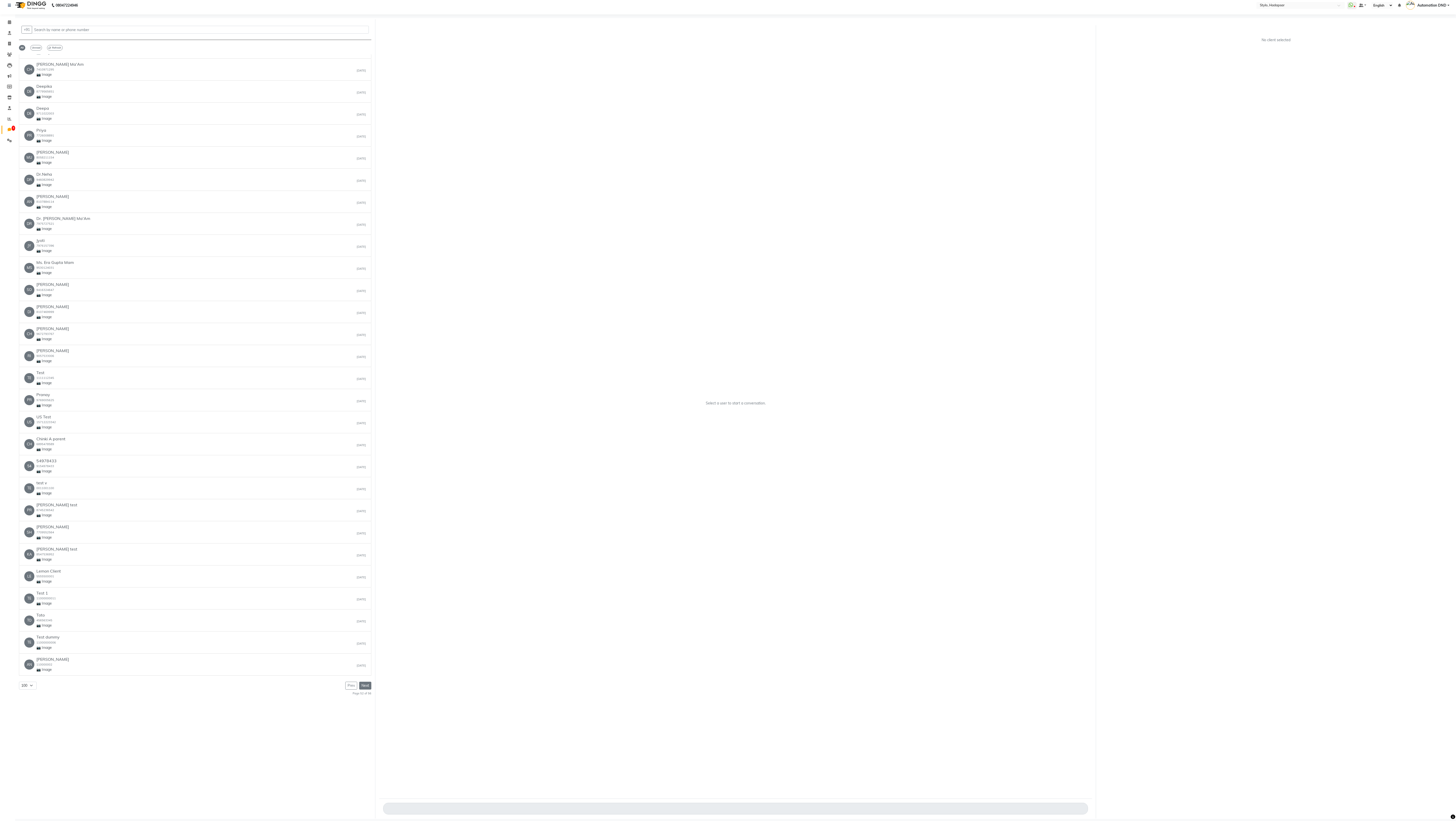
click at [364, 228] on button "Next" at bounding box center [365, 685] width 12 height 8
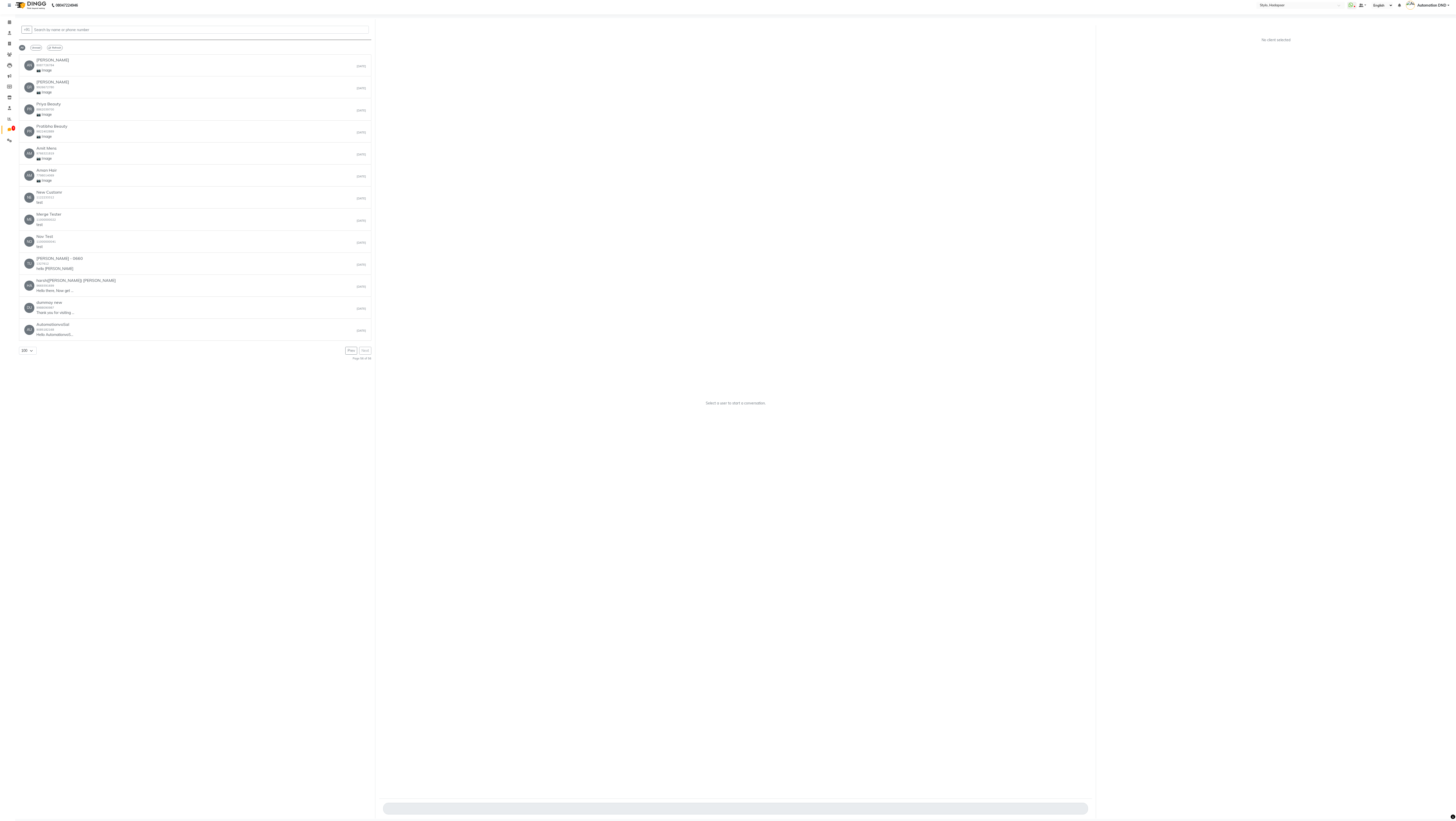
click at [364, 228] on div "AN Ankit Soni 8087726784 📷 Image Mar 05 GR Grishma Parmar 9926672780 📷 Image Ma…" at bounding box center [195, 375] width 352 height 641
click at [367, 228] on div "Prev Next" at bounding box center [358, 351] width 26 height 8
click at [352, 228] on button "Prev" at bounding box center [351, 351] width 12 height 8
click at [363, 228] on button "Next" at bounding box center [365, 685] width 12 height 8
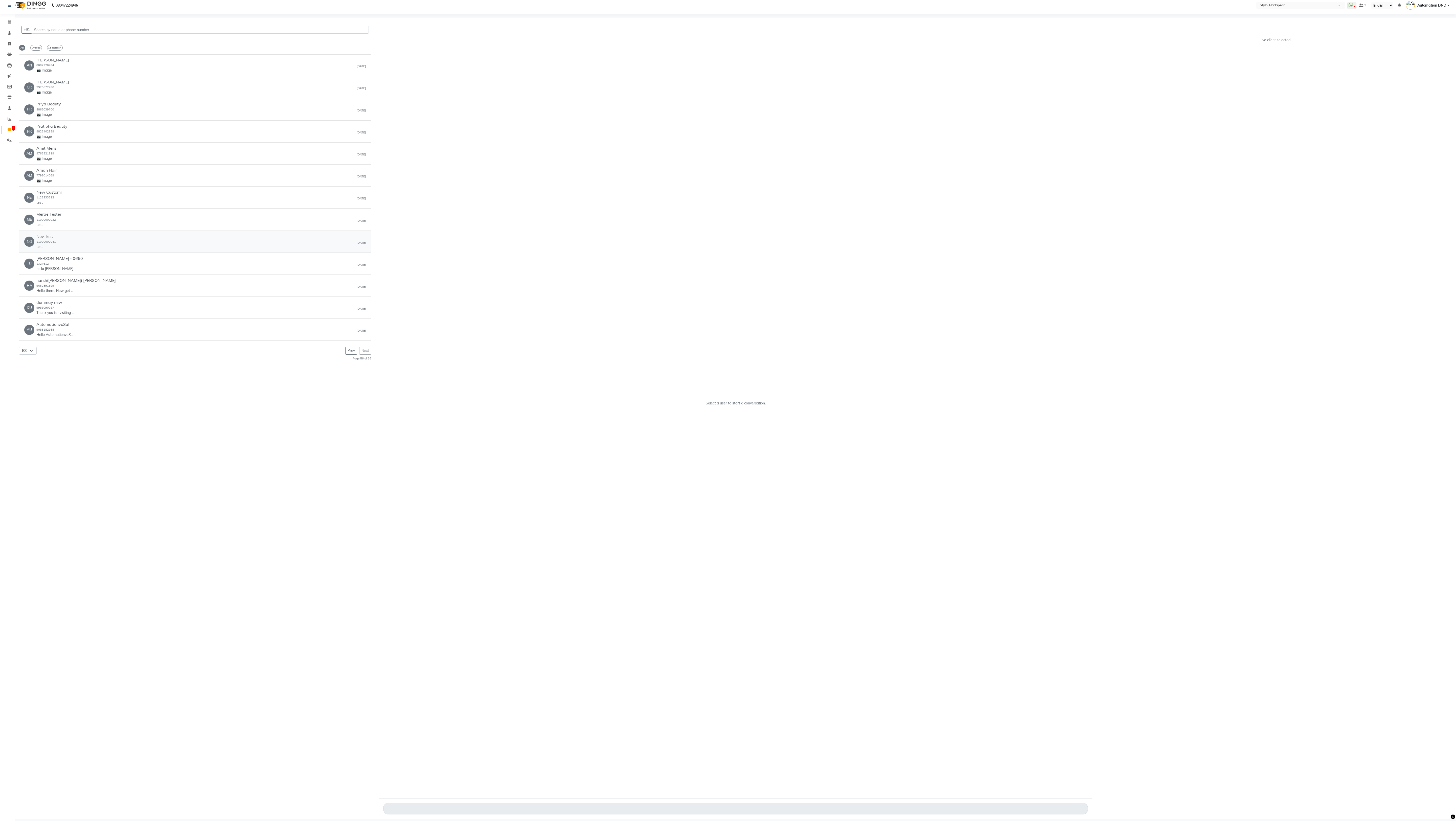
scroll to position [0, 0]
click at [349, 228] on button "Prev" at bounding box center [351, 354] width 12 height 8
click at [348, 228] on div "NE Neha 8542865553 📷 Image Mar 05 PR Priya 9950013333 📷 Image Mar 05 SA Sandeep…" at bounding box center [195, 379] width 352 height 641
click at [351, 228] on button "Prev" at bounding box center [351, 689] width 12 height 8
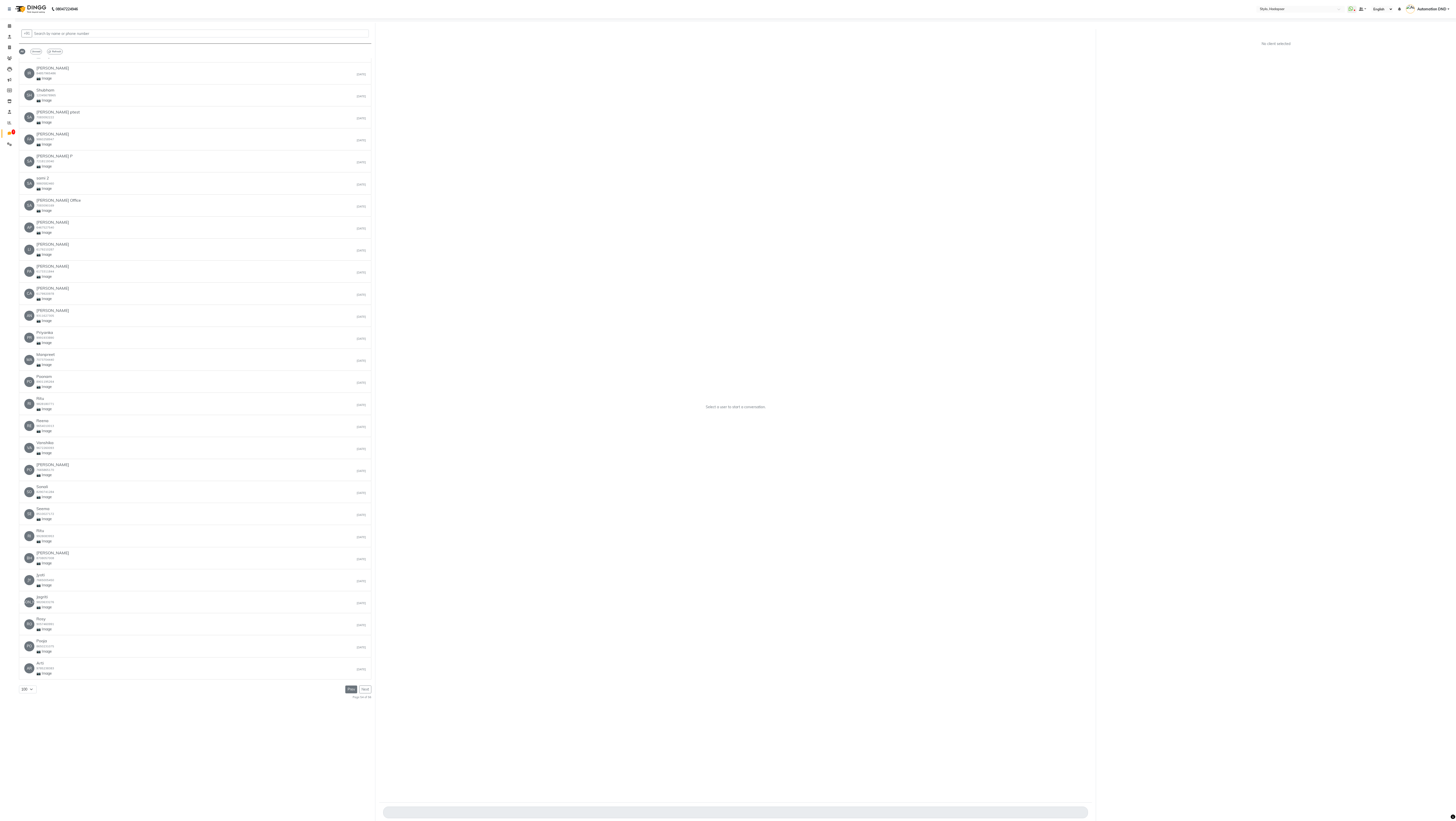
click at [353, 228] on button "Prev" at bounding box center [351, 689] width 12 height 8
click at [354, 228] on button "Prev" at bounding box center [351, 689] width 12 height 8
click at [350, 228] on button "Prev" at bounding box center [351, 689] width 12 height 8
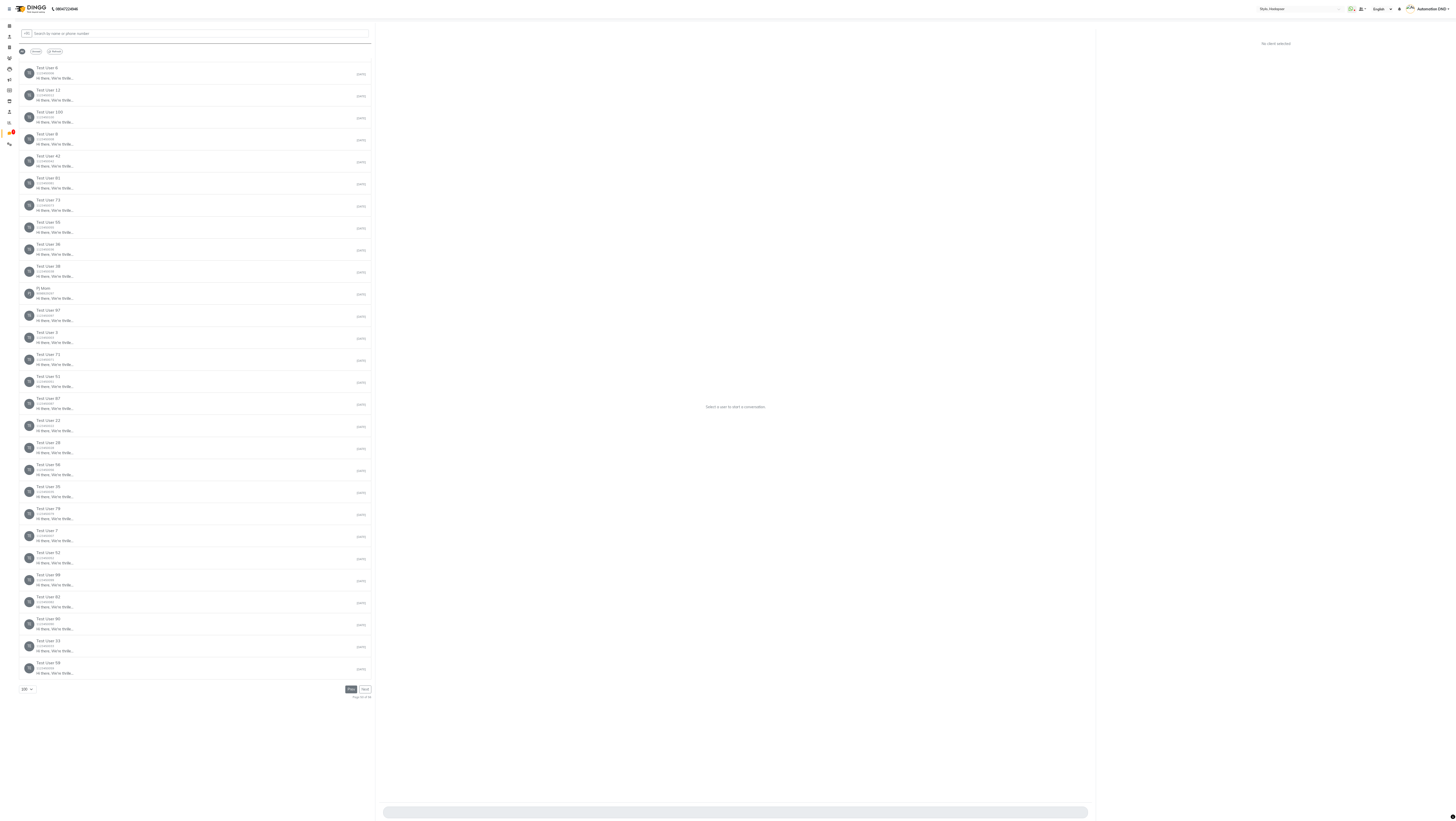
click at [347, 228] on button "Prev" at bounding box center [351, 689] width 12 height 8
click at [348, 228] on div "NB NB Salon 8971611181 Thank you for contacting DINGG - Salon, Spa and Beauty C…" at bounding box center [195, 379] width 352 height 641
click at [349, 228] on button "Prev" at bounding box center [351, 689] width 12 height 8
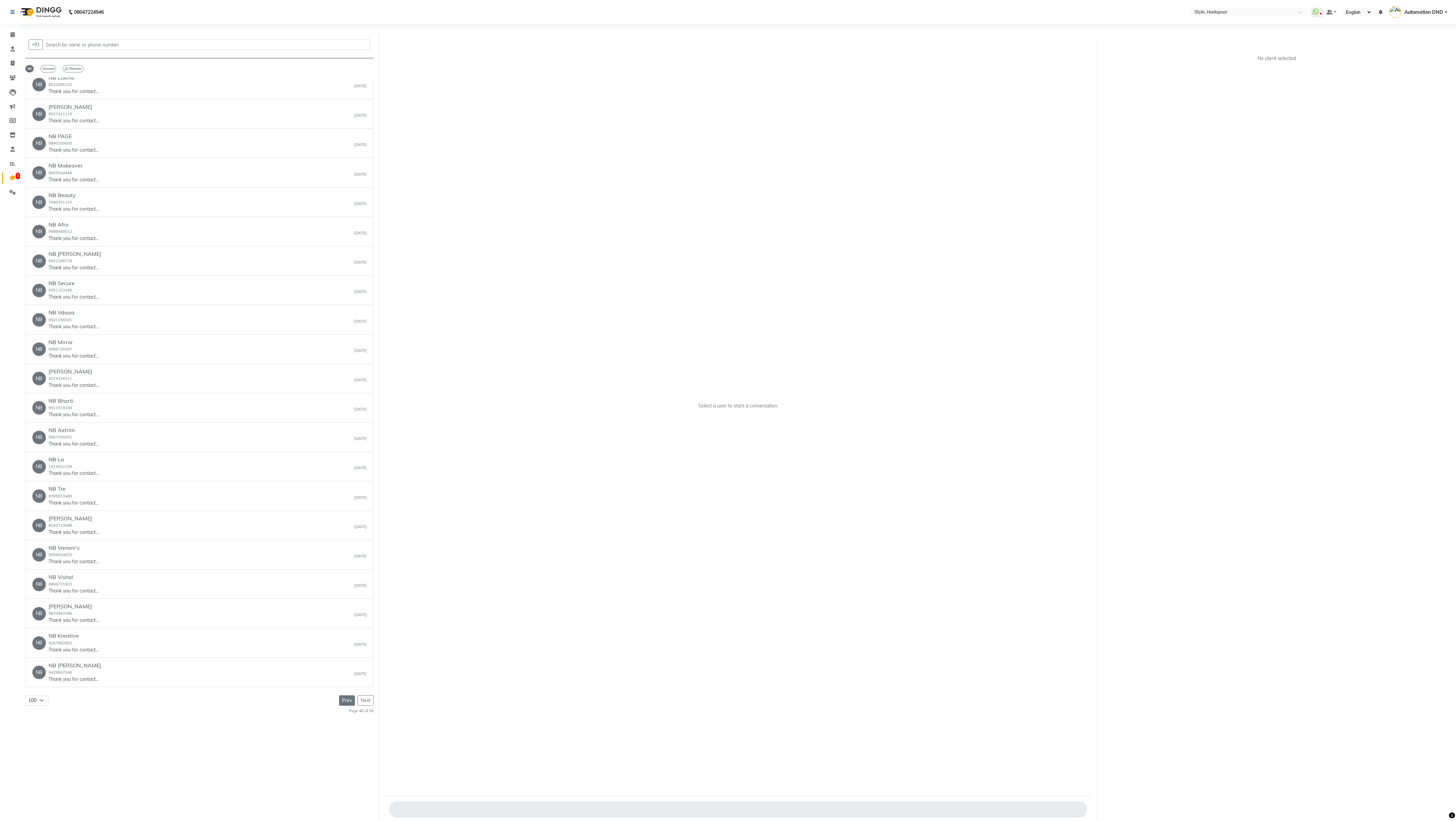
click at [340, 304] on button "Prev" at bounding box center [347, 701] width 16 height 11
click at [344, 304] on button "Prev" at bounding box center [347, 701] width 16 height 11
click at [346, 304] on button "Prev" at bounding box center [347, 701] width 16 height 11
click at [346, 304] on div "Page 45 of 56" at bounding box center [356, 710] width 35 height 7
click at [346, 304] on button "Prev" at bounding box center [347, 701] width 16 height 11
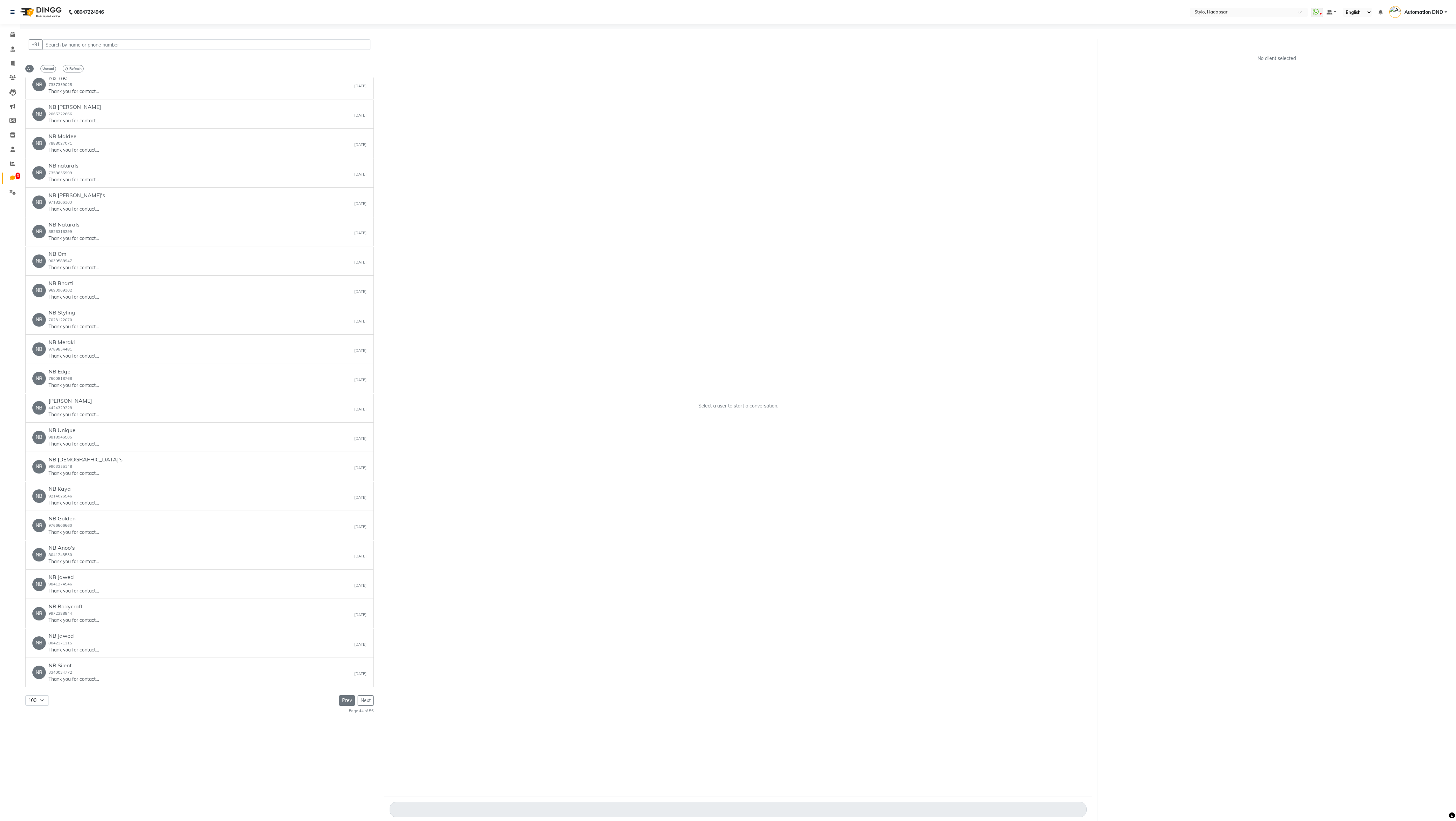
click at [341, 304] on button "Prev" at bounding box center [347, 701] width 16 height 11
click at [344, 304] on button "Prev" at bounding box center [347, 701] width 16 height 11
click at [345, 304] on button "Prev" at bounding box center [347, 701] width 16 height 11
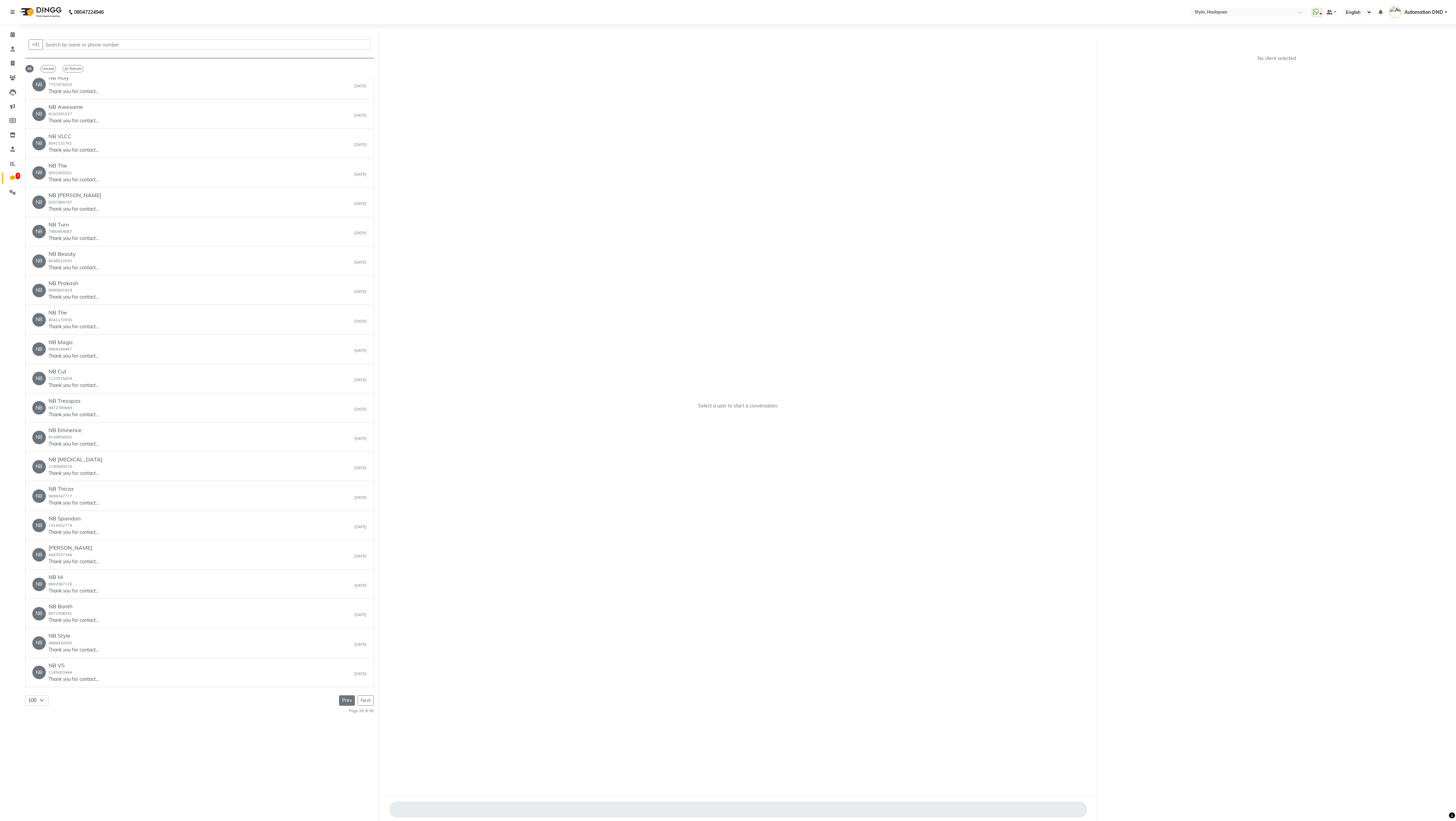
click at [345, 304] on button "Prev" at bounding box center [347, 701] width 16 height 11
click at [342, 304] on button "Prev" at bounding box center [347, 701] width 16 height 11
click at [341, 304] on div "NB NB Green 3365505004 Thank you for contacting DINGG - Salon, Spa and Beauty C…" at bounding box center [200, 396] width 348 height 637
click at [346, 304] on button "Prev" at bounding box center [347, 701] width 16 height 11
click at [347, 304] on button "Prev" at bounding box center [347, 701] width 16 height 11
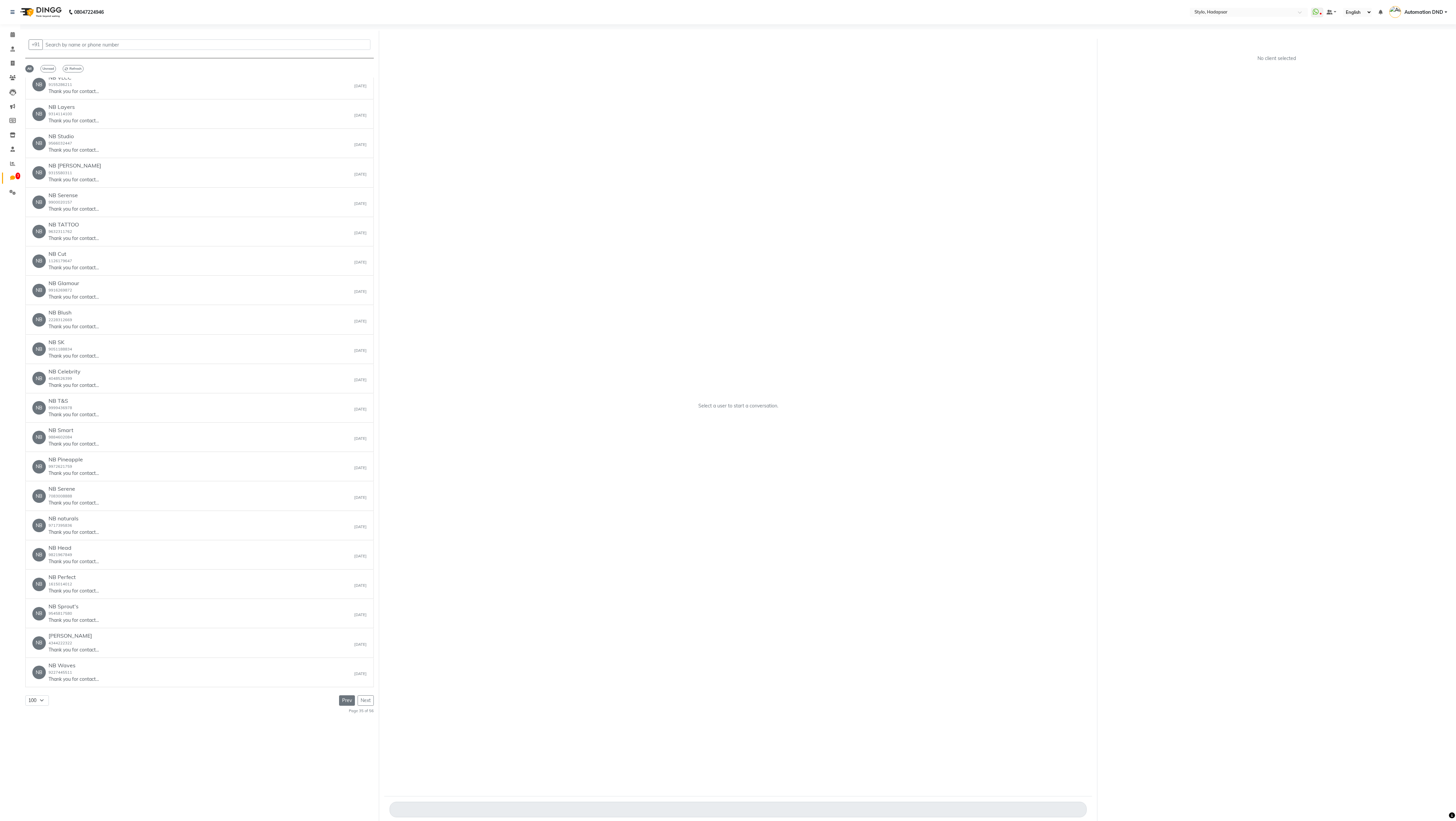
click at [347, 304] on button "Prev" at bounding box center [347, 701] width 16 height 11
click at [344, 304] on button "Prev" at bounding box center [347, 701] width 16 height 11
click at [345, 304] on button "Prev" at bounding box center [347, 701] width 16 height 11
click at [343, 304] on button "Prev" at bounding box center [347, 701] width 16 height 11
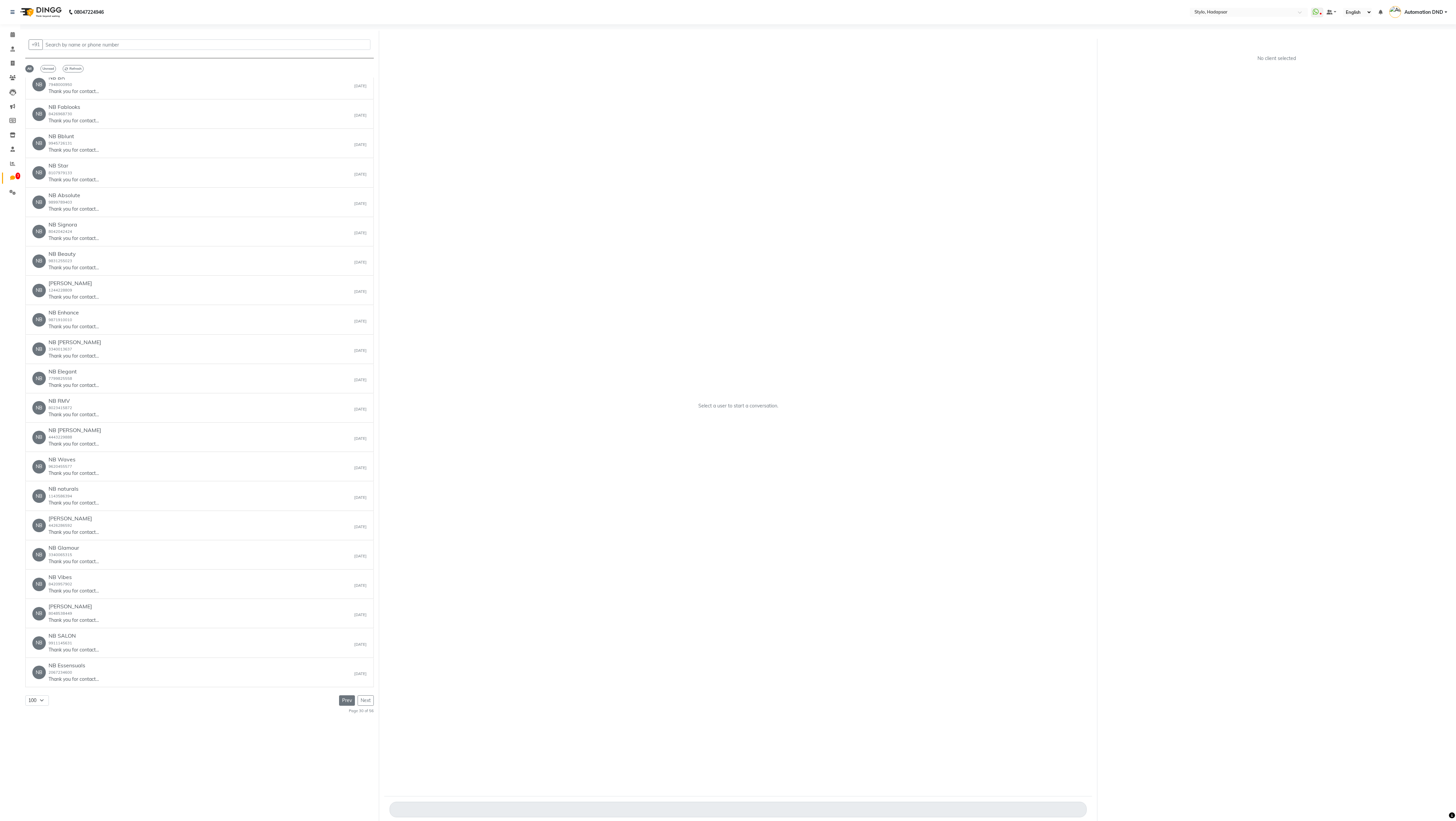
click at [348, 304] on button "Prev" at bounding box center [347, 701] width 16 height 11
click at [346, 304] on button "Prev" at bounding box center [347, 701] width 16 height 11
click at [347, 304] on button "Prev" at bounding box center [347, 701] width 16 height 11
click at [346, 304] on button "Prev" at bounding box center [347, 701] width 16 height 11
click at [345, 304] on button "Prev" at bounding box center [347, 701] width 16 height 11
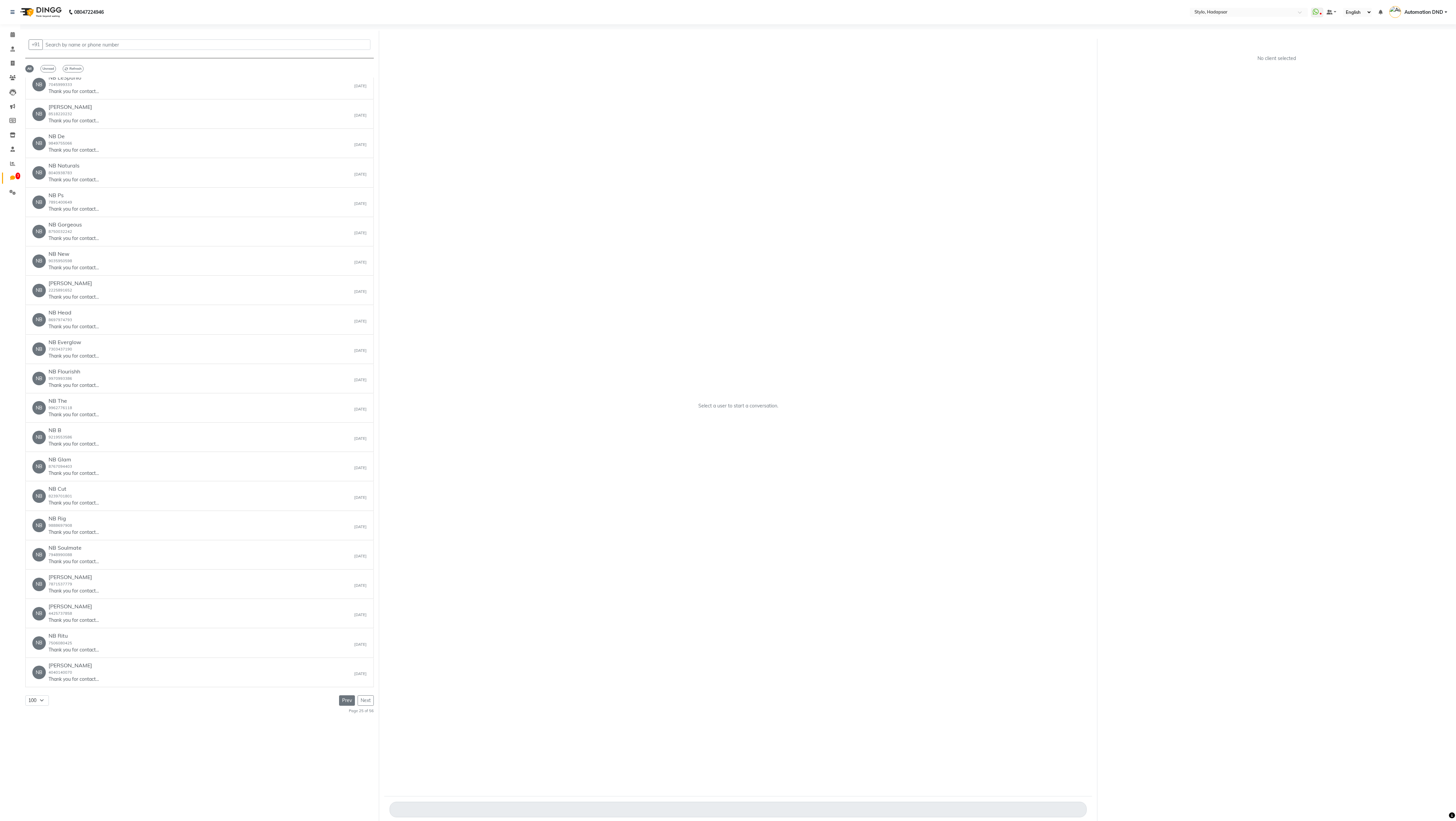
click at [345, 304] on button "Prev" at bounding box center [347, 701] width 16 height 11
select select "100"
click at [350, 698] on button "Prev" at bounding box center [347, 701] width 16 height 11
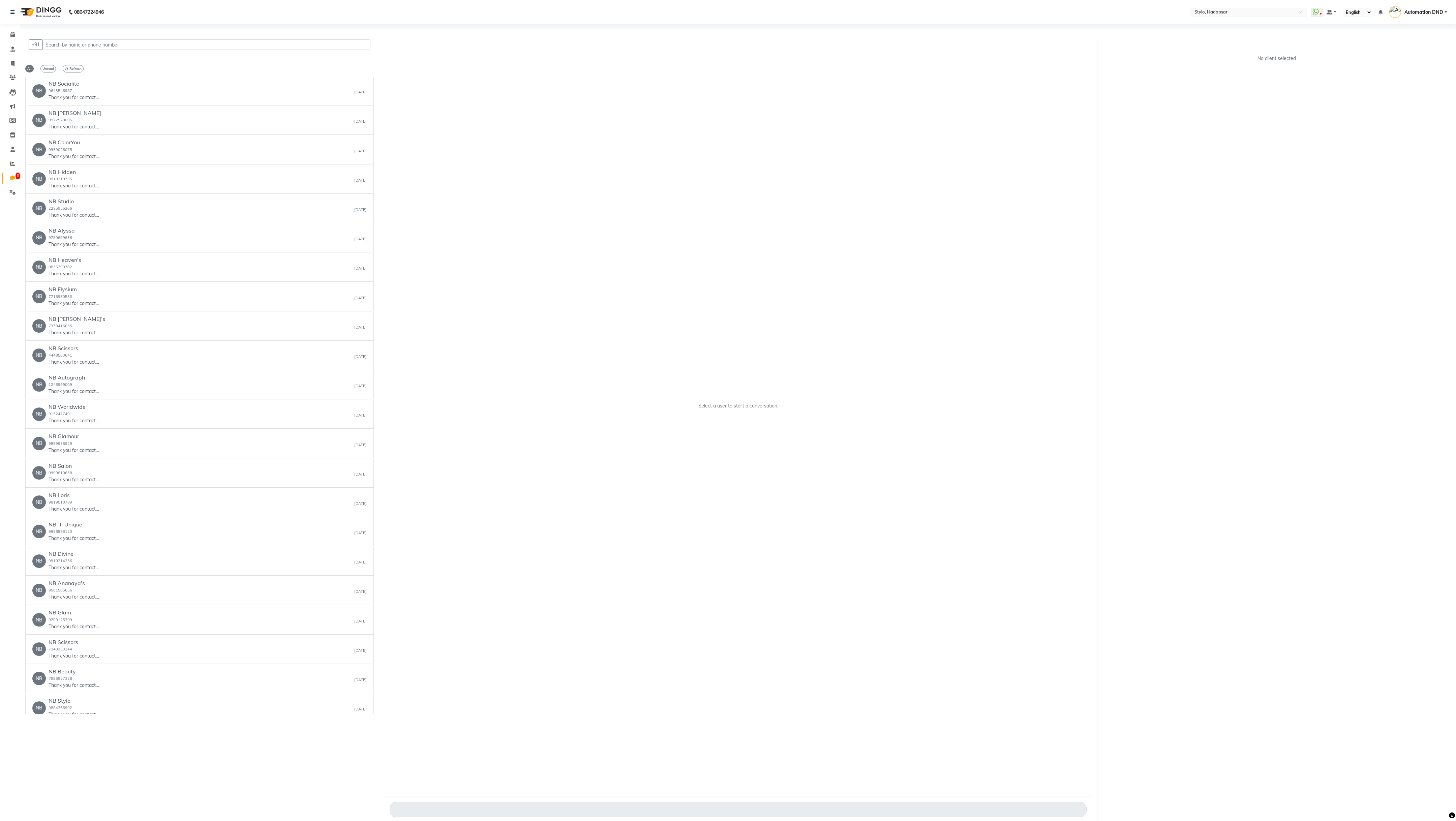
scroll to position [2345, 0]
click at [344, 698] on button "Prev" at bounding box center [347, 701] width 16 height 11
click at [344, 700] on button "Prev" at bounding box center [347, 701] width 16 height 11
click at [344, 700] on button "Prev" at bounding box center [347, 701] width 16 height 11
click at [346, 704] on button "Prev" at bounding box center [347, 701] width 16 height 11
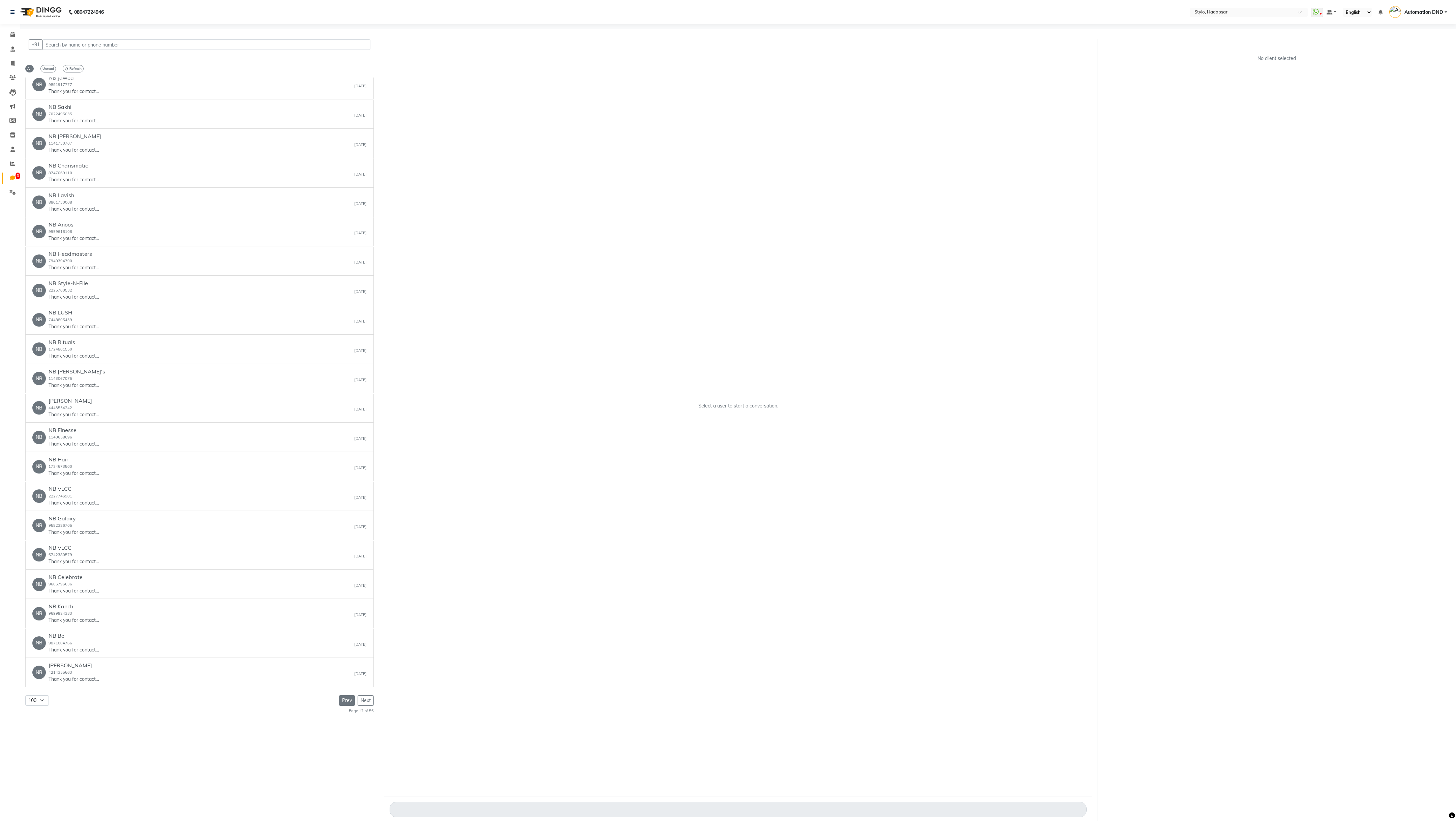
click at [339, 700] on button "Prev" at bounding box center [347, 701] width 16 height 11
click at [345, 697] on button "Prev" at bounding box center [347, 701] width 16 height 11
click at [347, 698] on button "Prev" at bounding box center [347, 696] width 16 height 11
click at [347, 703] on button "Prev" at bounding box center [347, 701] width 16 height 11
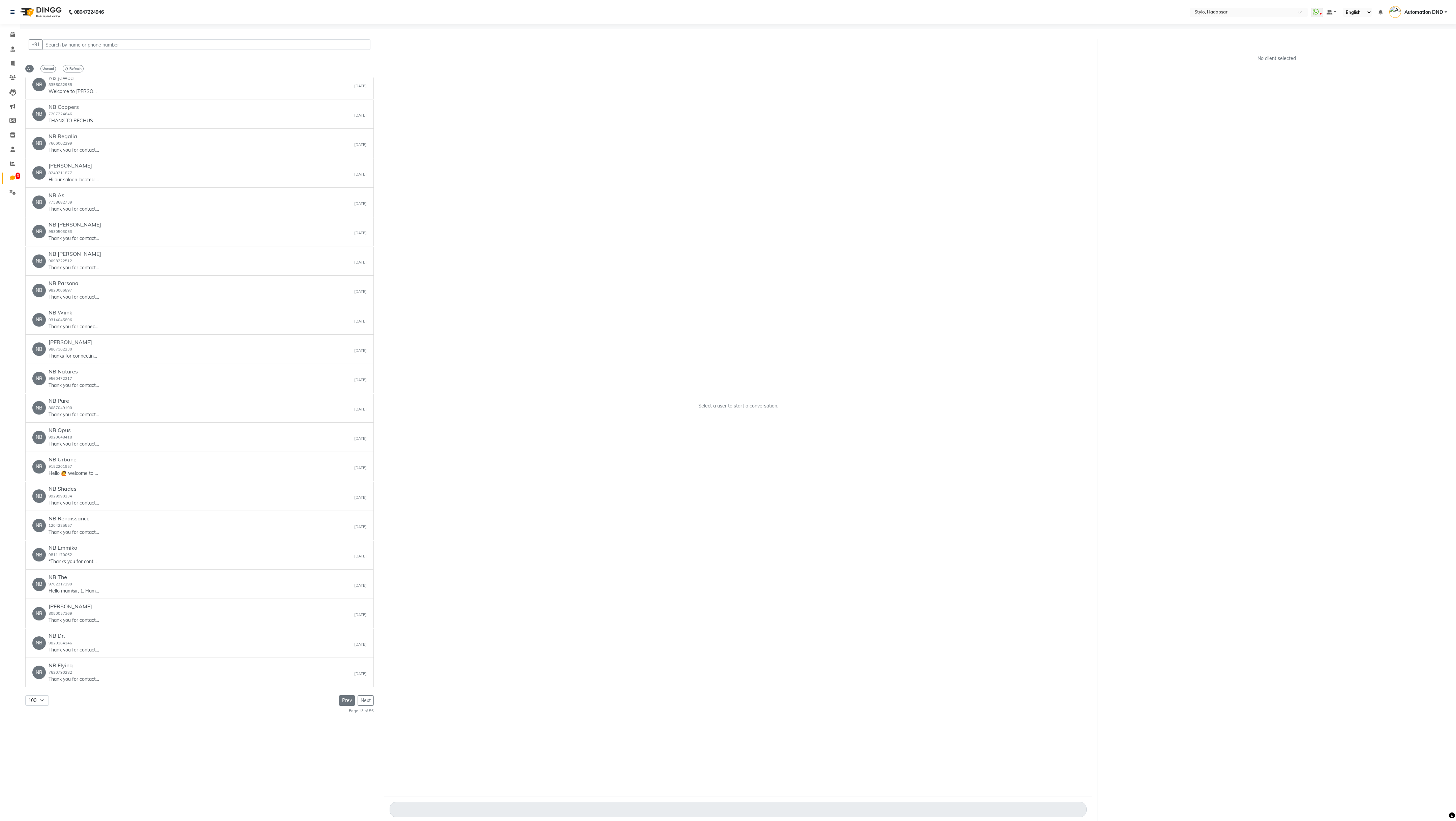
click at [342, 704] on button "Prev" at bounding box center [347, 701] width 16 height 11
click at [344, 701] on button "Prev" at bounding box center [347, 701] width 16 height 11
click at [341, 697] on button "Prev" at bounding box center [347, 701] width 16 height 11
click at [351, 699] on button "Prev" at bounding box center [347, 701] width 16 height 11
click at [345, 704] on button "Prev" at bounding box center [347, 701] width 16 height 11
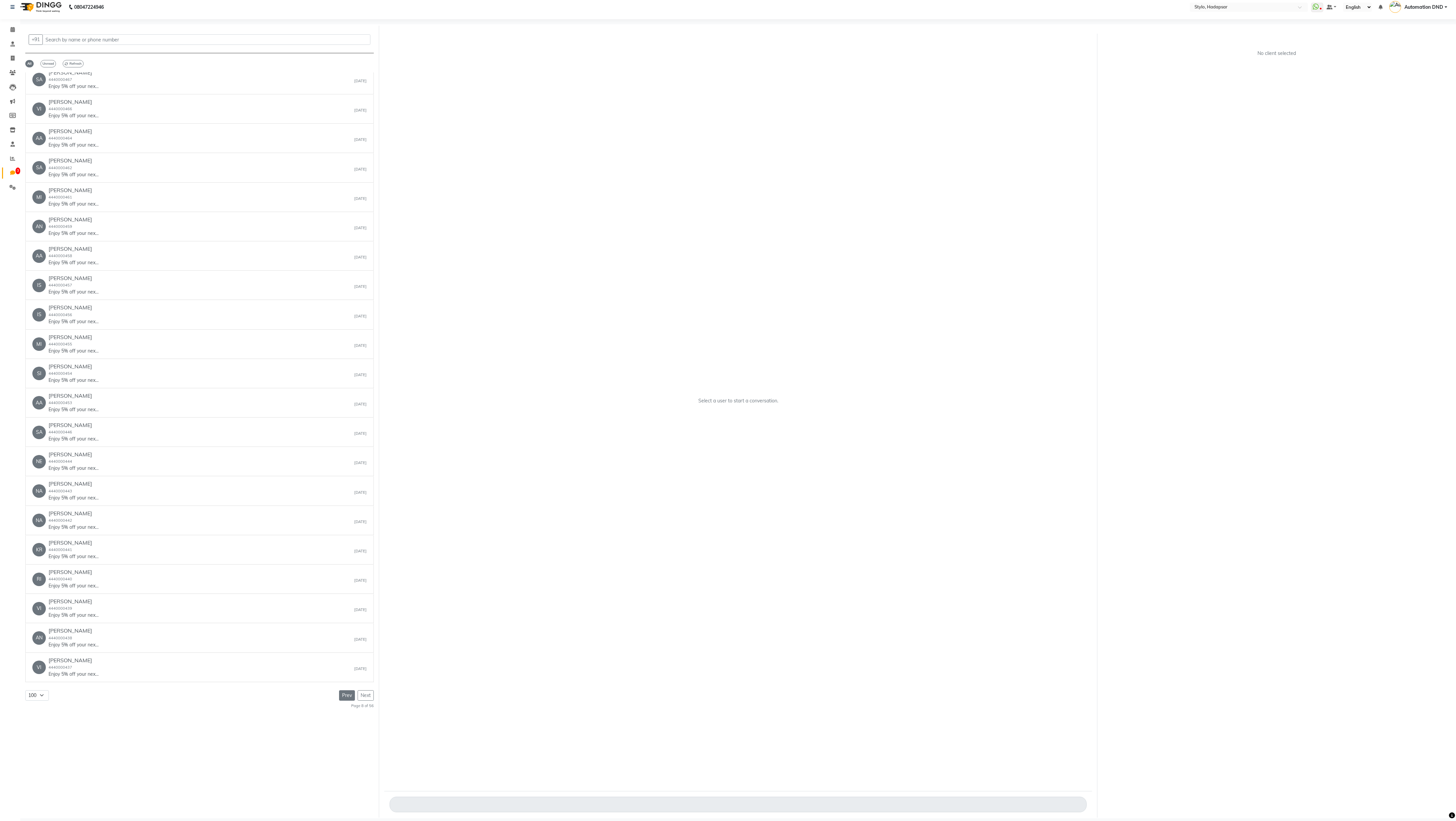
click at [343, 694] on button "Prev" at bounding box center [347, 696] width 16 height 11
click at [344, 700] on button "Prev" at bounding box center [347, 696] width 16 height 11
click at [343, 694] on button "Prev" at bounding box center [347, 696] width 16 height 11
click at [343, 697] on button "Prev" at bounding box center [347, 701] width 16 height 11
click at [339, 703] on button "Prev" at bounding box center [347, 701] width 16 height 11
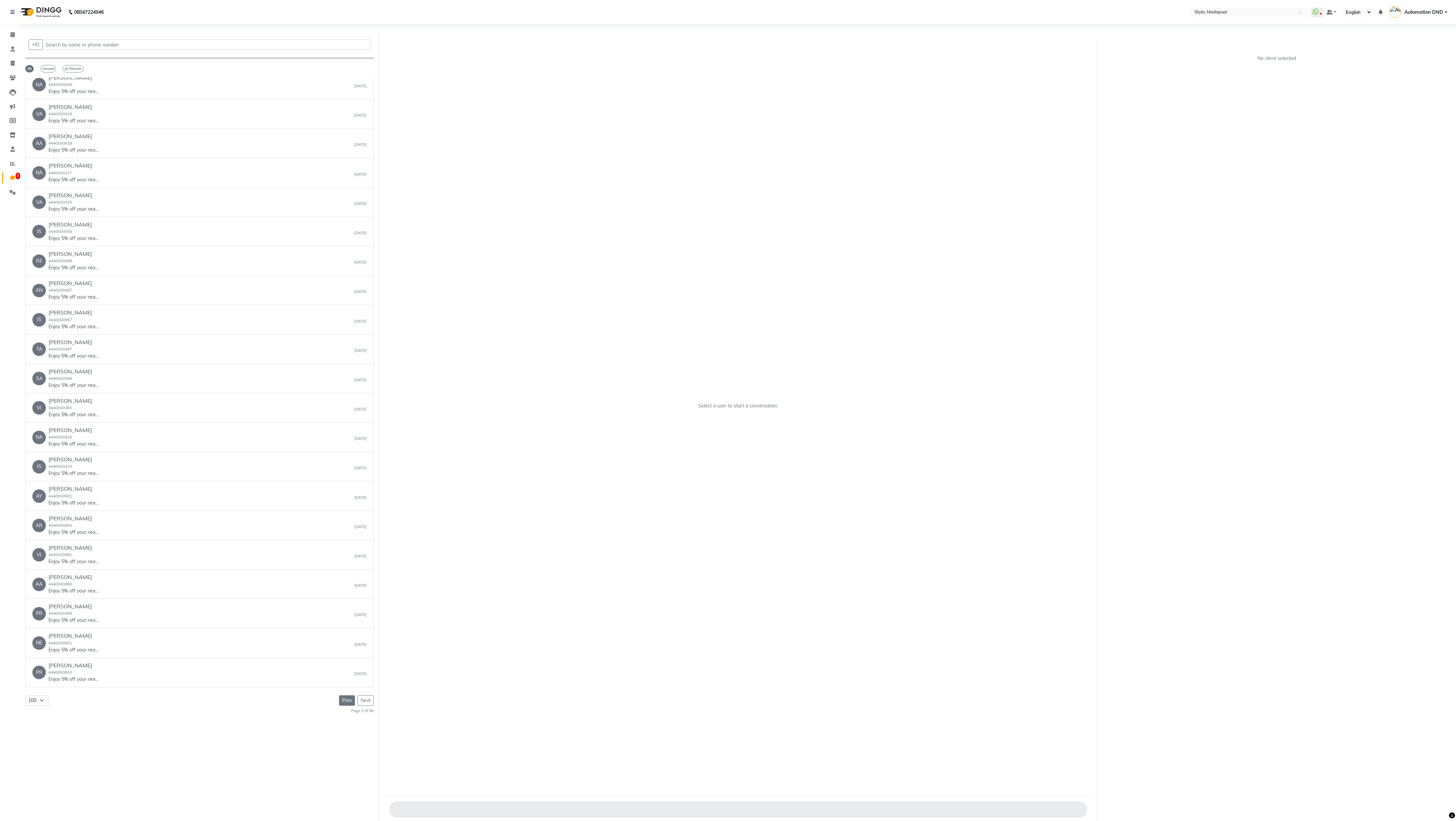
click at [342, 697] on button "Prev" at bounding box center [347, 701] width 16 height 11
click at [348, 699] on button "Prev" at bounding box center [347, 696] width 16 height 11
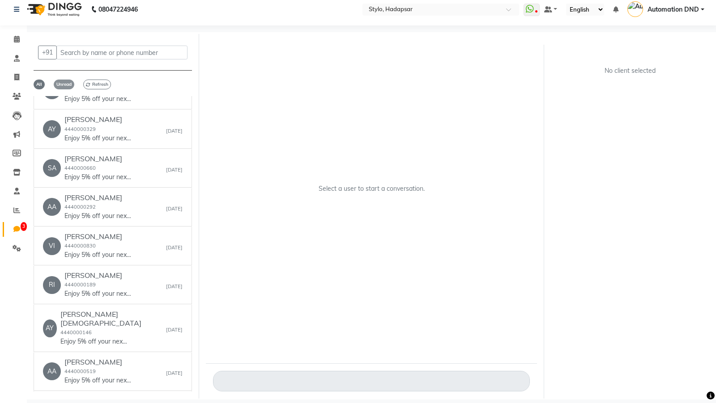
click at [56, 81] on span "Unread" at bounding box center [64, 85] width 21 height 10
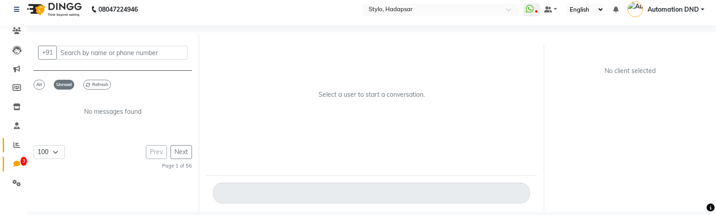
click at [17, 150] on link "Reports" at bounding box center [13, 145] width 21 height 15
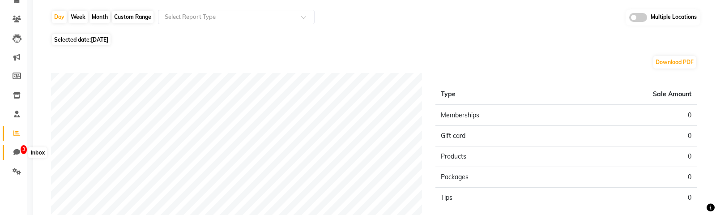
click at [16, 152] on icon at bounding box center [16, 151] width 7 height 7
select select "100"
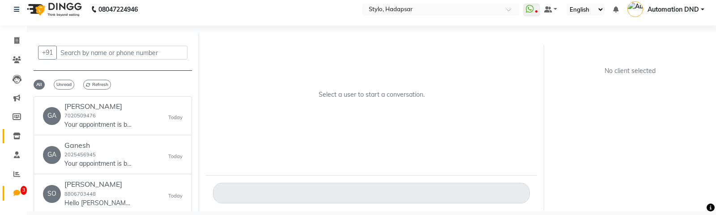
scroll to position [52, 0]
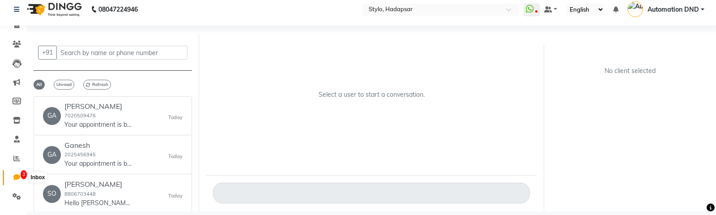
click at [21, 174] on span "3" at bounding box center [24, 174] width 6 height 9
click at [59, 81] on span "Unread" at bounding box center [64, 85] width 21 height 10
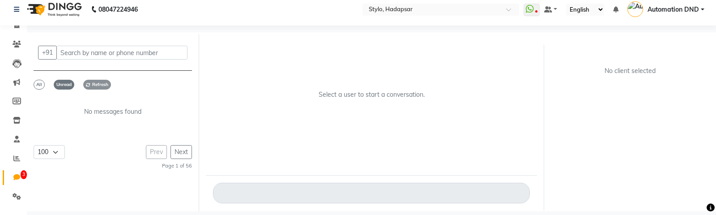
click at [94, 82] on span "Refresh" at bounding box center [97, 85] width 28 height 10
click at [35, 84] on span "All" at bounding box center [39, 85] width 11 height 10
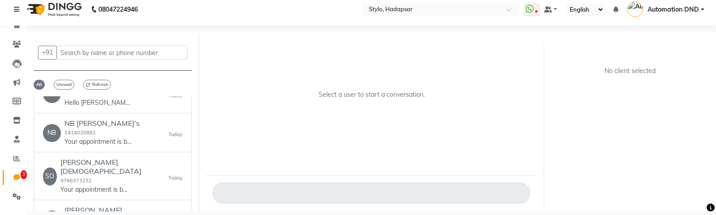
scroll to position [283, 0]
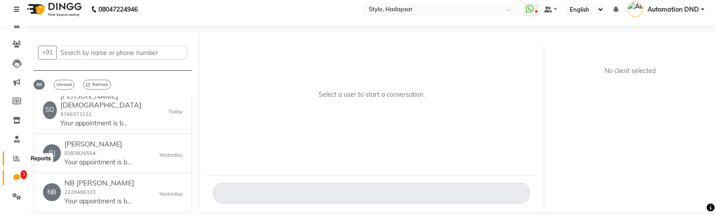
click at [15, 156] on icon at bounding box center [16, 158] width 7 height 7
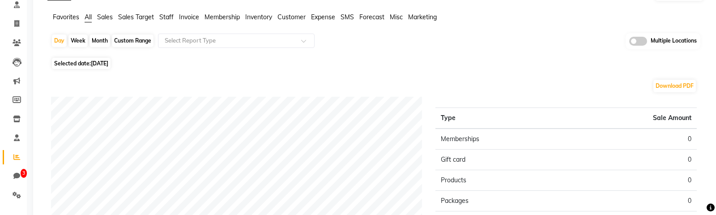
scroll to position [61, 0]
click at [17, 178] on icon at bounding box center [16, 175] width 7 height 7
select select "100"
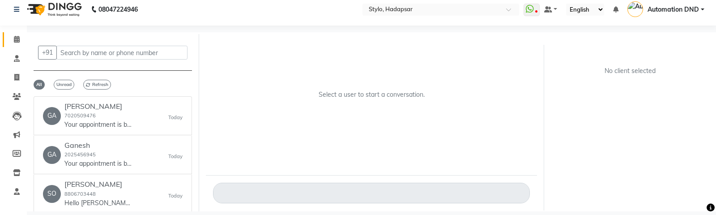
click at [13, 42] on span at bounding box center [17, 39] width 16 height 10
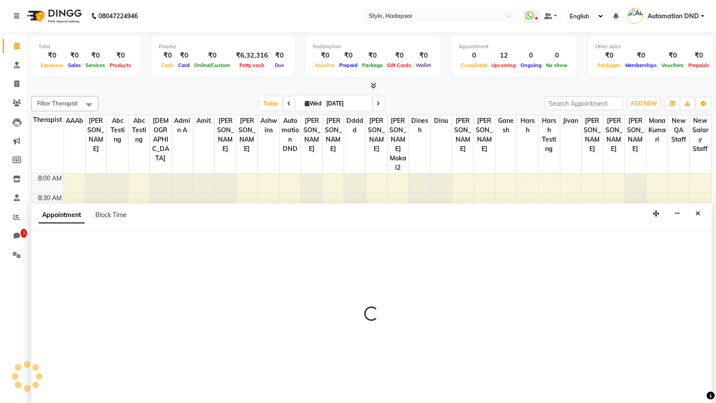
select select "5179"
select select "tentative"
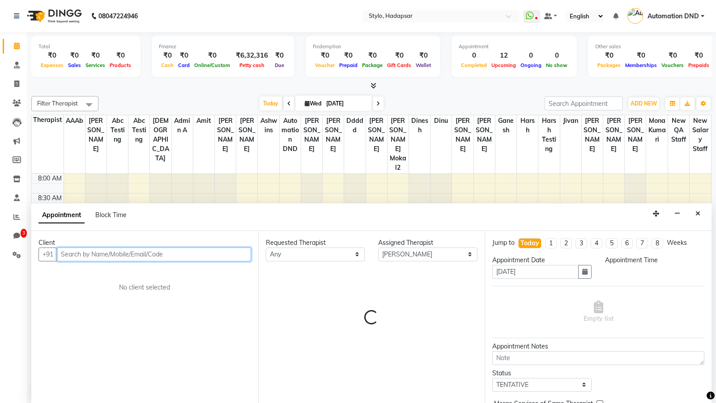
select select "645"
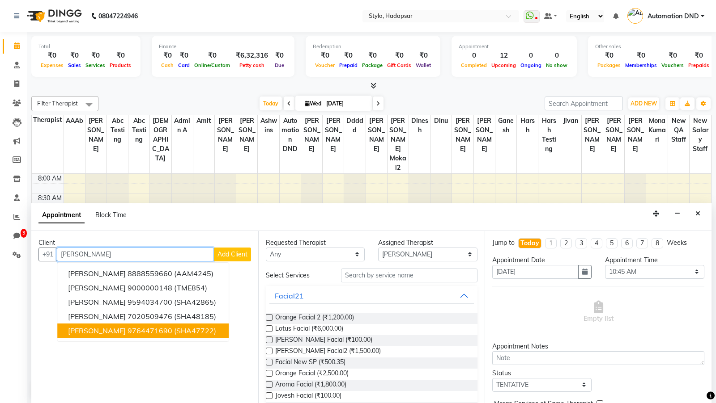
click at [85, 327] on span "[PERSON_NAME]" at bounding box center [97, 330] width 58 height 9
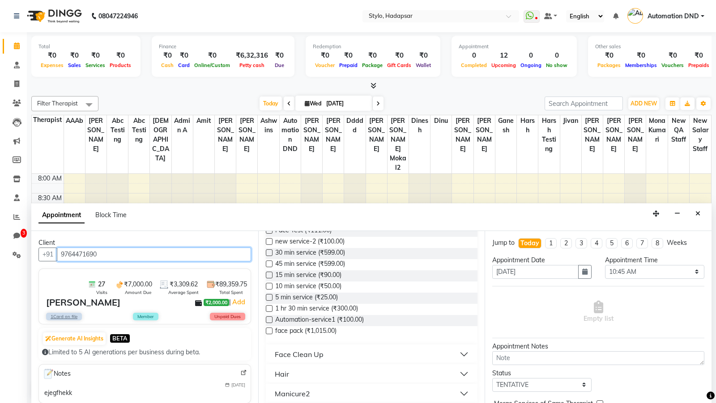
scroll to position [312, 0]
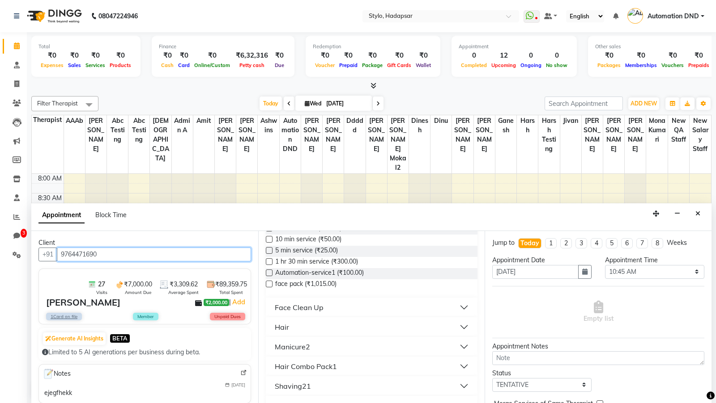
type input "9764471690"
click at [268, 271] on label at bounding box center [269, 273] width 7 height 7
click at [268, 271] on input "checkbox" at bounding box center [269, 274] width 6 height 6
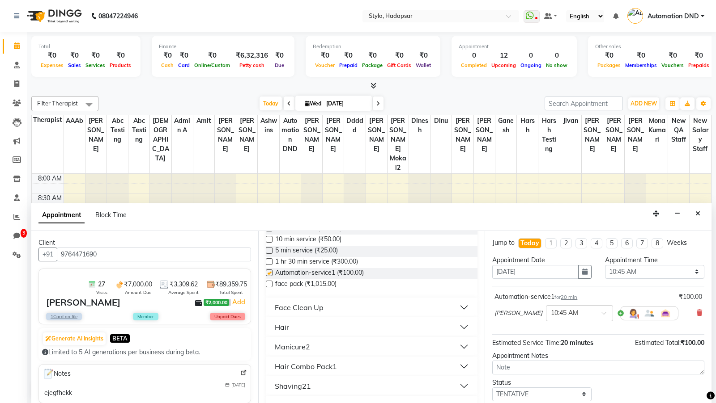
checkbox input "false"
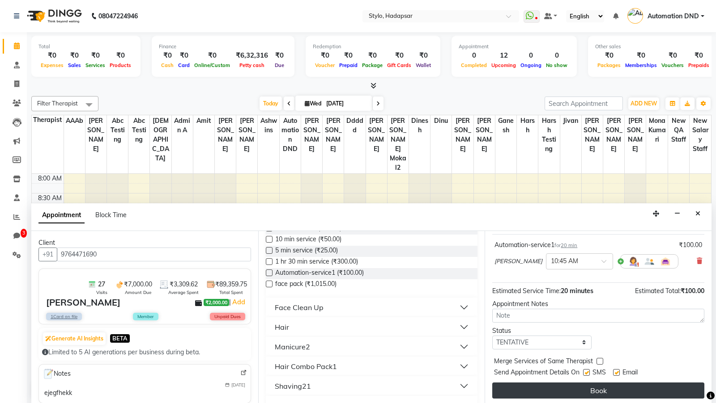
click at [576, 389] on button "Book" at bounding box center [598, 391] width 212 height 16
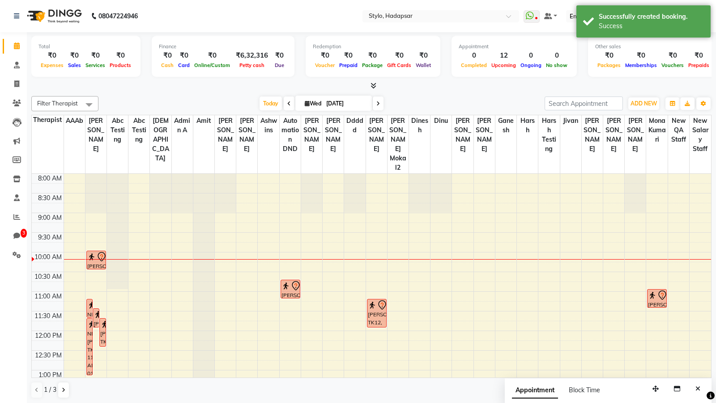
scroll to position [0, 0]
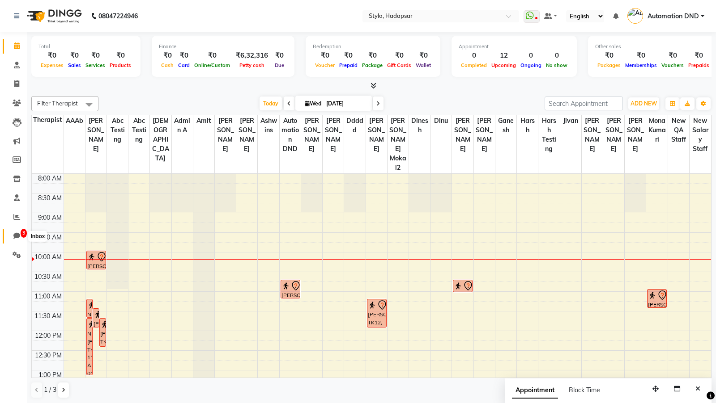
click at [17, 232] on span "3" at bounding box center [17, 236] width 16 height 10
select select "100"
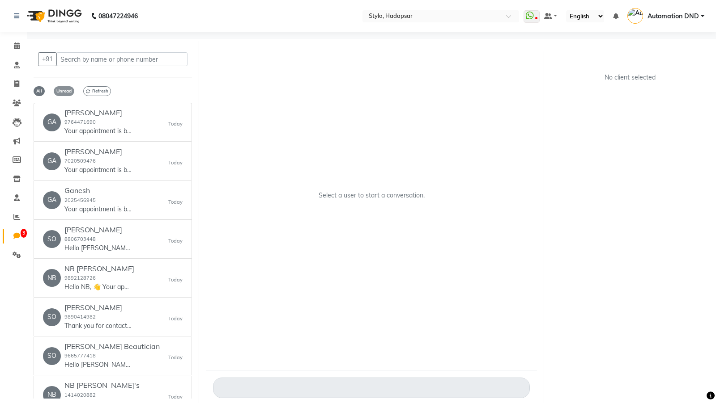
click at [65, 90] on span "Unread" at bounding box center [64, 91] width 21 height 10
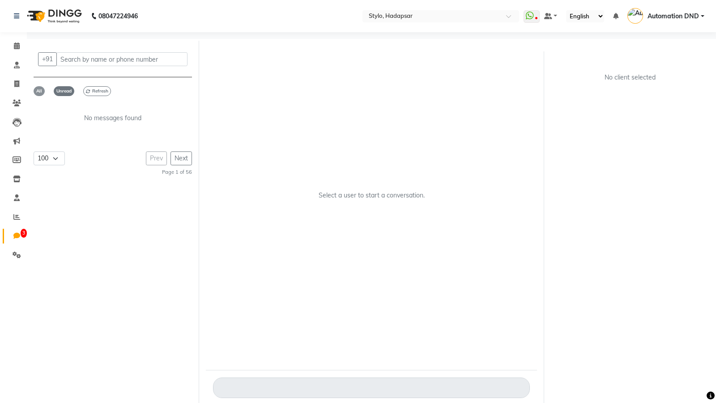
click at [43, 91] on span "All" at bounding box center [39, 91] width 11 height 10
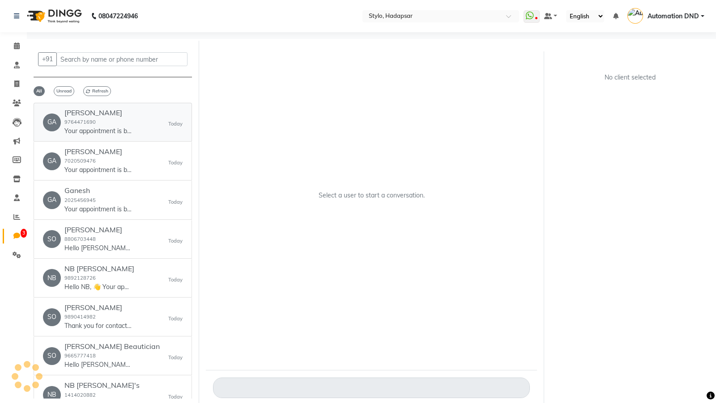
click at [76, 123] on small "9764471690" at bounding box center [79, 122] width 31 height 6
select select "100"
click at [11, 40] on link "Calendar" at bounding box center [13, 46] width 21 height 15
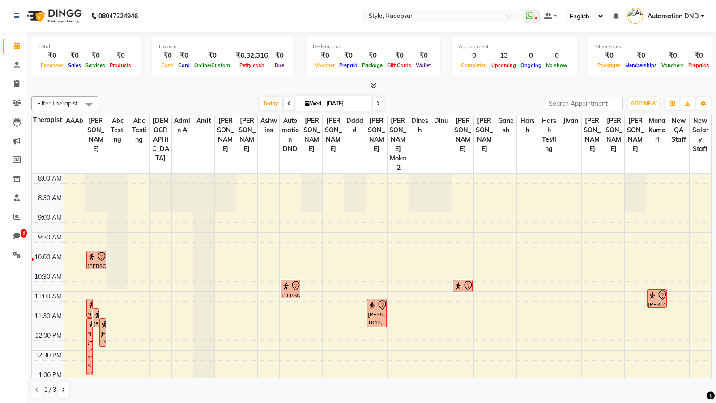
click at [377, 103] on icon at bounding box center [378, 103] width 4 height 5
type input "[DATE]"
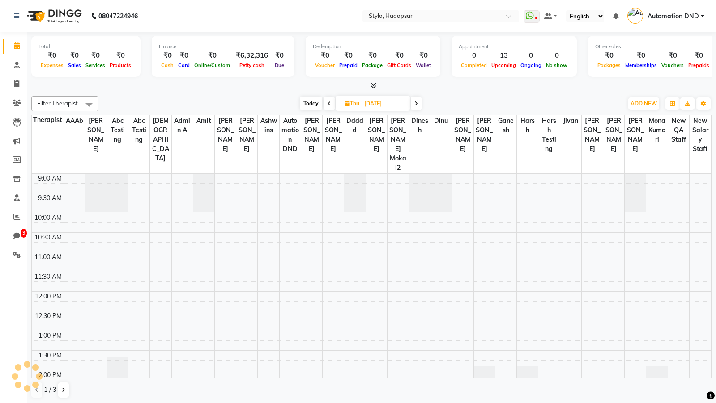
scroll to position [39, 0]
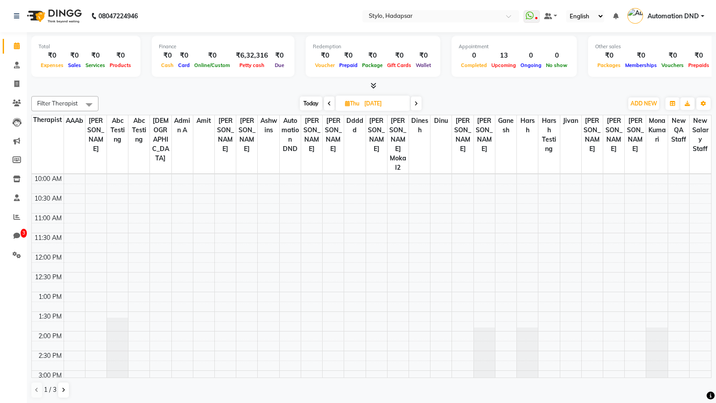
click at [298, 206] on div "9:00 AM 9:30 AM 10:00 AM 10:30 AM 11:00 AM 11:30 AM 12:00 PM 12:30 PM 1:00 PM 1…" at bounding box center [371, 390] width 679 height 511
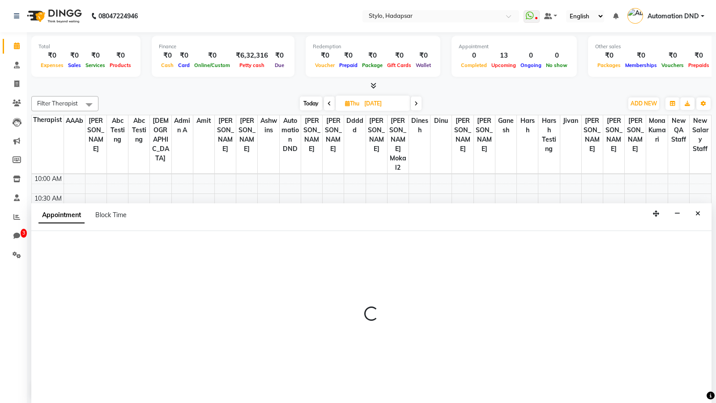
scroll to position [0, 0]
select select "1694"
select select "tentative"
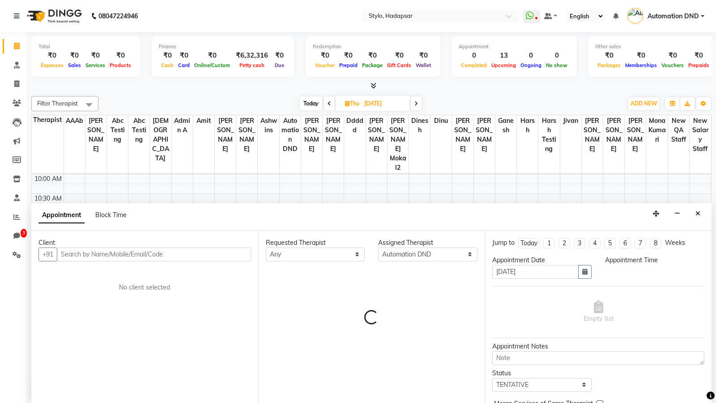
select select "675"
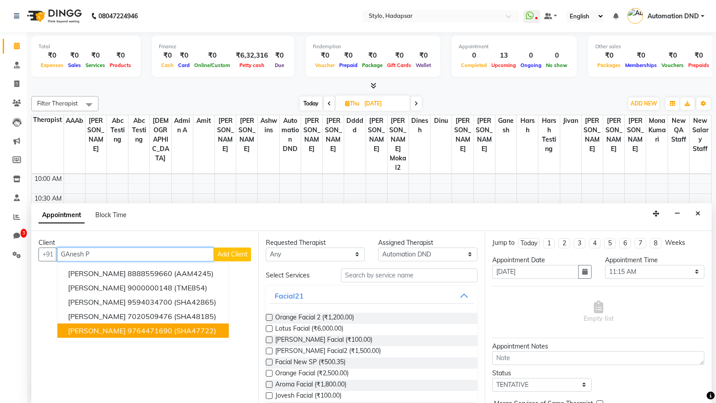
click at [127, 332] on ngb-highlight "9764471690" at bounding box center [149, 330] width 45 height 9
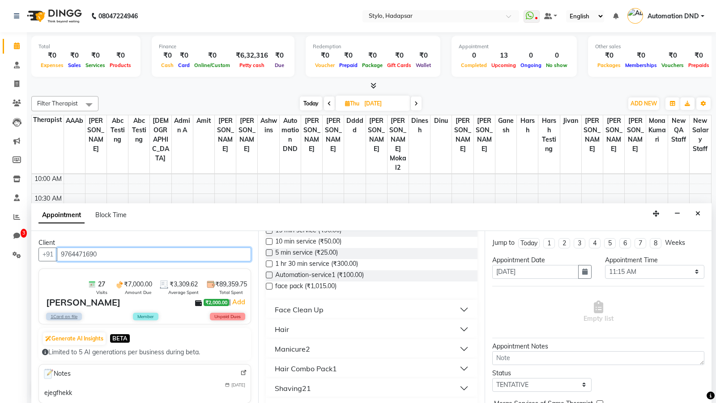
scroll to position [276, 0]
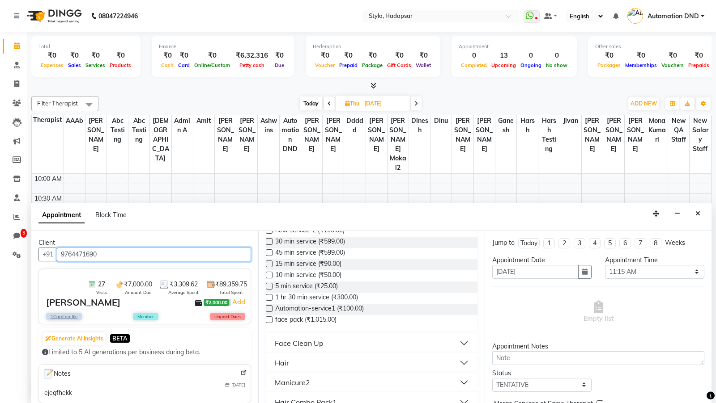
type input "9764471690"
click at [266, 306] on label at bounding box center [269, 308] width 7 height 7
click at [266, 307] on input "checkbox" at bounding box center [269, 310] width 6 height 6
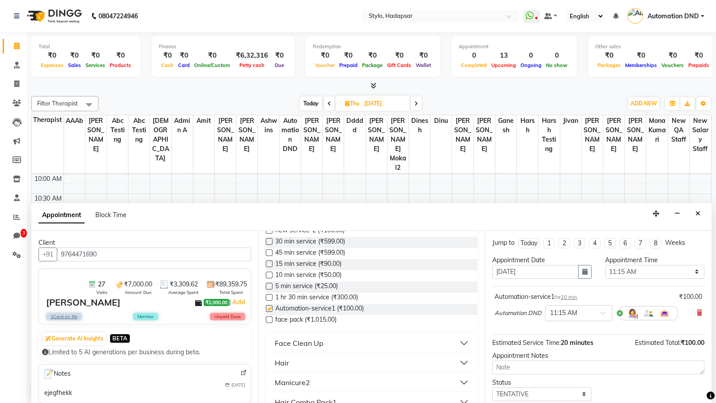
checkbox input "false"
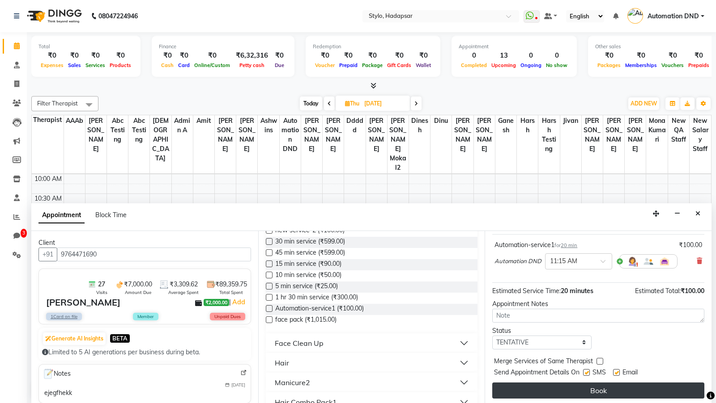
click at [566, 386] on button "Book" at bounding box center [598, 391] width 212 height 16
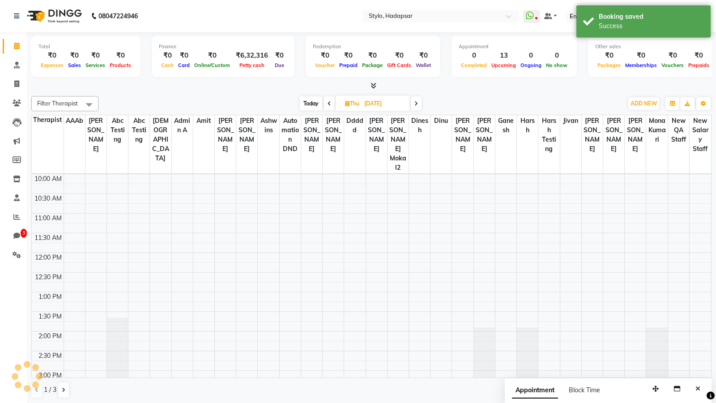
scroll to position [0, 0]
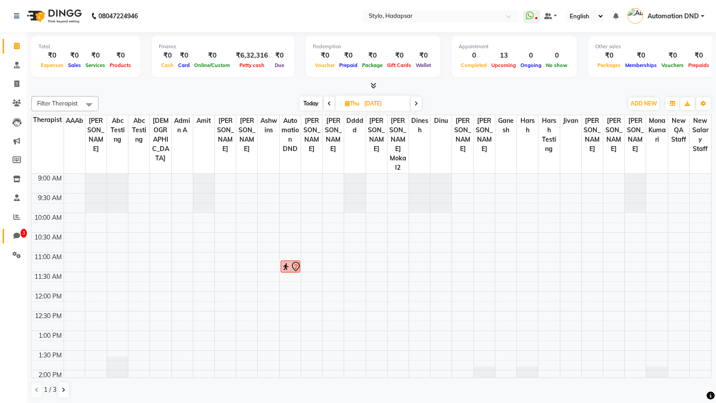
click at [16, 235] on icon at bounding box center [16, 236] width 7 height 7
select select "100"
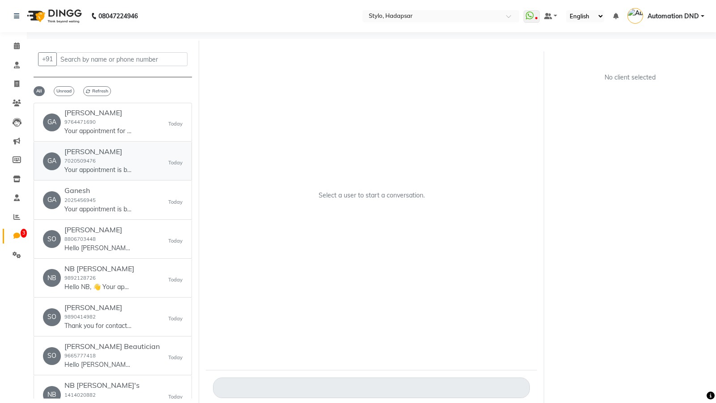
click at [79, 163] on div "Ganesh Poul 7020509476 Your appointment is booked for ww4.in/a?c=E4NkNt at 11:1…" at bounding box center [97, 161] width 67 height 27
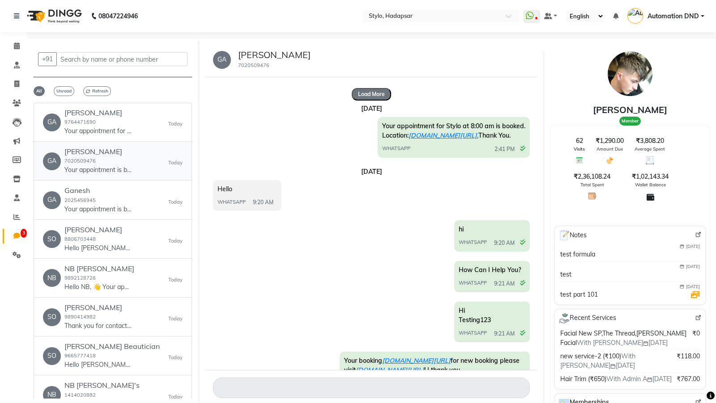
scroll to position [7275, 0]
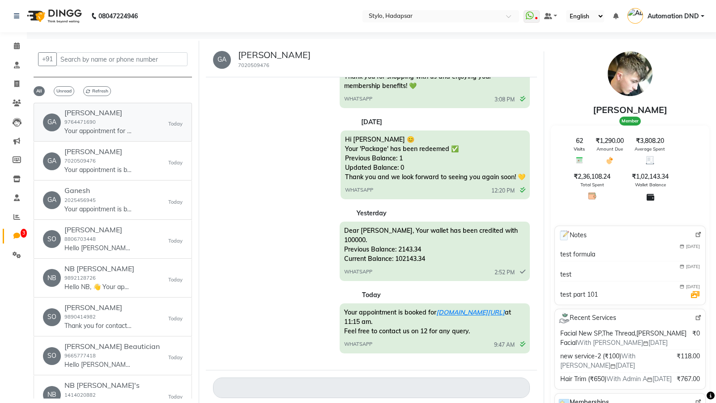
click at [102, 123] on div "Ganesh P 9764471690 Your appointment for Stylo at 11:15 am is booked. Location:…" at bounding box center [97, 122] width 67 height 27
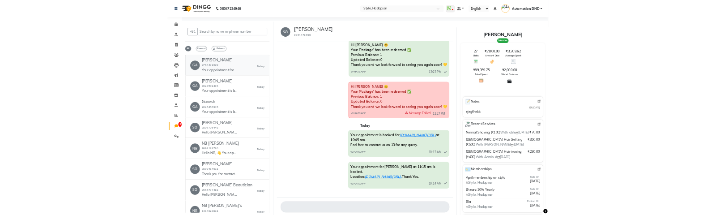
scroll to position [8092, 0]
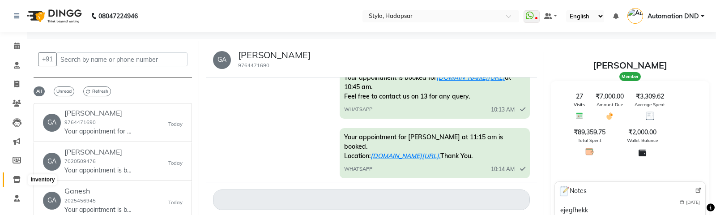
click at [16, 178] on icon at bounding box center [17, 179] width 8 height 7
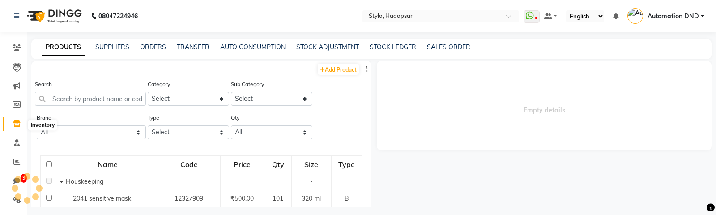
scroll to position [57, 0]
click at [16, 174] on span "3" at bounding box center [17, 179] width 16 height 10
select select "100"
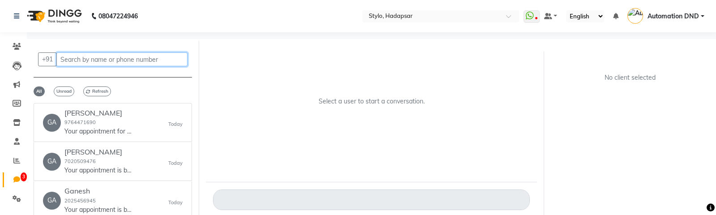
click at [74, 59] on input "text" at bounding box center [121, 59] width 131 height 14
paste input "Latest [DEMOGRAPHIC_DATA]"
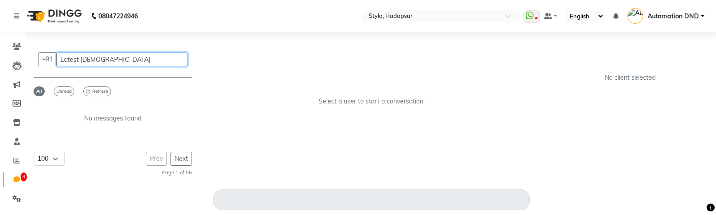
click at [103, 59] on input "Latest [DEMOGRAPHIC_DATA]" at bounding box center [121, 59] width 131 height 14
type input "Latest [DEMOGRAPHIC_DATA]"
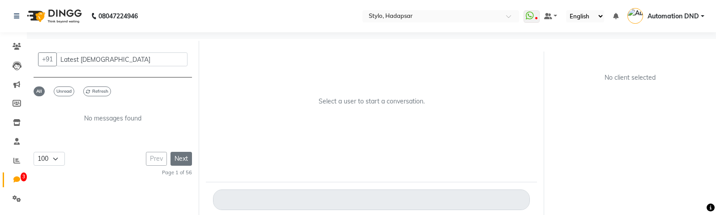
click at [179, 156] on button "Next" at bounding box center [180, 159] width 21 height 14
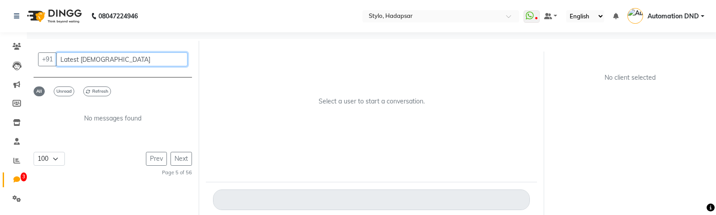
click at [109, 61] on input "Latest [DEMOGRAPHIC_DATA]" at bounding box center [121, 59] width 131 height 14
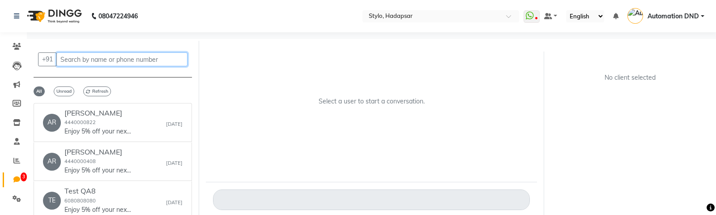
paste input "Tester 2"
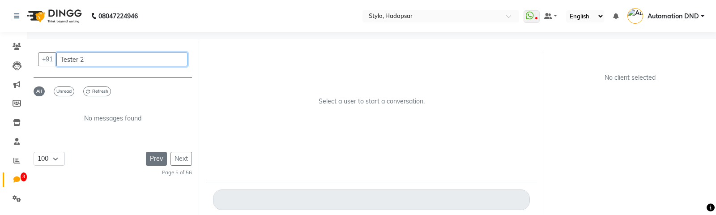
type input "Tester 2"
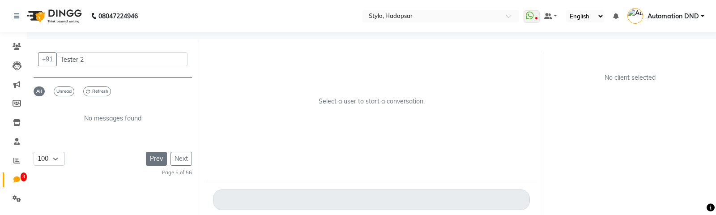
click at [153, 157] on button "Prev" at bounding box center [156, 159] width 21 height 14
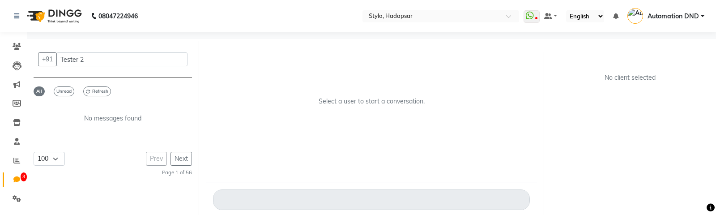
click at [153, 157] on div "Prev Next" at bounding box center [169, 159] width 46 height 14
click at [184, 159] on button "Next" at bounding box center [180, 159] width 21 height 14
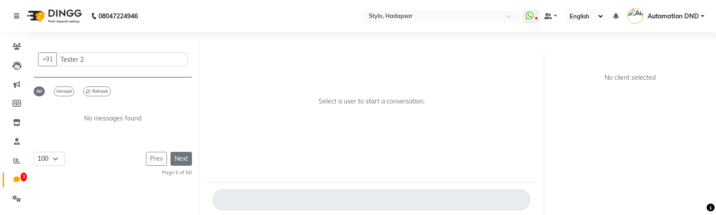
click at [184, 159] on button "Next" at bounding box center [180, 159] width 21 height 14
click at [184, 160] on button "Next" at bounding box center [180, 159] width 21 height 14
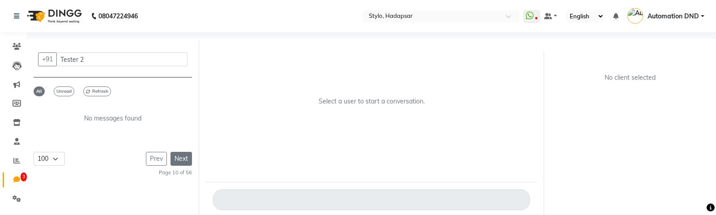
click at [184, 160] on button "Next" at bounding box center [180, 159] width 21 height 14
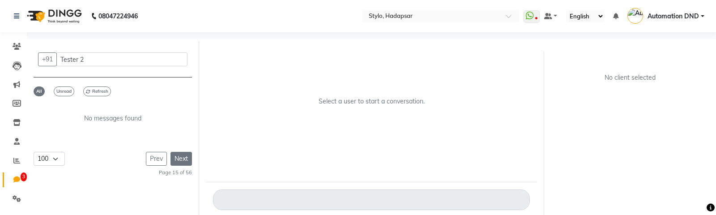
click at [184, 160] on button "Next" at bounding box center [180, 159] width 21 height 14
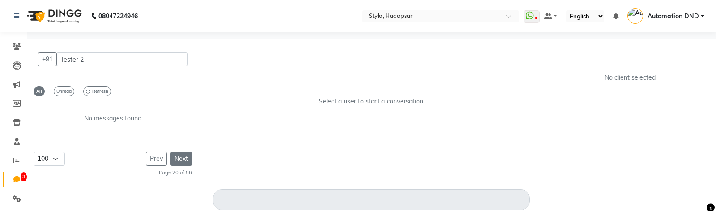
click at [184, 160] on button "Next" at bounding box center [180, 159] width 21 height 14
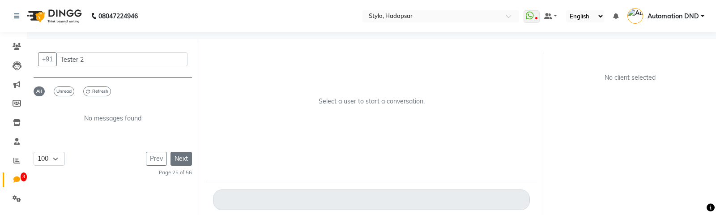
click at [184, 160] on button "Next" at bounding box center [180, 159] width 21 height 14
click at [184, 159] on button "Next" at bounding box center [180, 159] width 21 height 14
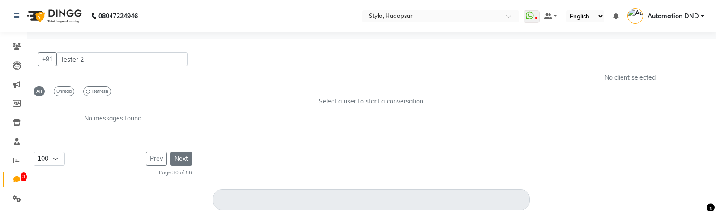
click at [184, 159] on button "Next" at bounding box center [180, 159] width 21 height 14
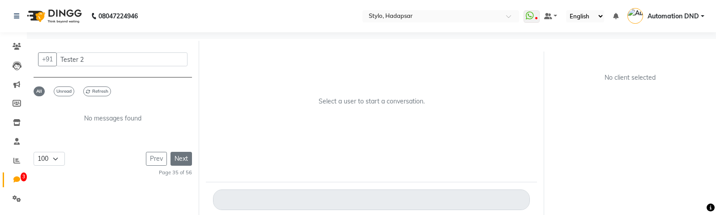
click at [184, 159] on button "Next" at bounding box center [180, 159] width 21 height 14
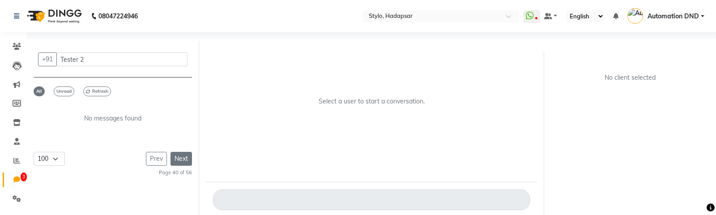
click at [183, 159] on button "Next" at bounding box center [180, 159] width 21 height 14
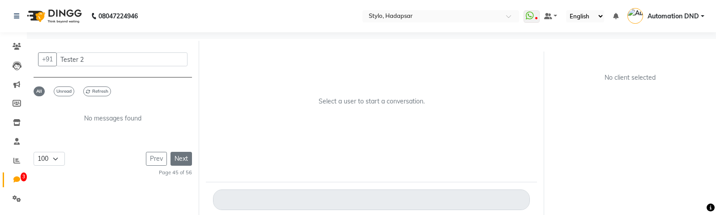
click at [183, 159] on button "Next" at bounding box center [180, 159] width 21 height 14
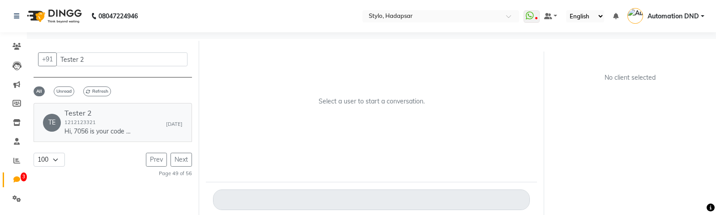
click at [108, 119] on div "Tester 2 1212123321 Hi, 7056 is your code to verify your account." at bounding box center [97, 122] width 67 height 27
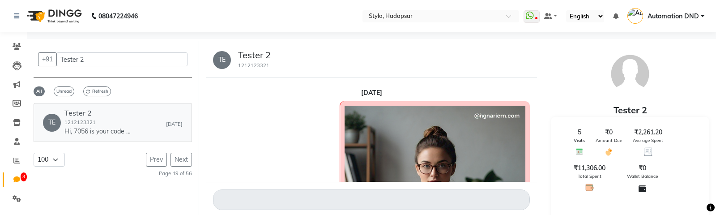
scroll to position [303, 0]
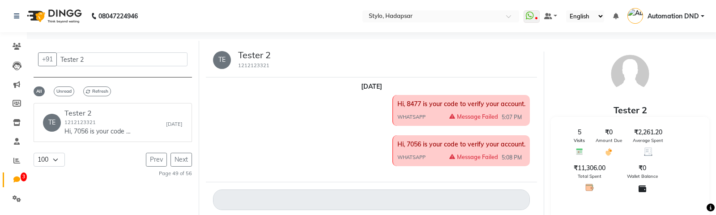
click at [283, 149] on div "Hi, 7056 is your code to verify your account. WHATSAPP Message Failed 5:08 PM" at bounding box center [371, 151] width 317 height 33
click at [124, 130] on p "Hi, 7056 is your code to verify your account." at bounding box center [97, 131] width 67 height 9
click at [59, 88] on span "Unread" at bounding box center [64, 91] width 21 height 10
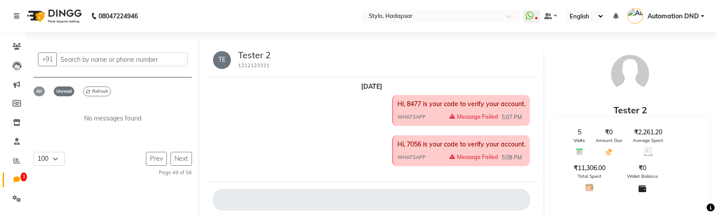
click at [38, 90] on span "All" at bounding box center [39, 91] width 11 height 10
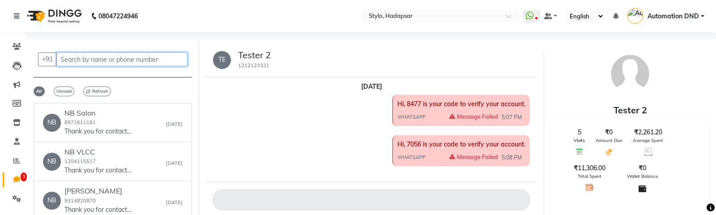
click at [77, 59] on input "text" at bounding box center [121, 59] width 131 height 14
paste input "Tester 2"
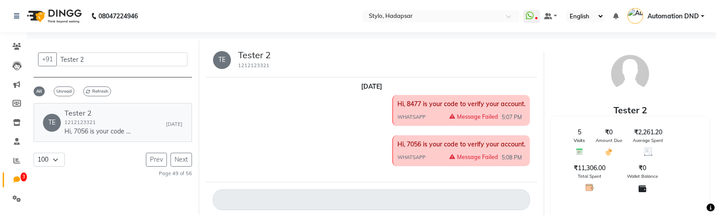
click at [107, 130] on p "Hi, 7056 is your code to verify your account." at bounding box center [97, 131] width 67 height 9
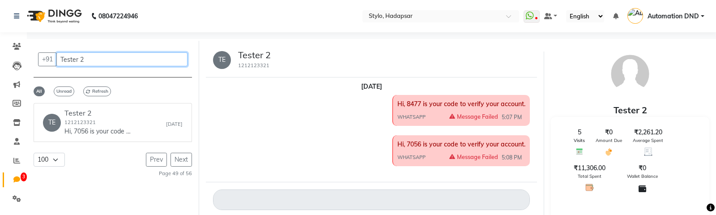
drag, startPoint x: 89, startPoint y: 57, endPoint x: 58, endPoint y: 59, distance: 31.3
click at [58, 59] on input "Tester 2" at bounding box center [121, 59] width 131 height 14
paste input "[PERSON_NAME]"
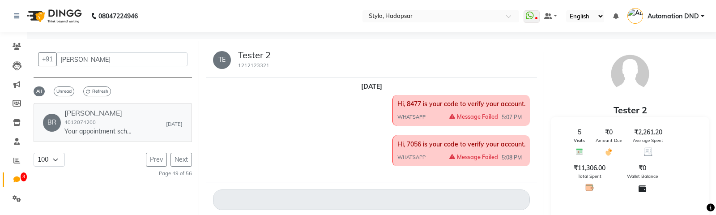
click at [86, 114] on h6 "[PERSON_NAME]" at bounding box center [97, 113] width 67 height 8
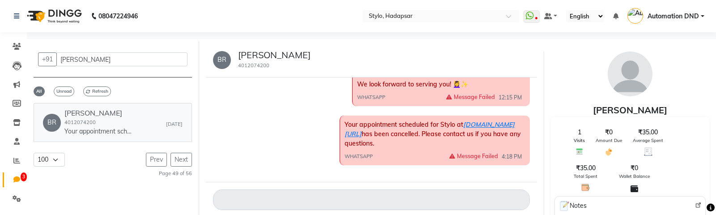
scroll to position [7, 0]
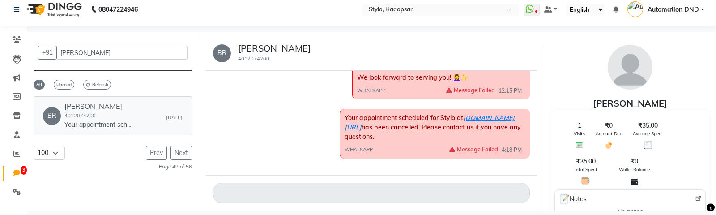
click at [123, 114] on div "Brianna Macdonald 4012074200 Your appointment scheduled for Stylo at ww4.in/a?c…" at bounding box center [97, 115] width 67 height 27
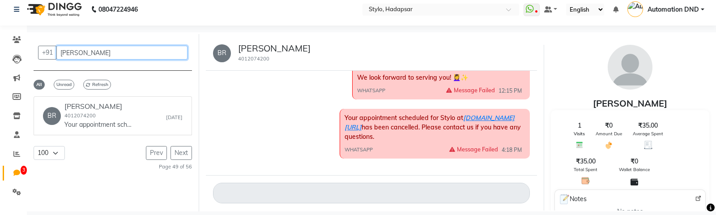
drag, startPoint x: 127, startPoint y: 52, endPoint x: 57, endPoint y: 54, distance: 69.8
click at [57, 54] on input "[PERSON_NAME]" at bounding box center [121, 53] width 131 height 14
paste input "Latest [DEMOGRAPHIC_DATA]"
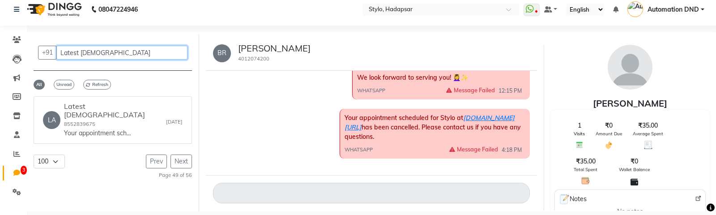
type input "Latest [DEMOGRAPHIC_DATA]"
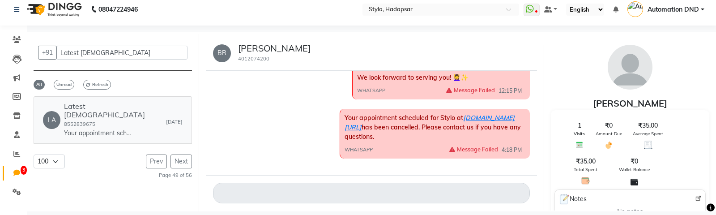
click at [83, 121] on small "8552839675" at bounding box center [79, 124] width 31 height 6
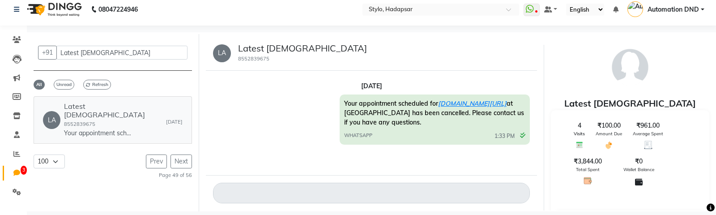
scroll to position [0, 0]
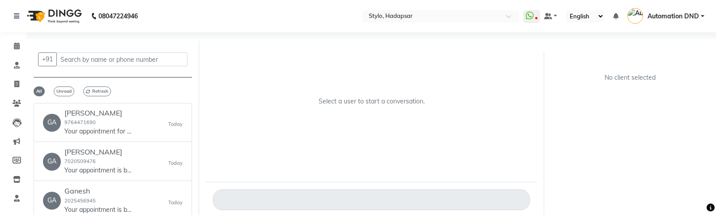
select select "100"
click at [67, 85] on div "+91 All Unread Refresh GA Ganesh P 9764471690 Your appointment for Stylo at 11:…" at bounding box center [113, 144] width 172 height 207
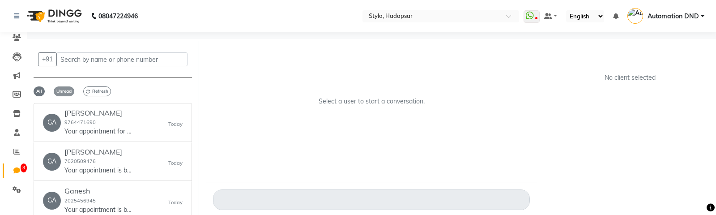
click at [60, 93] on span "Unread" at bounding box center [64, 91] width 21 height 10
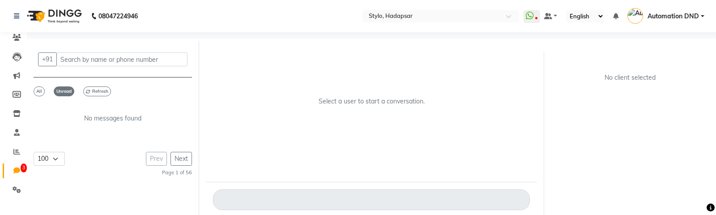
click at [21, 166] on span "3" at bounding box center [24, 167] width 6 height 9
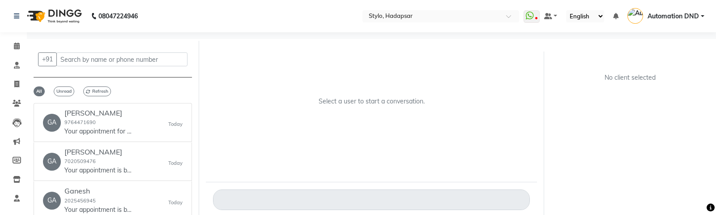
select select "100"
click at [107, 91] on span "Refresh" at bounding box center [97, 91] width 28 height 10
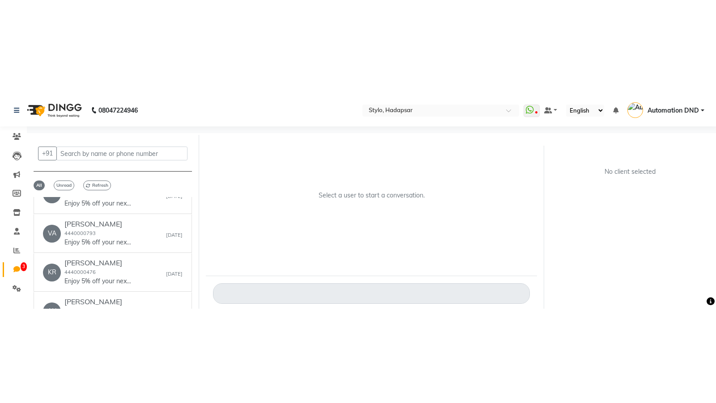
scroll to position [0, 0]
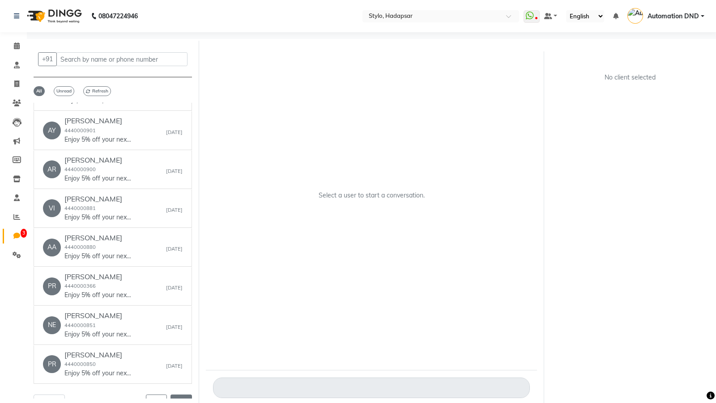
click at [181, 214] on button "Next" at bounding box center [180, 402] width 21 height 14
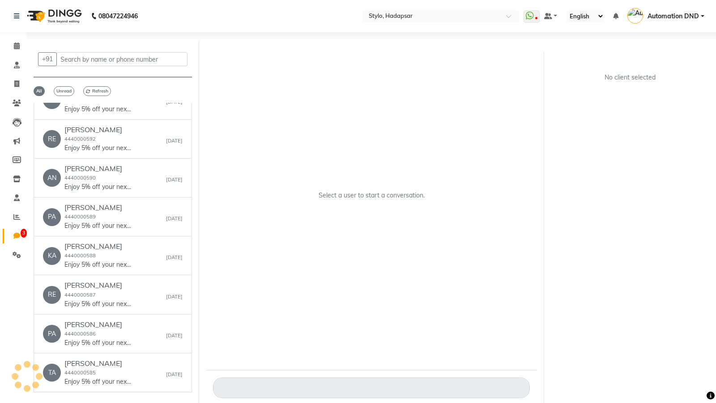
click at [181, 214] on button "Next" at bounding box center [180, 410] width 21 height 14
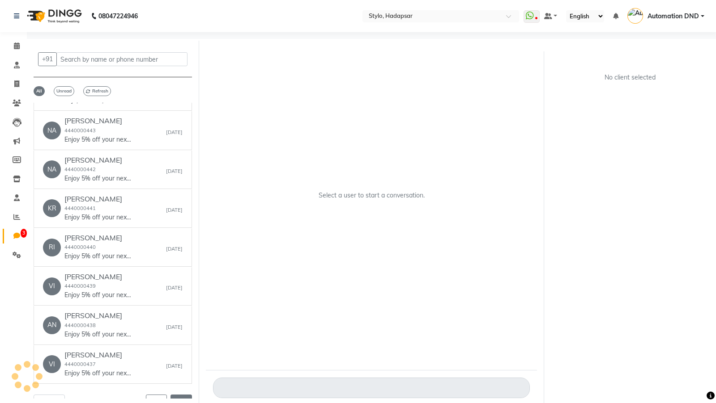
click at [181, 214] on button "Next" at bounding box center [180, 402] width 21 height 14
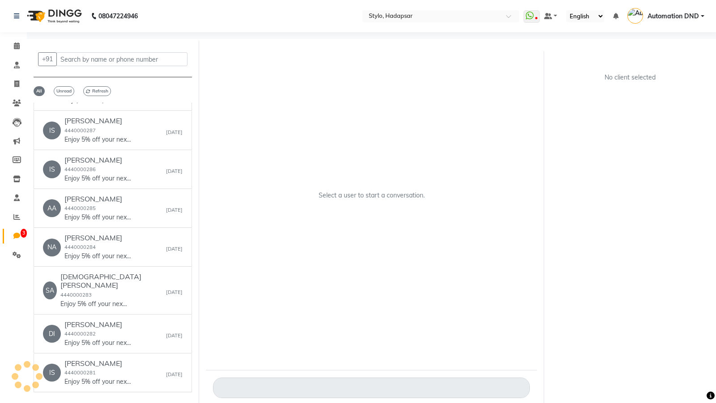
click at [181, 214] on button "Next" at bounding box center [180, 410] width 21 height 14
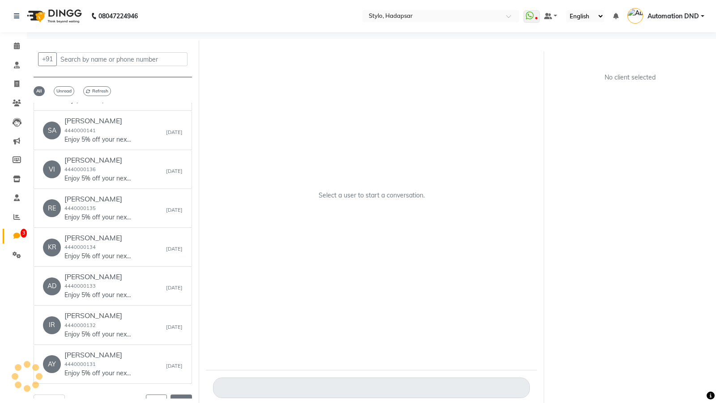
click at [181, 214] on button "Next" at bounding box center [180, 402] width 21 height 14
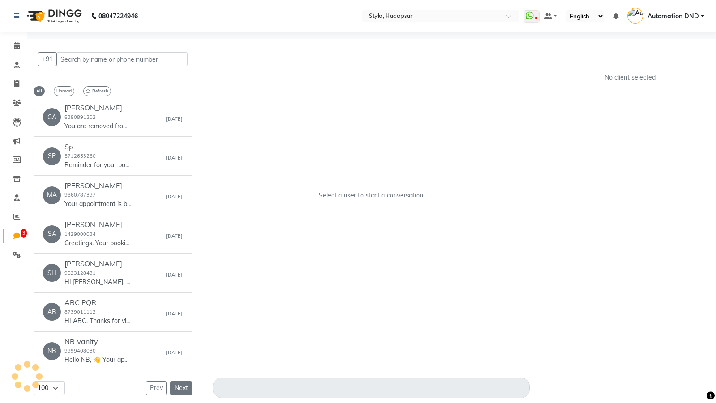
click at [181, 214] on button "Next" at bounding box center [180, 388] width 21 height 14
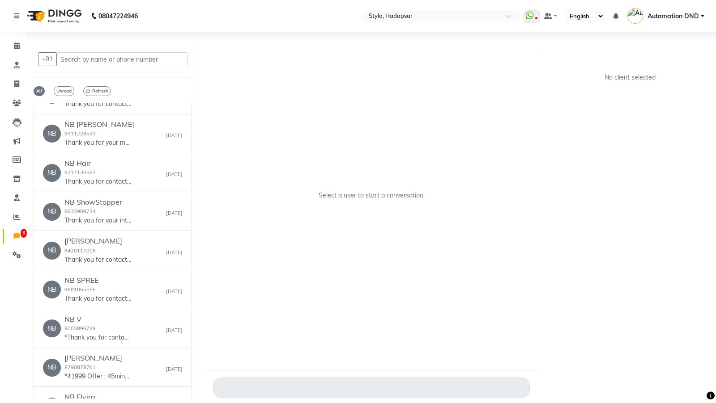
scroll to position [3510, 0]
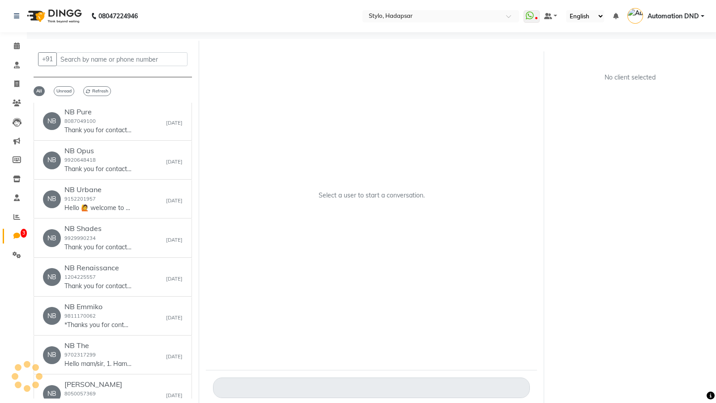
scroll to position [3618, 0]
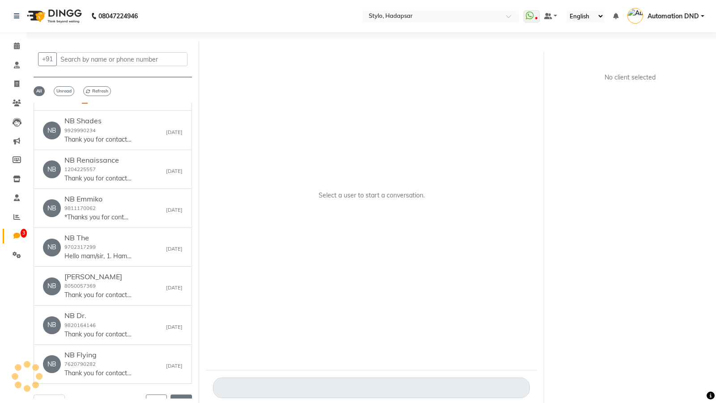
click at [181, 214] on button "Next" at bounding box center [180, 402] width 21 height 14
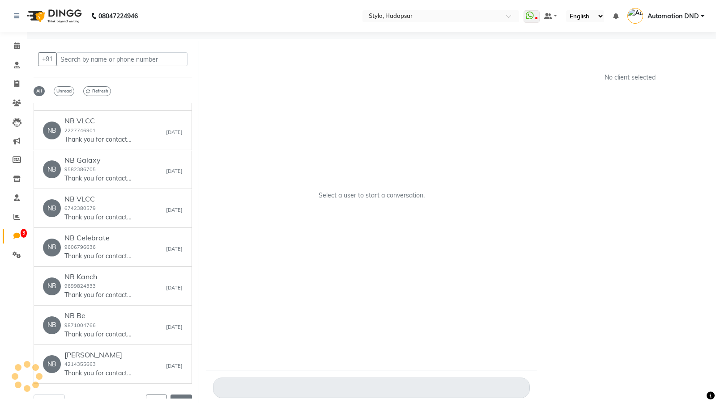
click at [181, 214] on button "Next" at bounding box center [180, 402] width 21 height 14
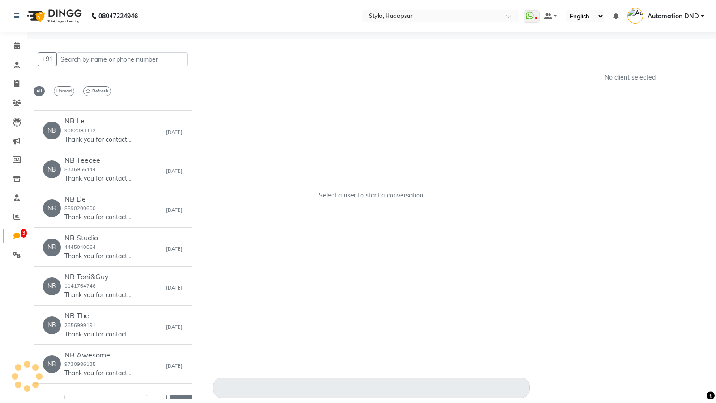
click at [181, 214] on button "Next" at bounding box center [180, 402] width 21 height 14
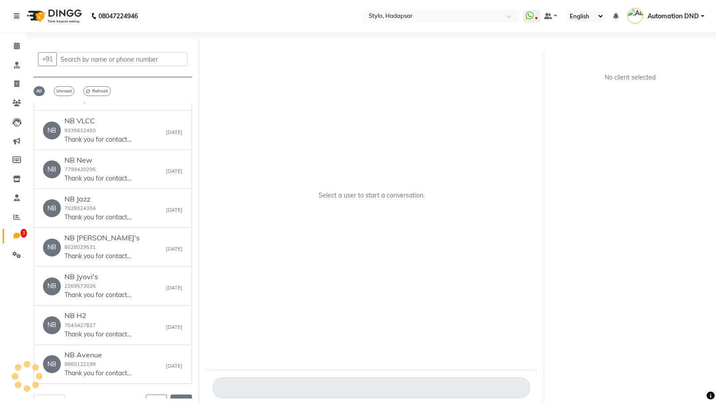
click at [181, 214] on button "Next" at bounding box center [180, 402] width 21 height 14
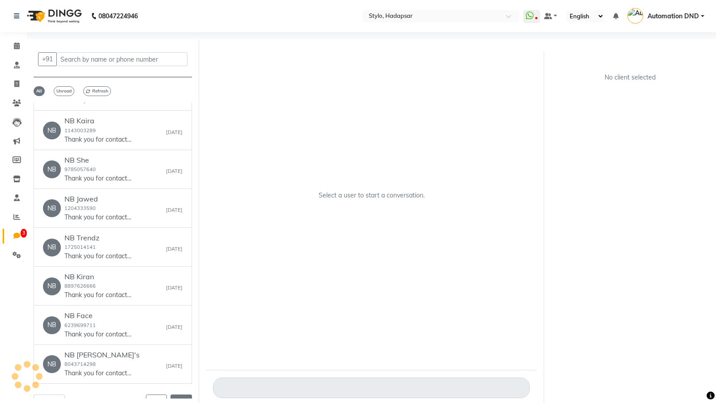
click at [181, 214] on button "Next" at bounding box center [180, 402] width 21 height 14
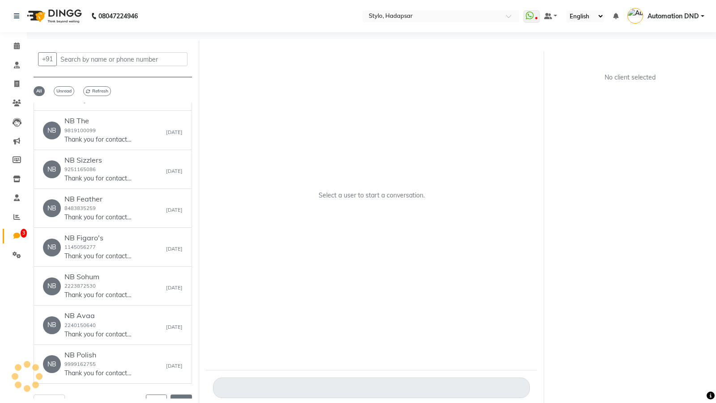
click at [181, 214] on button "Next" at bounding box center [180, 402] width 21 height 14
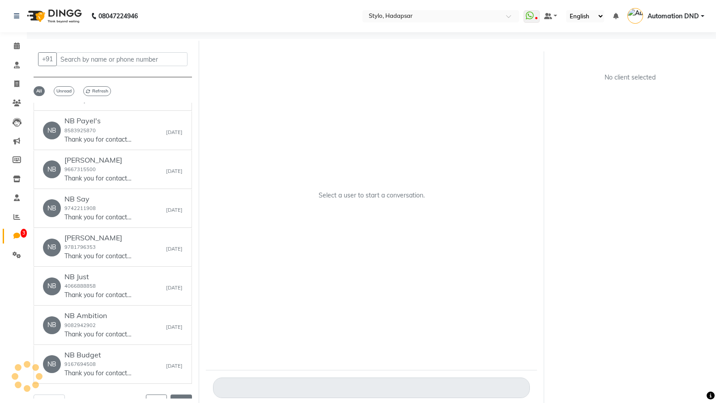
click at [181, 214] on button "Next" at bounding box center [180, 402] width 21 height 14
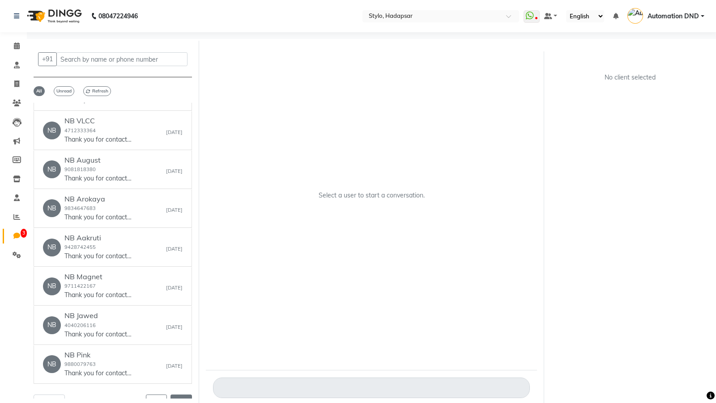
click at [181, 214] on button "Next" at bounding box center [180, 402] width 21 height 14
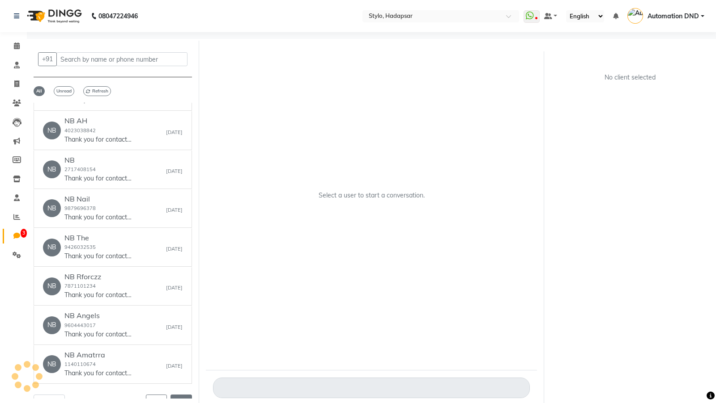
click at [181, 214] on button "Next" at bounding box center [180, 402] width 21 height 14
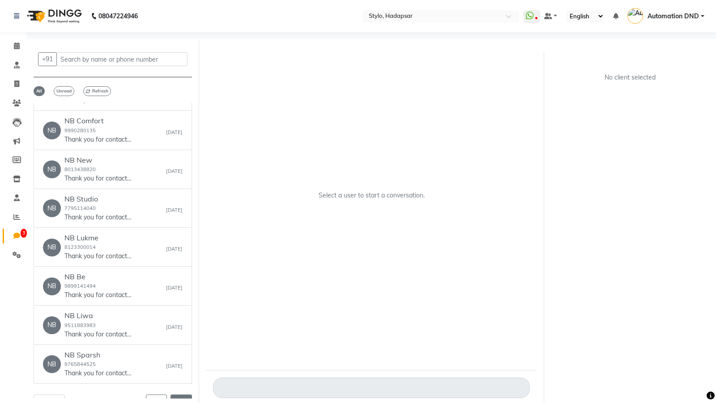
click at [181, 214] on button "Next" at bounding box center [180, 402] width 21 height 14
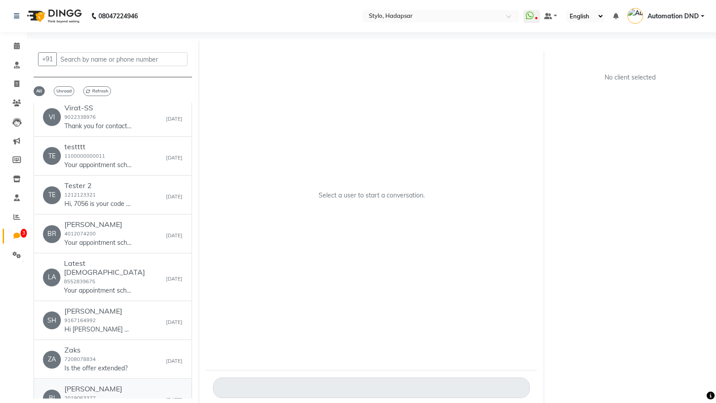
scroll to position [3429, 0]
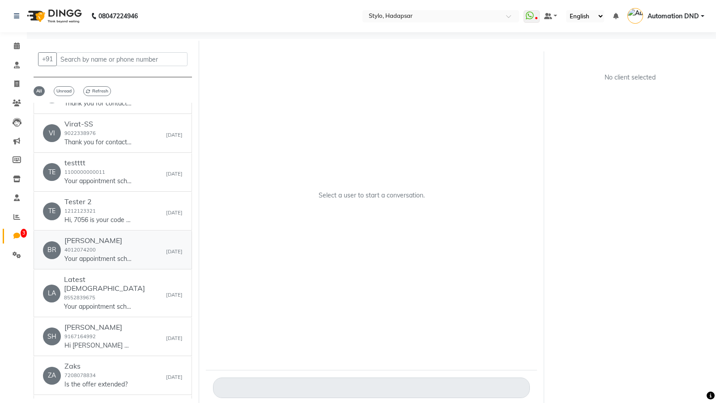
click at [101, 214] on h6 "[PERSON_NAME]" at bounding box center [97, 241] width 67 height 8
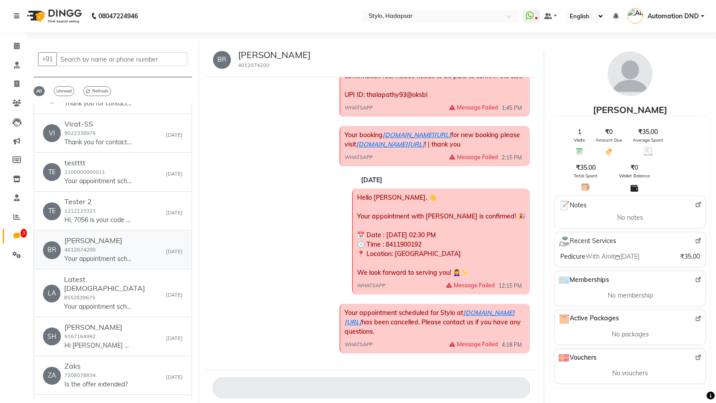
scroll to position [0, 0]
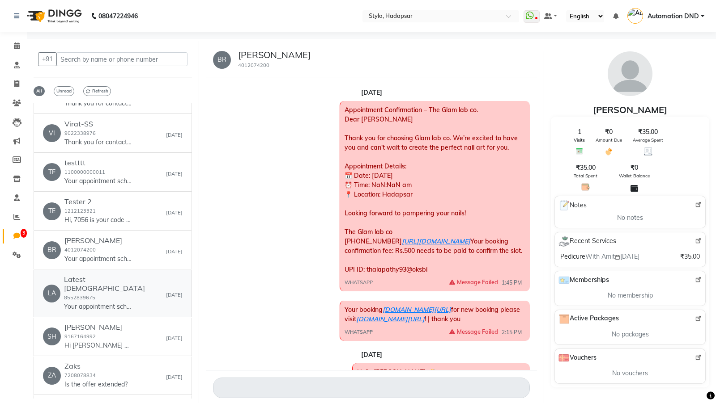
click at [102, 214] on div "Latest [DEMOGRAPHIC_DATA] 8552839675 Your appointment scheduled for [DOMAIN_NAM…" at bounding box center [115, 293] width 102 height 36
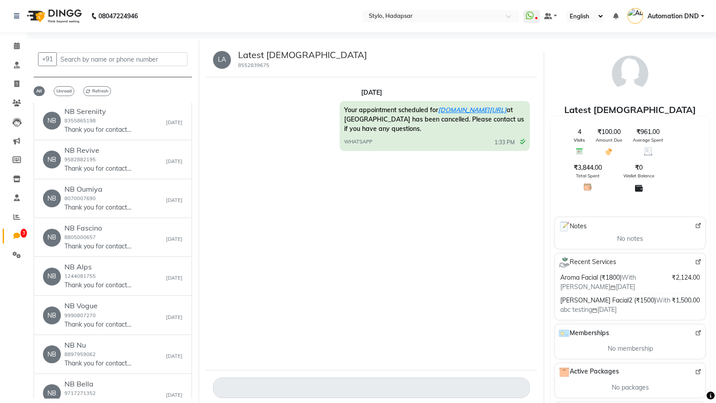
scroll to position [1579, 0]
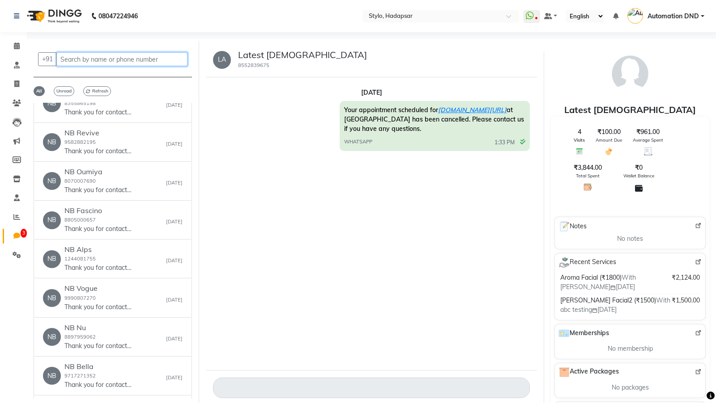
click at [90, 57] on input "text" at bounding box center [121, 59] width 131 height 14
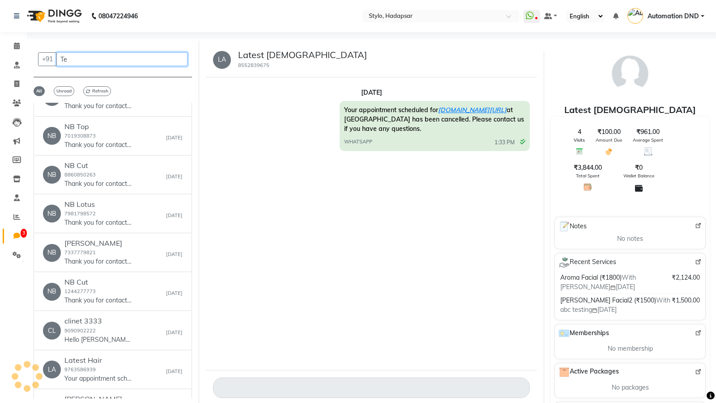
scroll to position [0, 0]
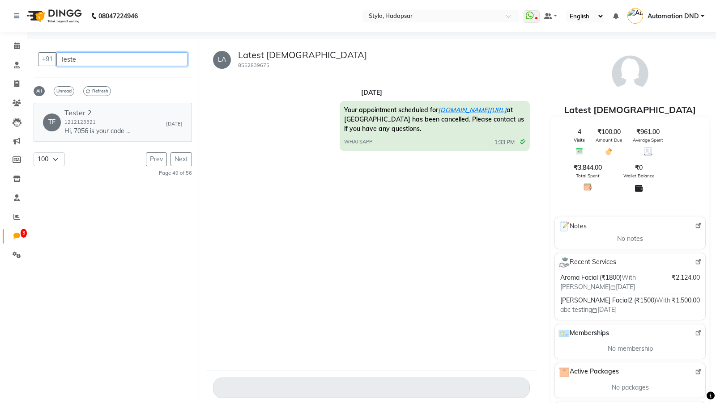
type input "Teste"
click at [98, 132] on p "Hi, 7056 is your code to verify your account." at bounding box center [97, 131] width 67 height 9
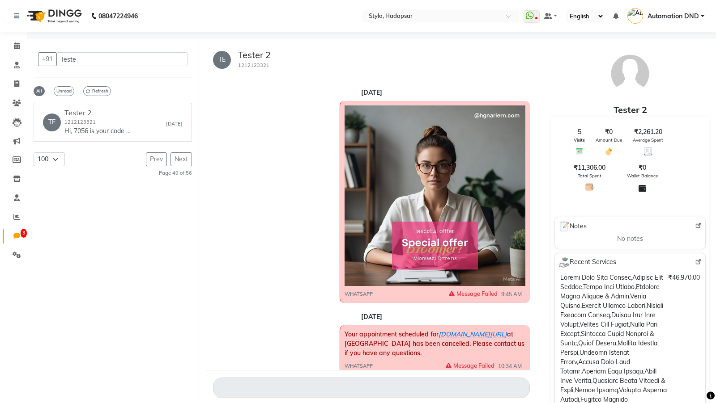
click at [409, 139] on img at bounding box center [434, 196] width 181 height 181
click at [387, 214] on span "Your appointment scheduled for [DOMAIN_NAME][URL] at [GEOGRAPHIC_DATA] has been…" at bounding box center [434, 343] width 180 height 27
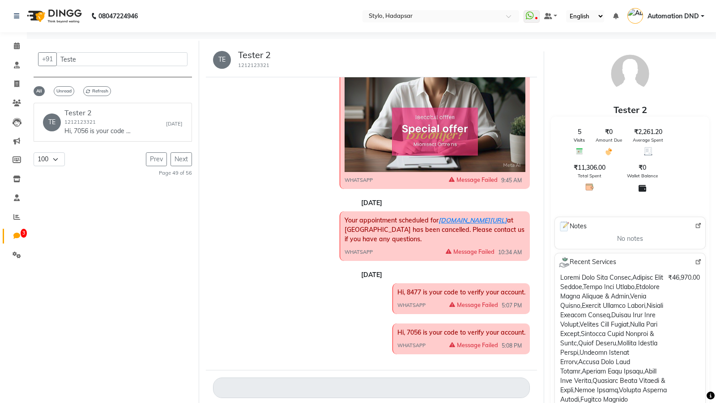
click at [429, 214] on div "Hi, 8477 is your code to verify your account. WHATSAPP Message Failed 5:07 PM" at bounding box center [460, 299] width 137 height 31
click at [426, 214] on div "[DATE] Hi, 8477 is your code to verify your account. WHATSAPP Message Failed 5:…" at bounding box center [371, 314] width 317 height 86
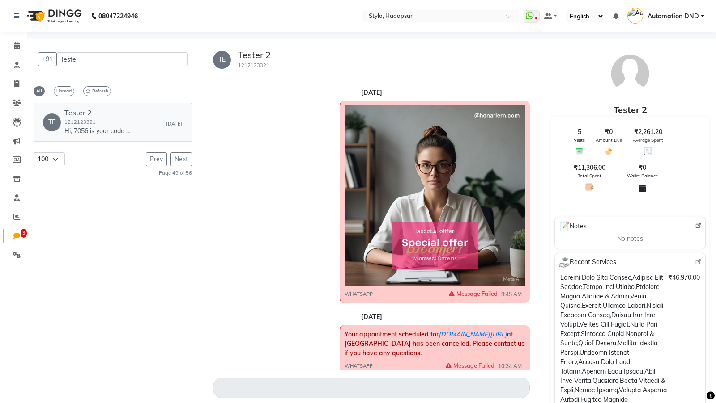
click at [73, 122] on small "1212123321" at bounding box center [79, 122] width 31 height 6
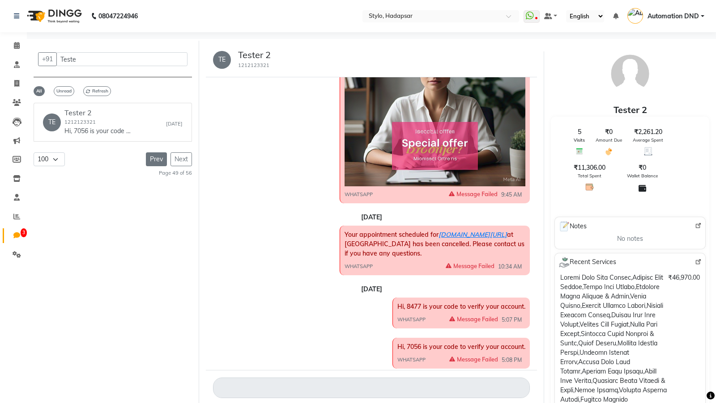
click at [154, 153] on button "Prev" at bounding box center [156, 160] width 21 height 14
click at [183, 156] on button "Next" at bounding box center [180, 159] width 21 height 14
drag, startPoint x: 89, startPoint y: 63, endPoint x: 53, endPoint y: 62, distance: 36.2
click at [53, 62] on div "+91 Teste" at bounding box center [113, 58] width 158 height 20
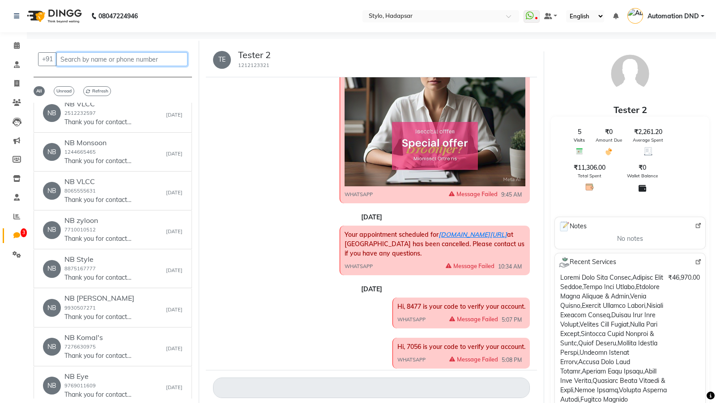
scroll to position [347, 0]
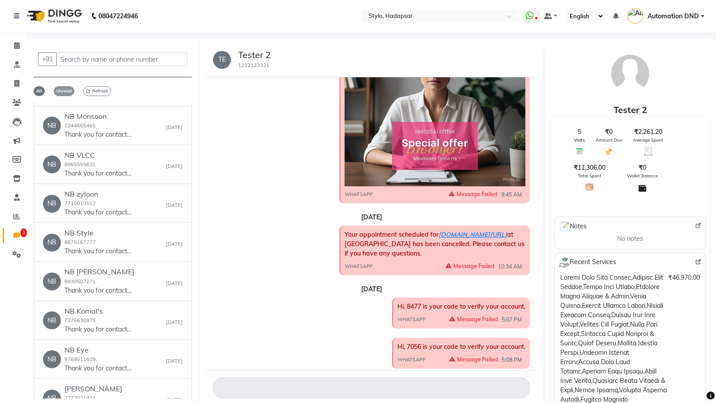
click at [65, 89] on span "Unread" at bounding box center [64, 91] width 21 height 10
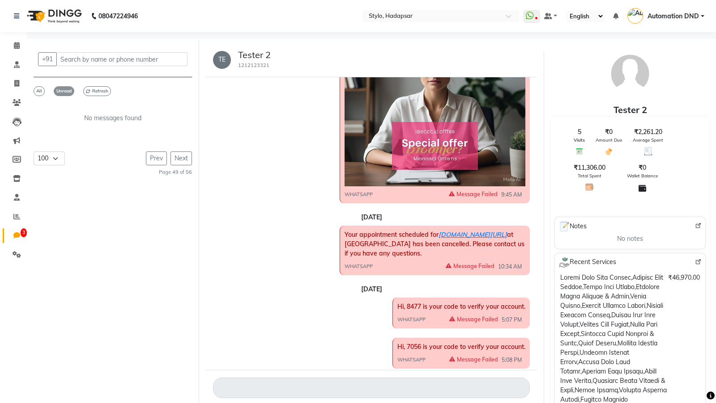
scroll to position [0, 0]
click at [37, 93] on span "All" at bounding box center [39, 91] width 11 height 10
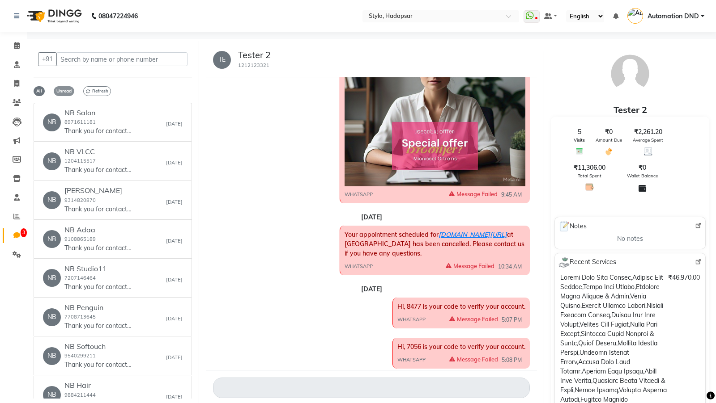
click at [58, 88] on span "Unread" at bounding box center [64, 91] width 21 height 10
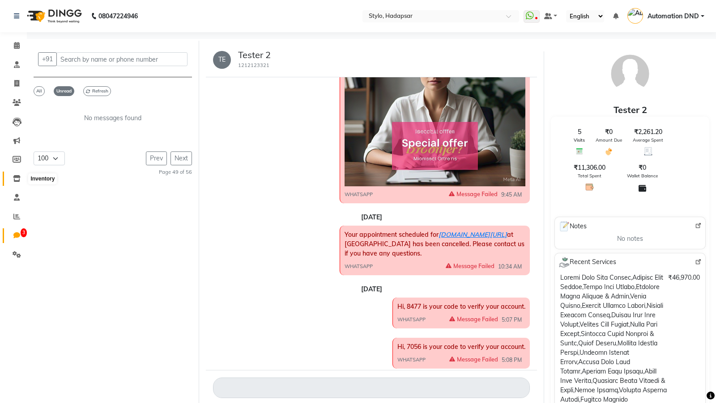
click at [15, 174] on span at bounding box center [17, 179] width 16 height 10
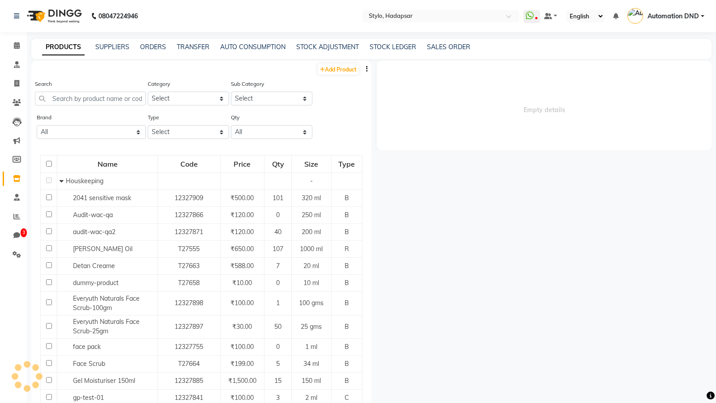
click at [15, 214] on li "Settings" at bounding box center [13, 255] width 27 height 19
click at [21, 214] on link "Reports" at bounding box center [13, 217] width 21 height 15
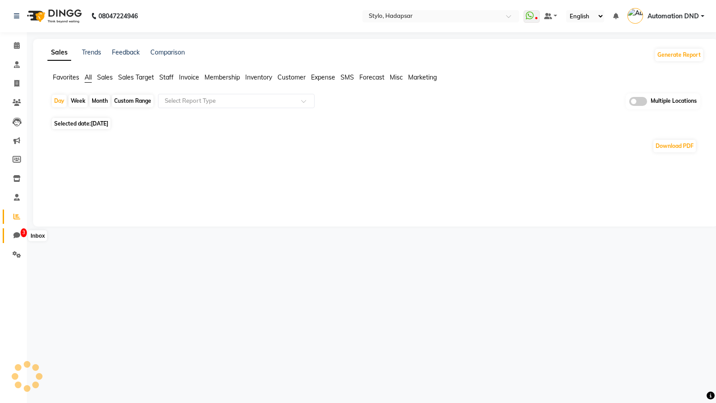
click at [17, 214] on icon at bounding box center [16, 235] width 7 height 7
select select "100"
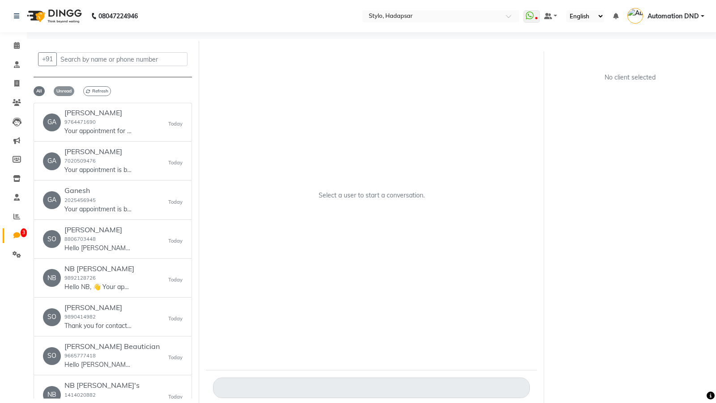
click at [63, 90] on span "Unread" at bounding box center [64, 91] width 21 height 10
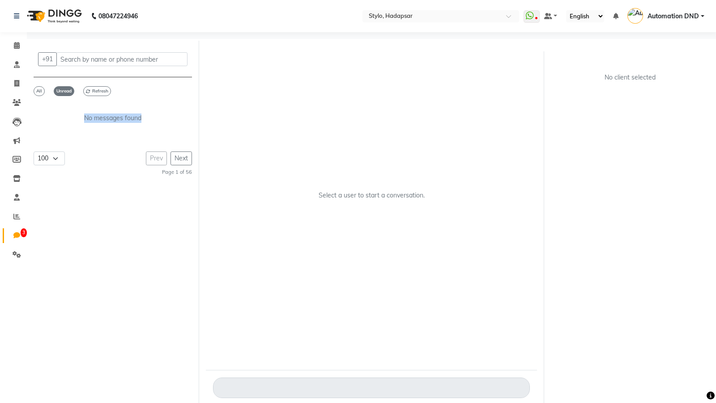
drag, startPoint x: 75, startPoint y: 116, endPoint x: 146, endPoint y: 116, distance: 70.7
click at [146, 116] on p "No messages found" at bounding box center [113, 118] width 158 height 9
